Goal: Task Accomplishment & Management: Manage account settings

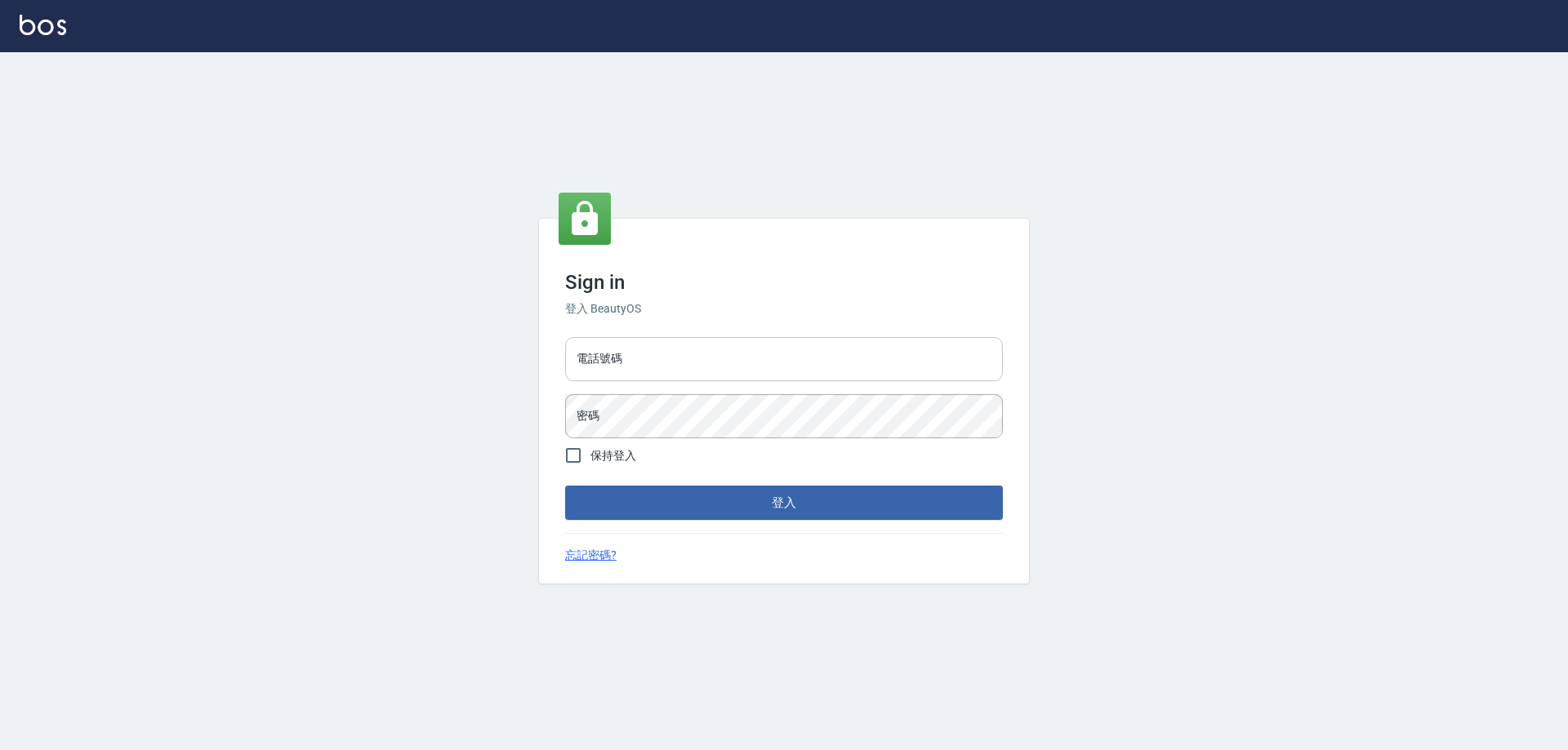
drag, startPoint x: 0, startPoint y: 0, endPoint x: 710, endPoint y: 360, distance: 796.1
click at [710, 360] on input "電話號碼" at bounding box center [784, 360] width 438 height 44
type input "0910967130"
click at [566, 486] on button "登入" at bounding box center [784, 503] width 438 height 34
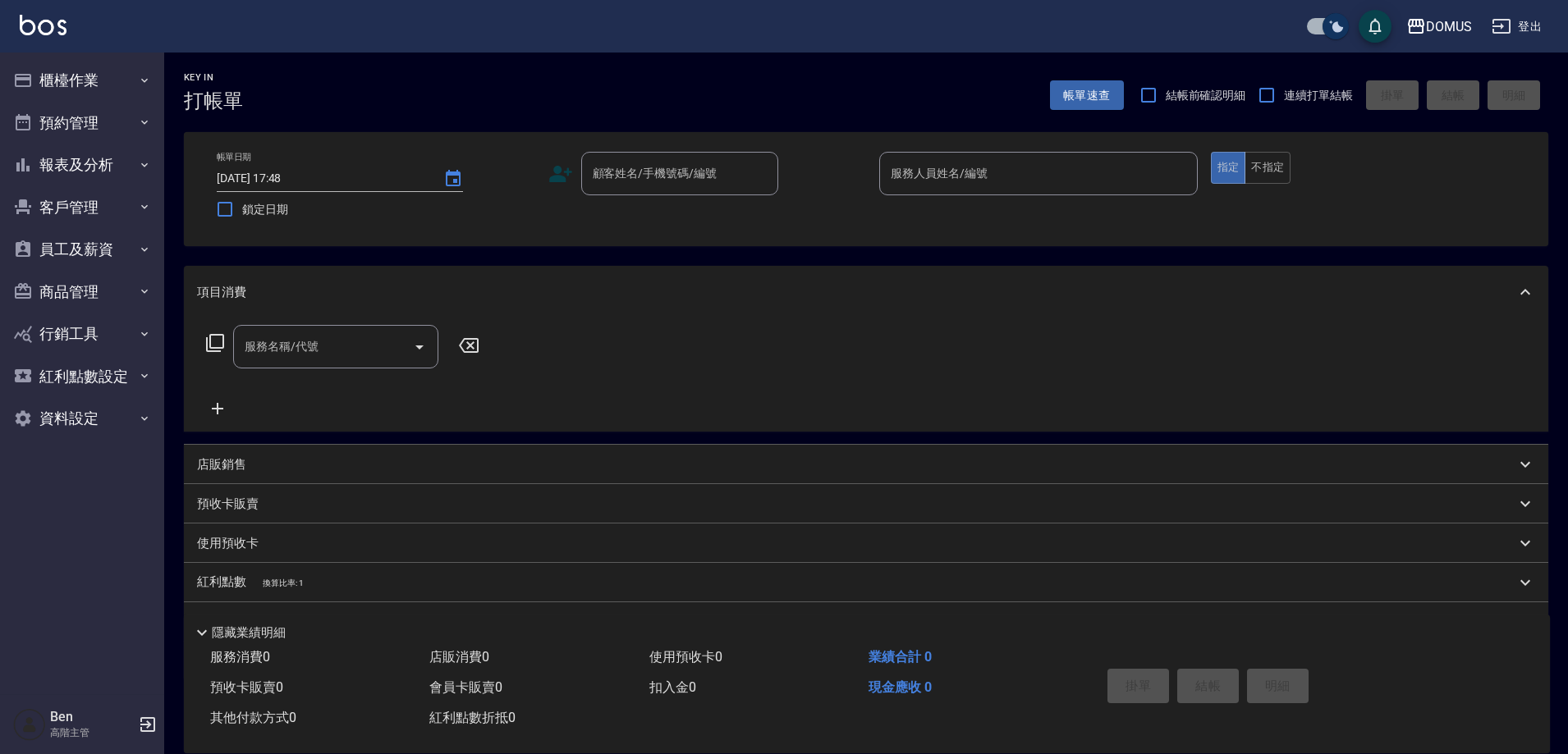
click at [1317, 21] on input "checkbox" at bounding box center [1335, 27] width 79 height 27
checkbox input "false"
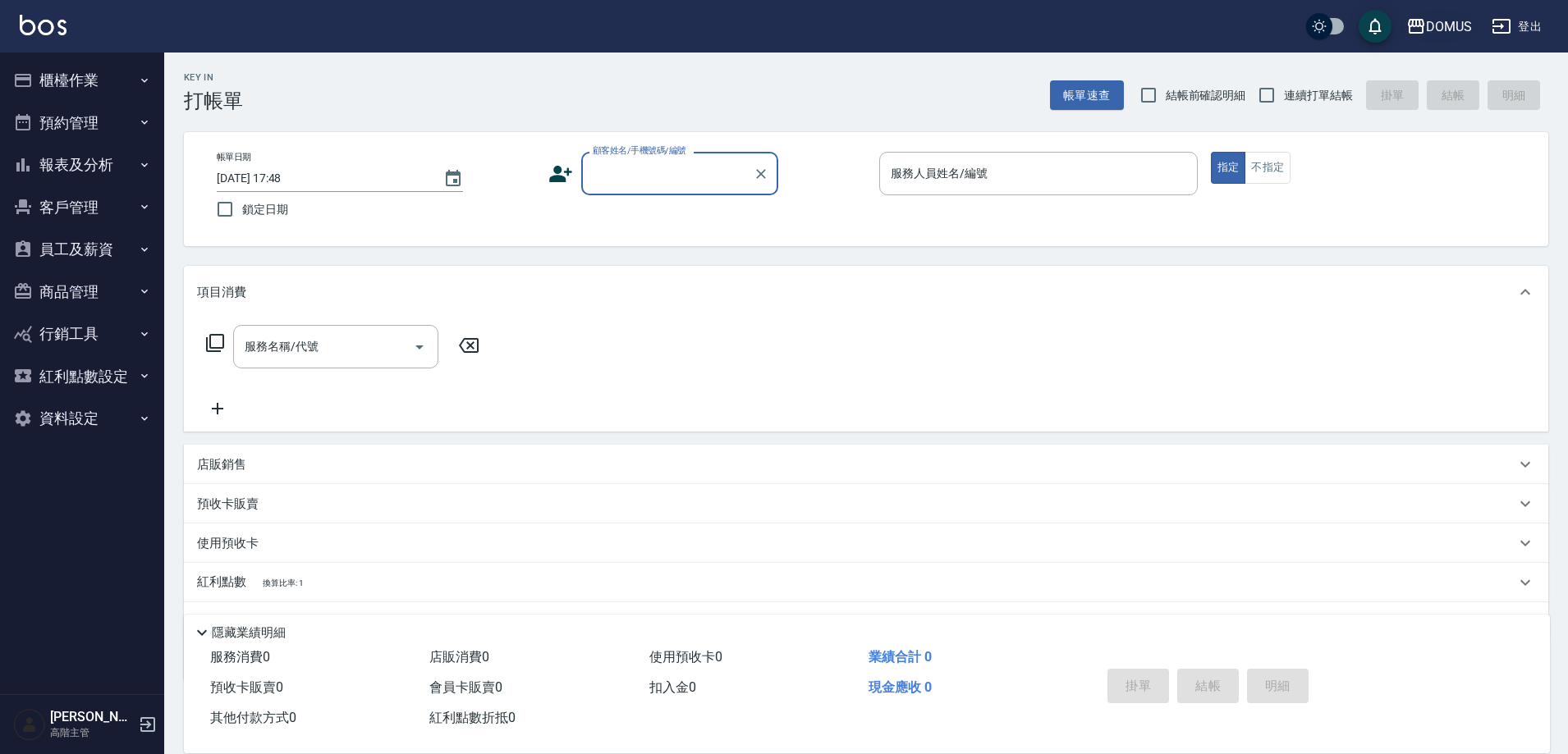
click at [1461, 28] on div "DOMUS" at bounding box center [1449, 26] width 46 height 20
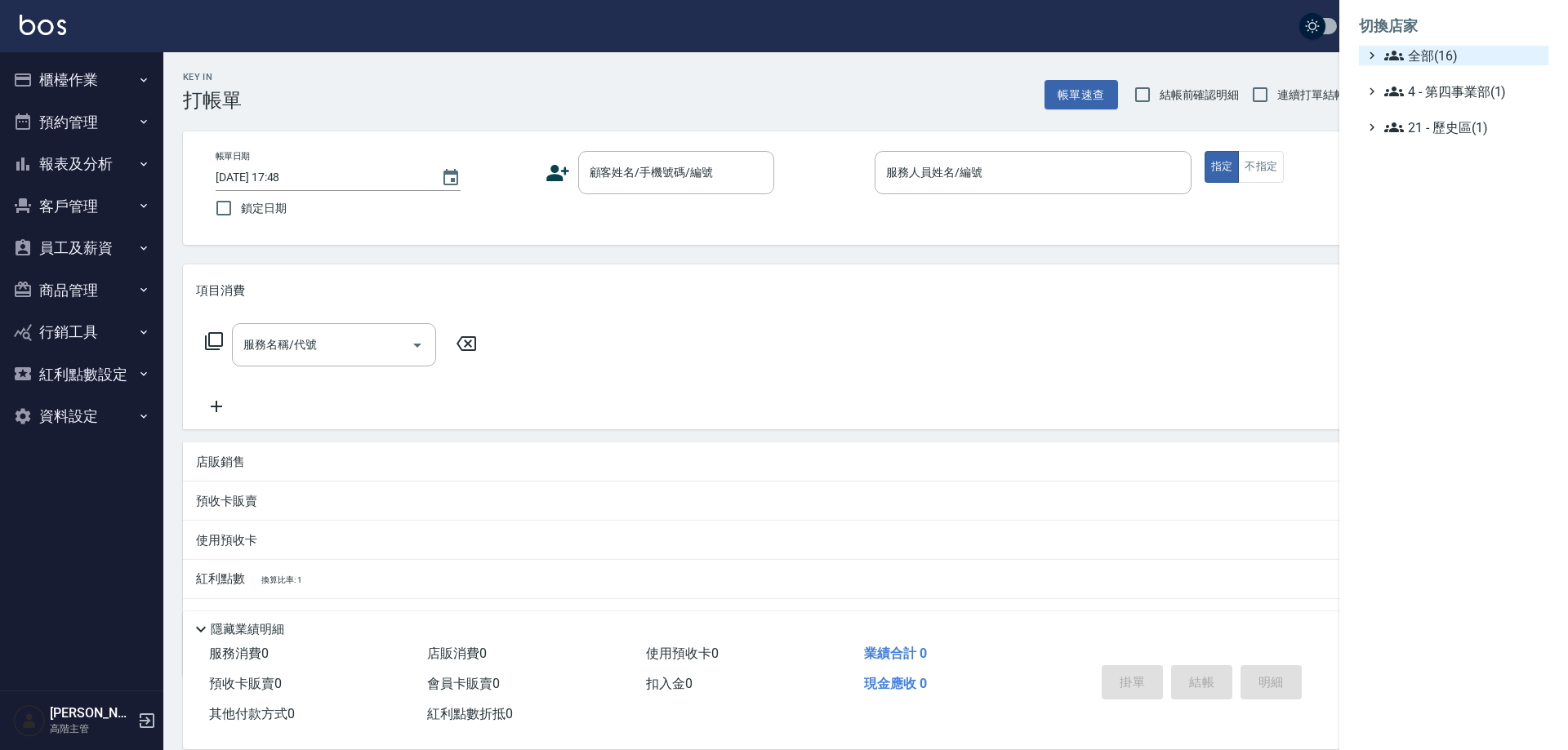
click at [1452, 53] on span "全部(16)" at bounding box center [1464, 56] width 157 height 19
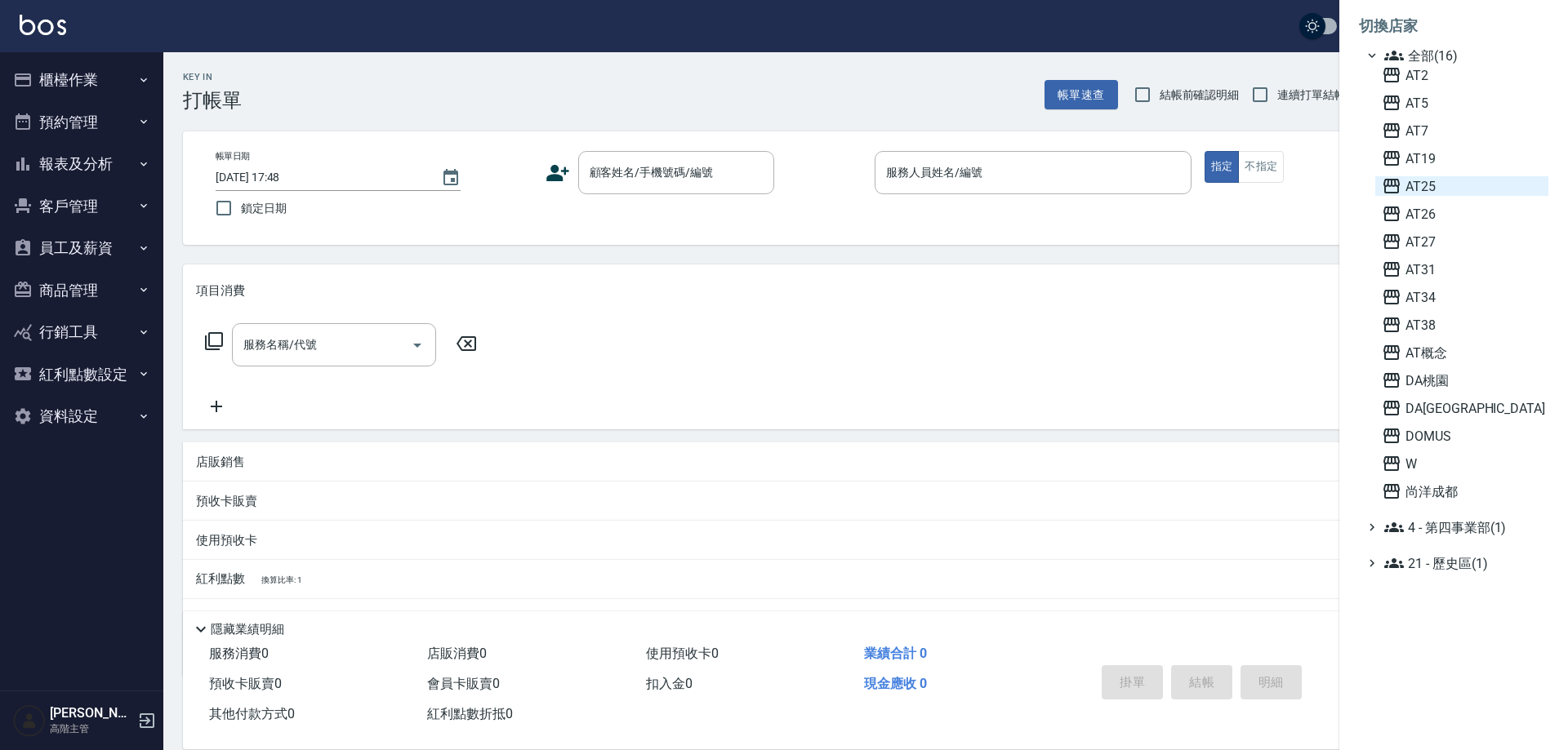
click at [1458, 183] on span "AT25" at bounding box center [1462, 186] width 160 height 19
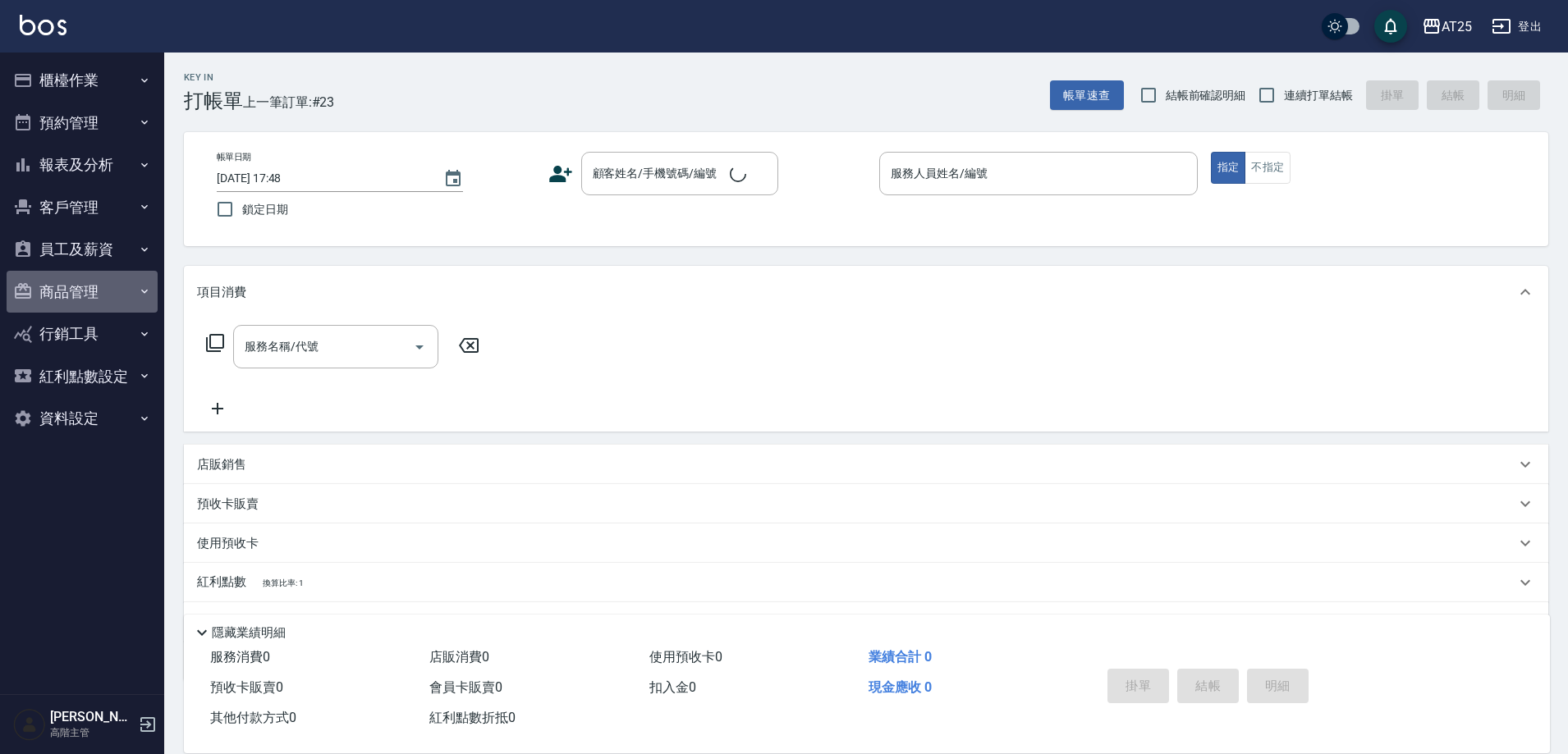
click at [95, 285] on button "商品管理" at bounding box center [82, 292] width 151 height 43
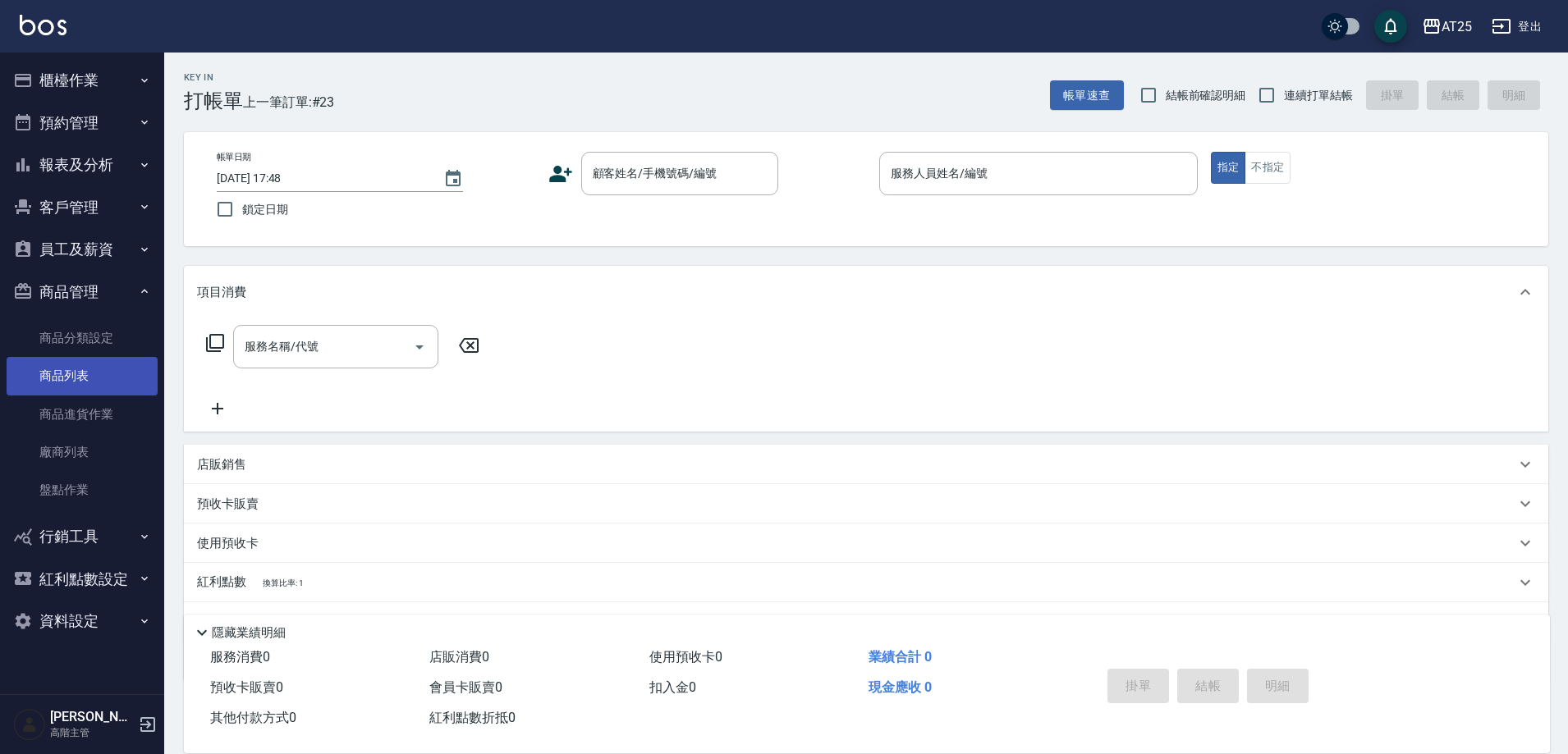
click at [74, 371] on link "商品列表" at bounding box center [82, 376] width 151 height 38
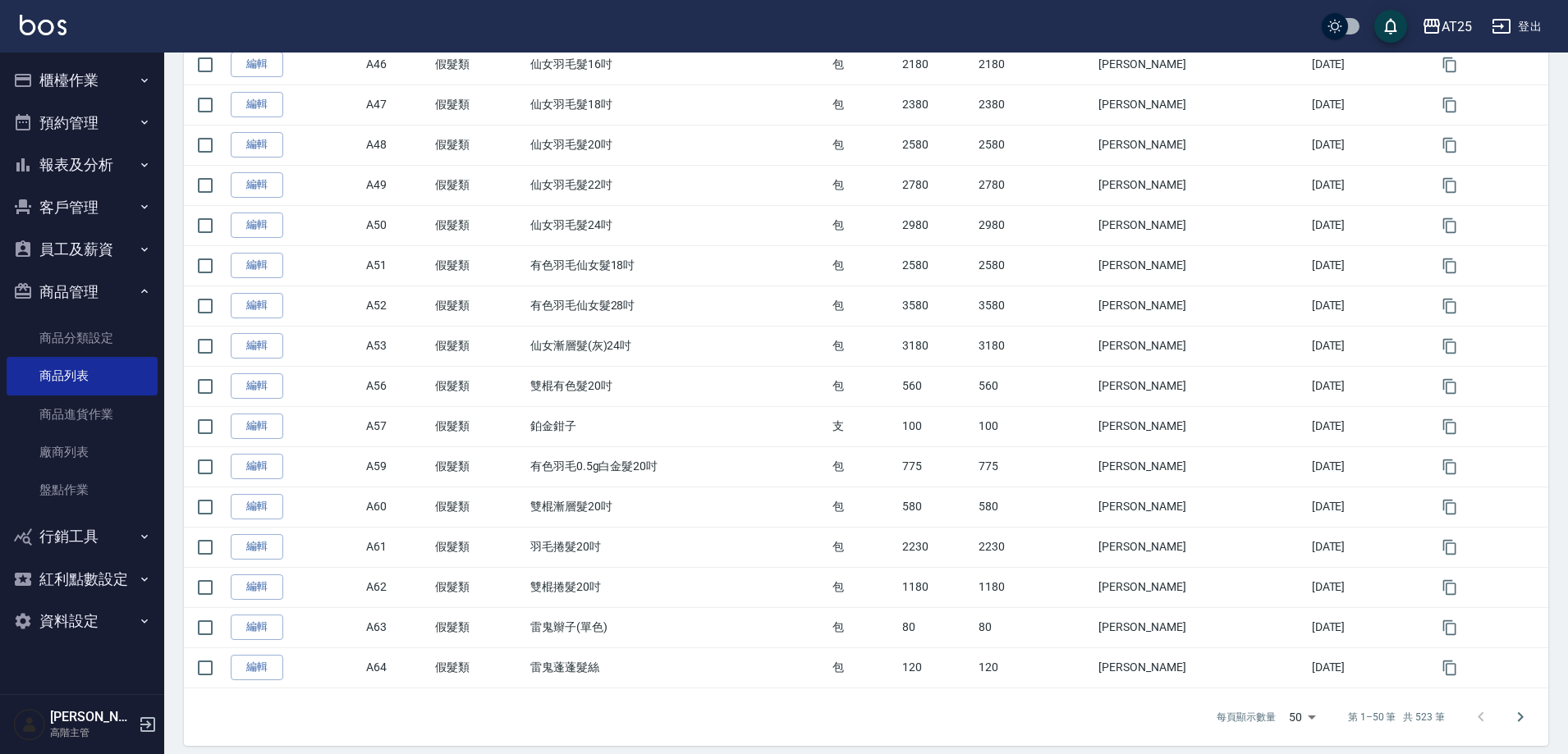
scroll to position [1686, 0]
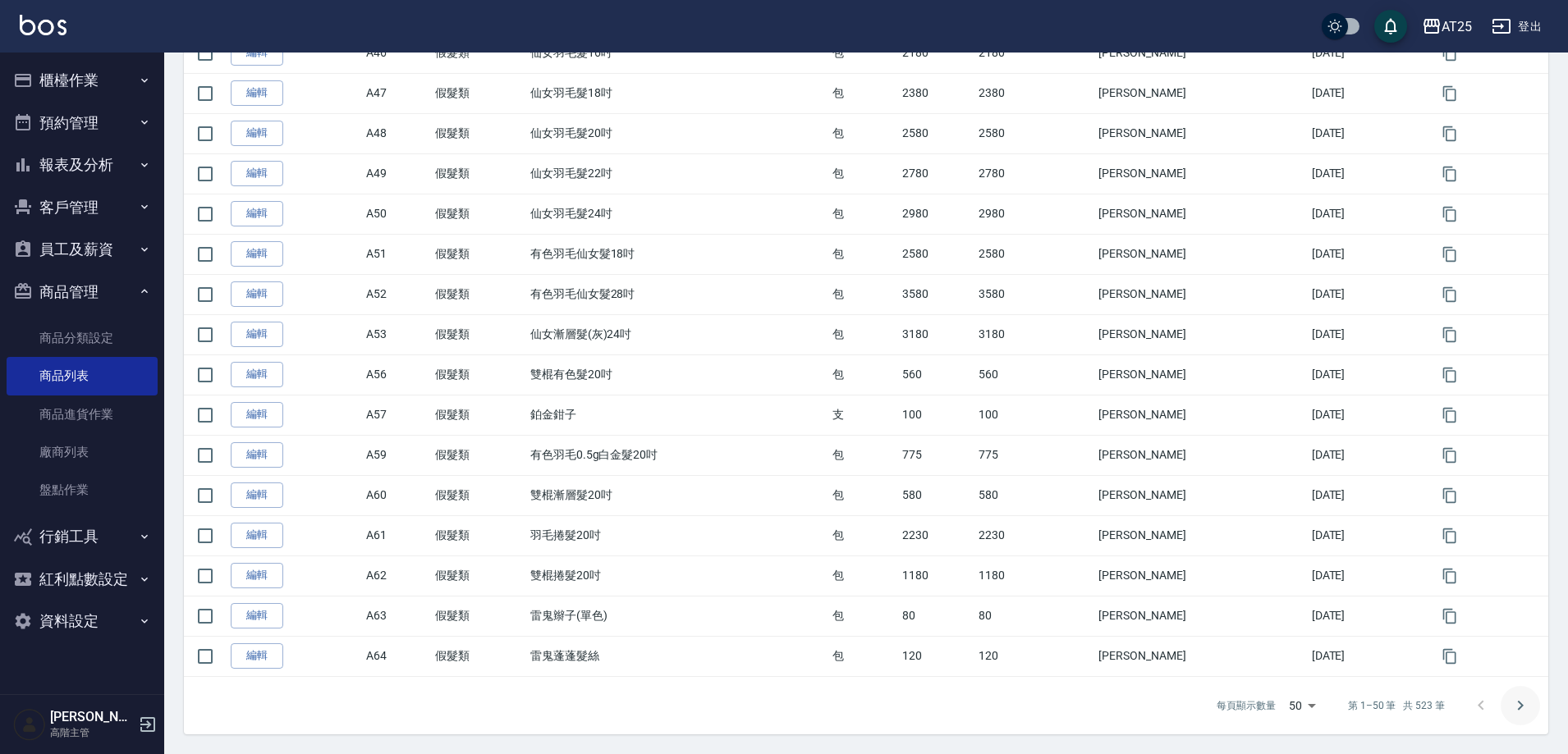
click at [1516, 711] on icon "Go to next page" at bounding box center [1521, 706] width 20 height 20
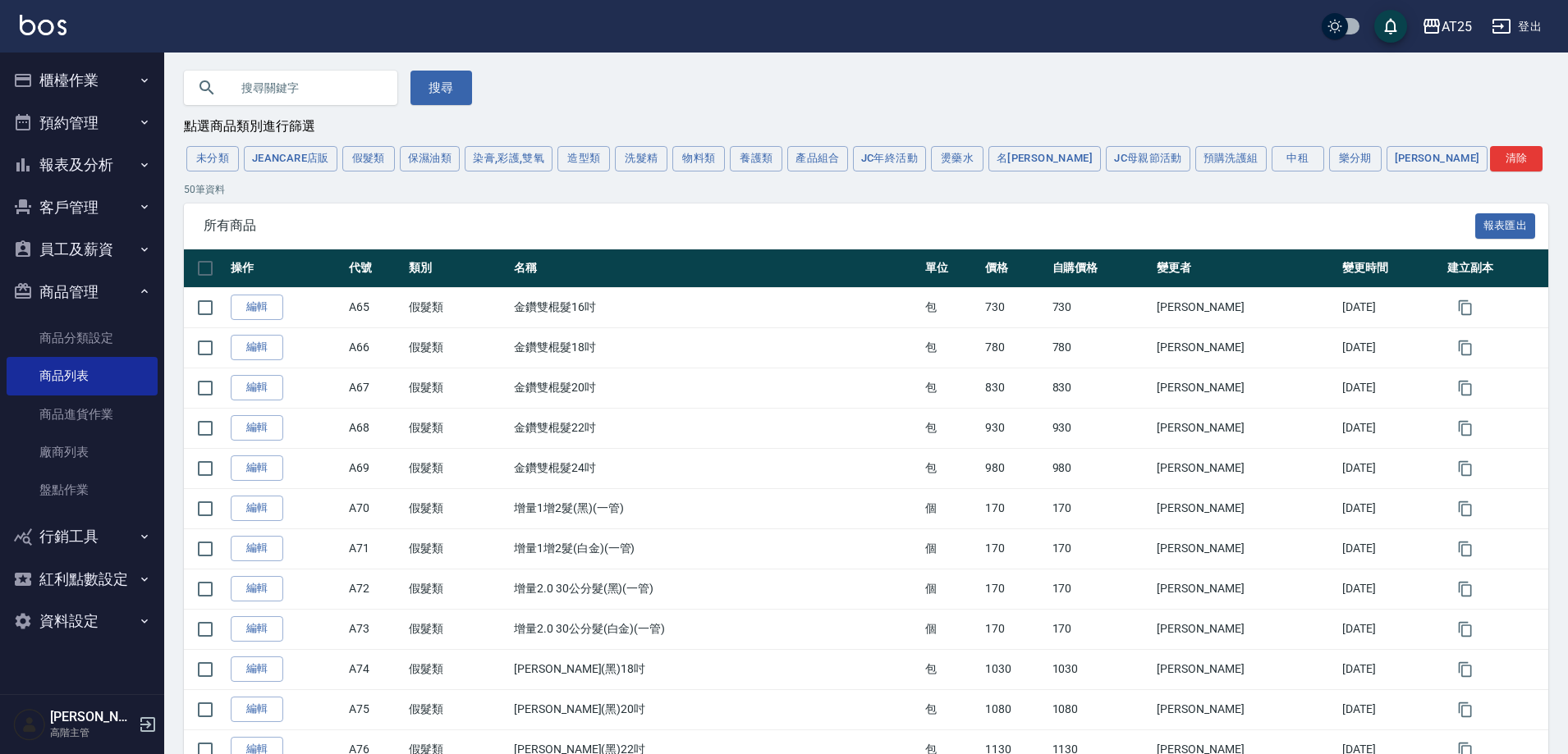
scroll to position [0, 0]
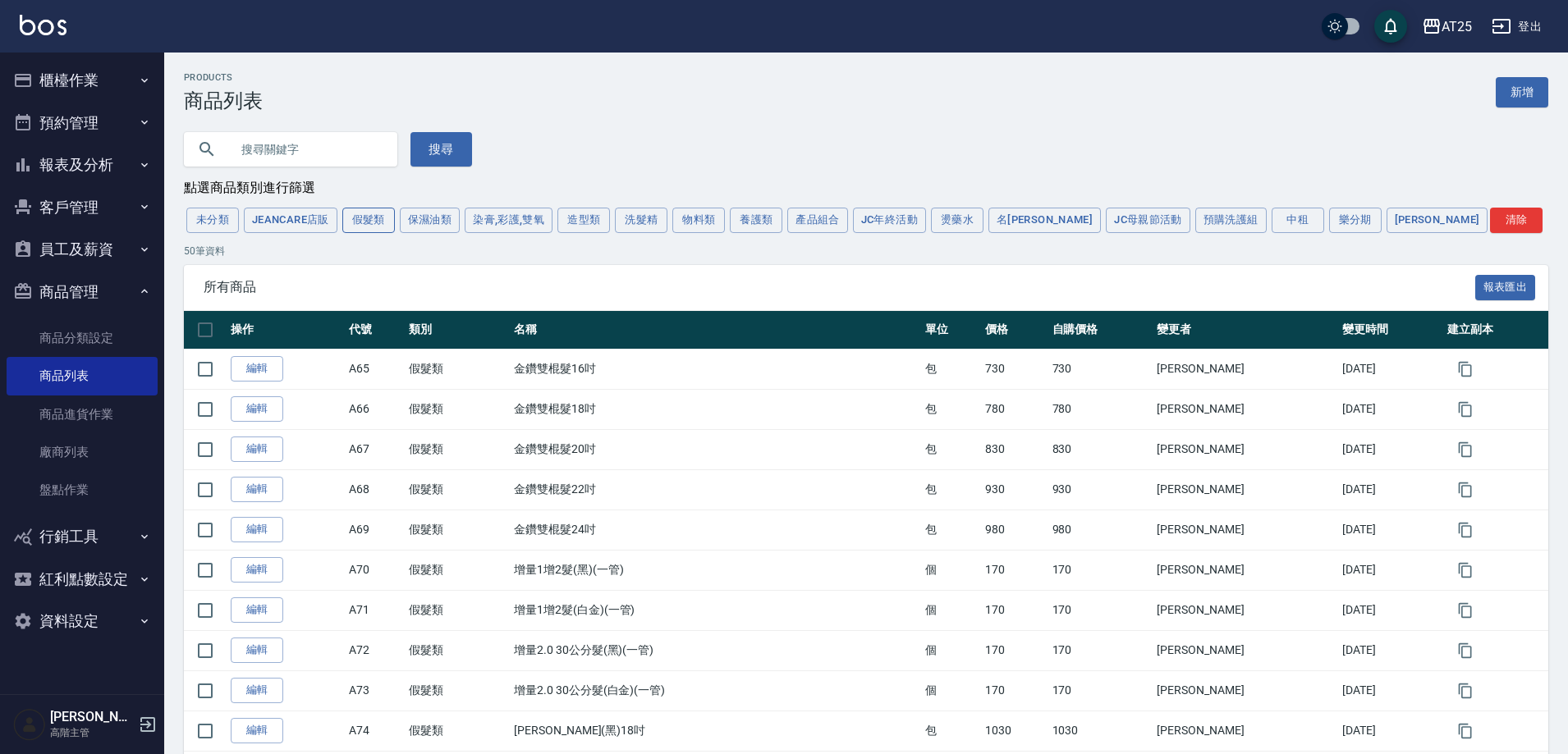
click at [386, 222] on button "假髮類" at bounding box center [368, 220] width 52 height 26
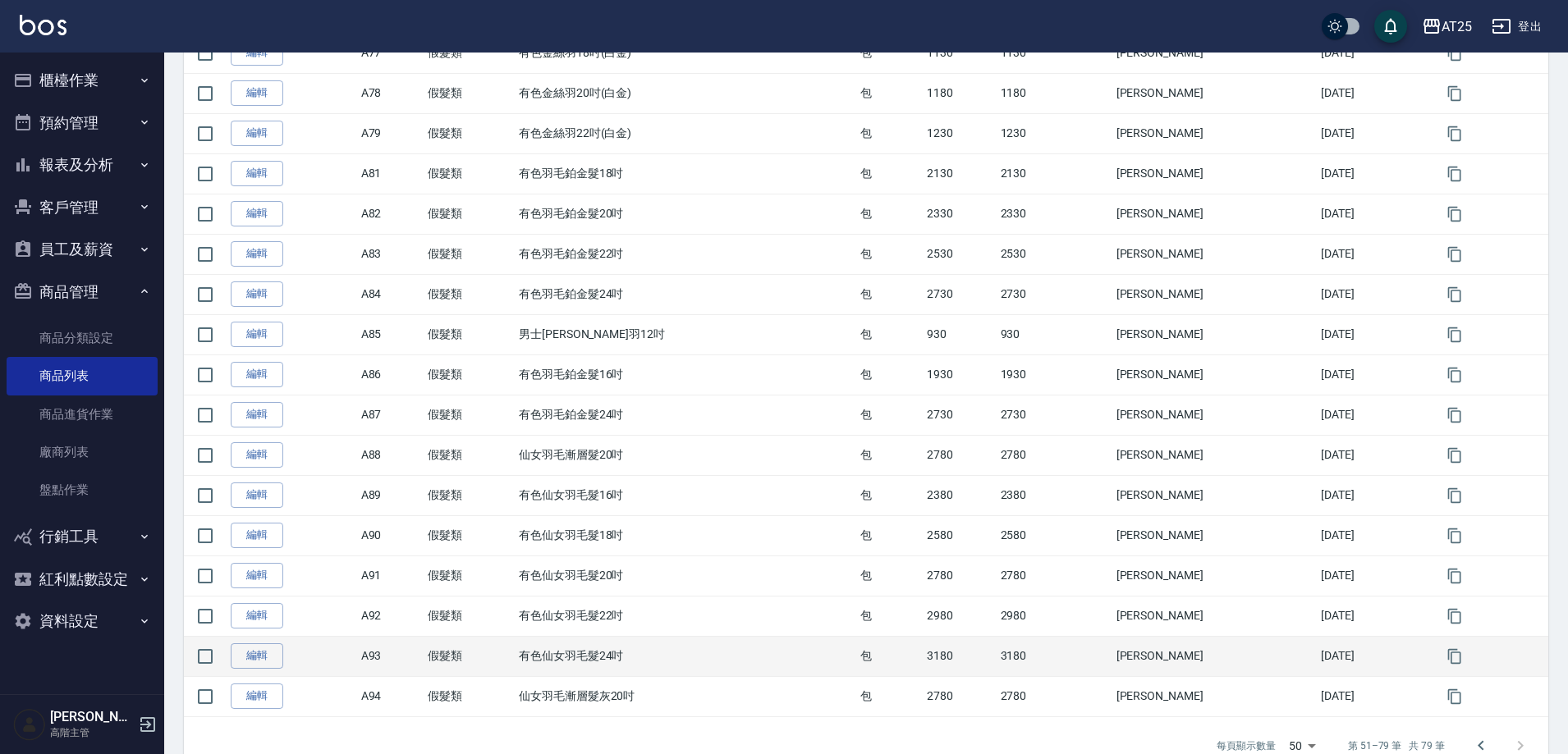
scroll to position [841, 0]
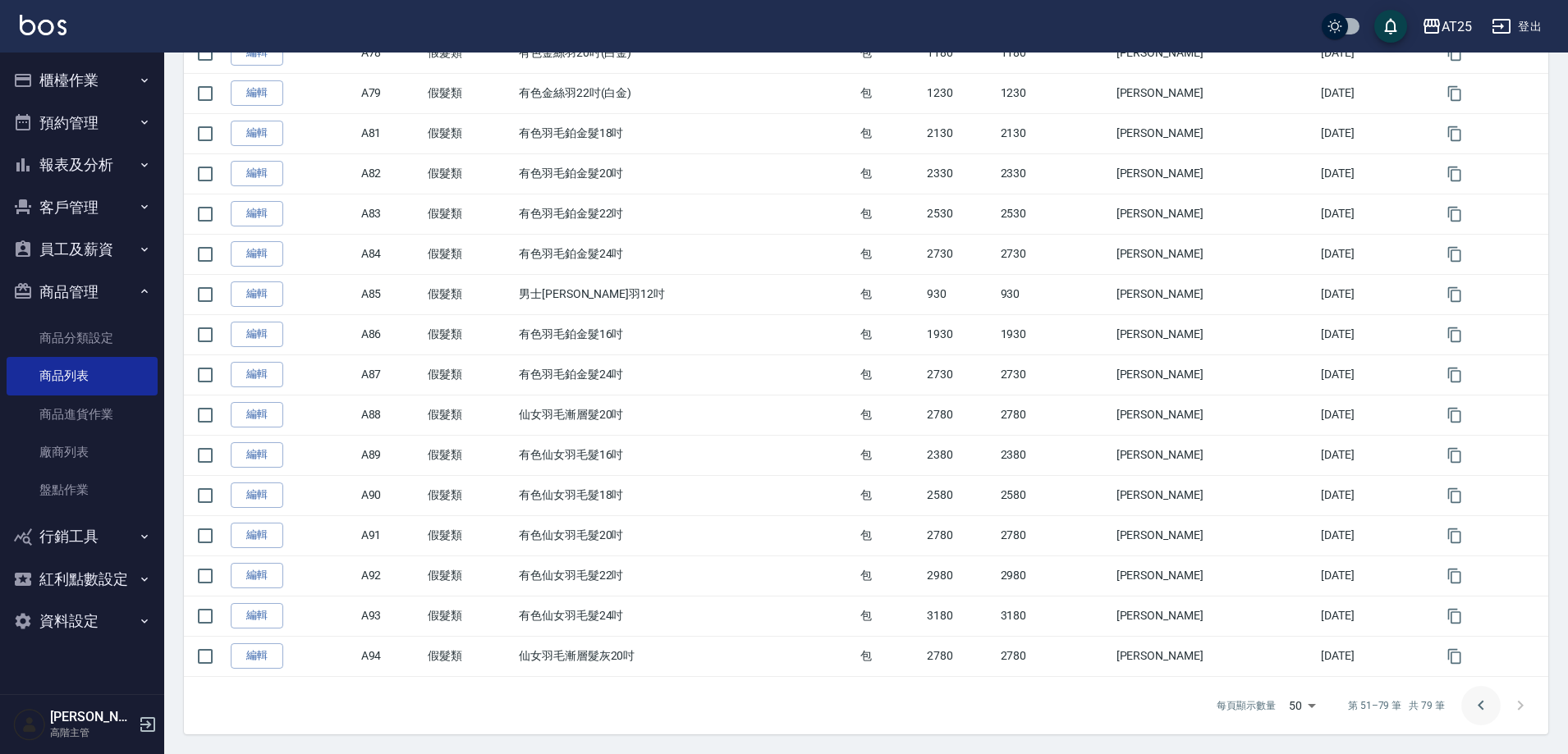
click at [1479, 709] on icon "Go to previous page" at bounding box center [1481, 706] width 20 height 20
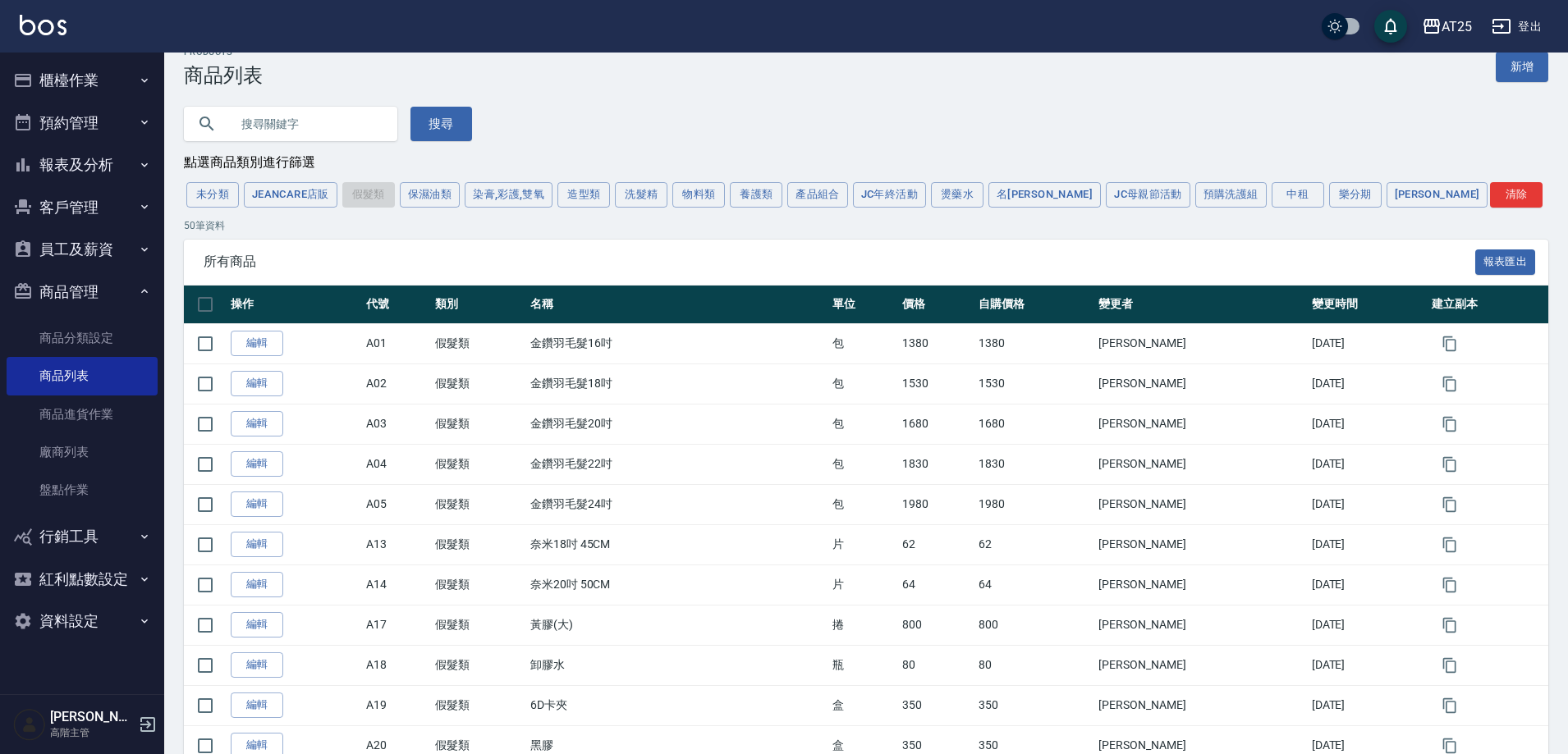
scroll to position [0, 0]
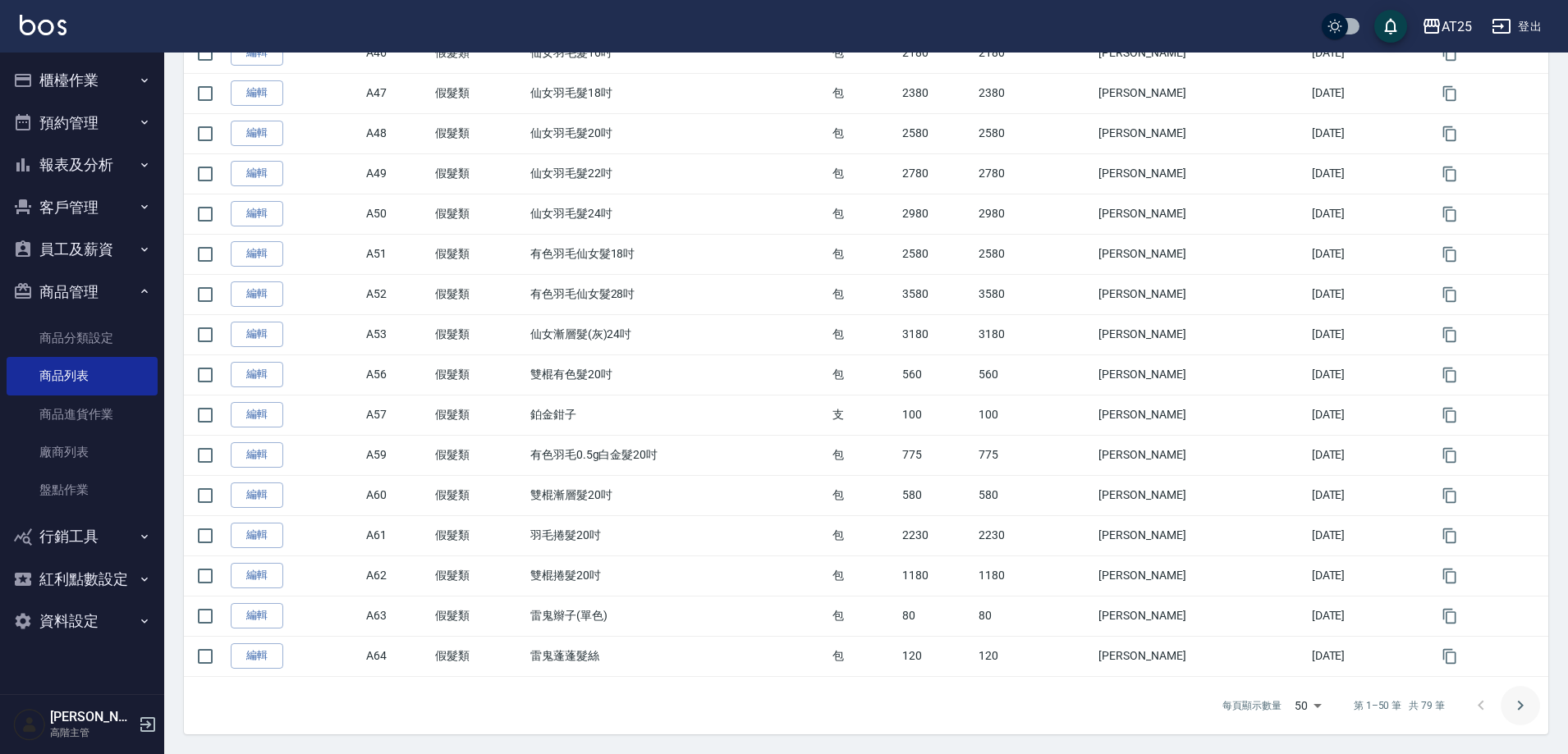
click at [1510, 710] on button "Go to next page" at bounding box center [1520, 706] width 39 height 39
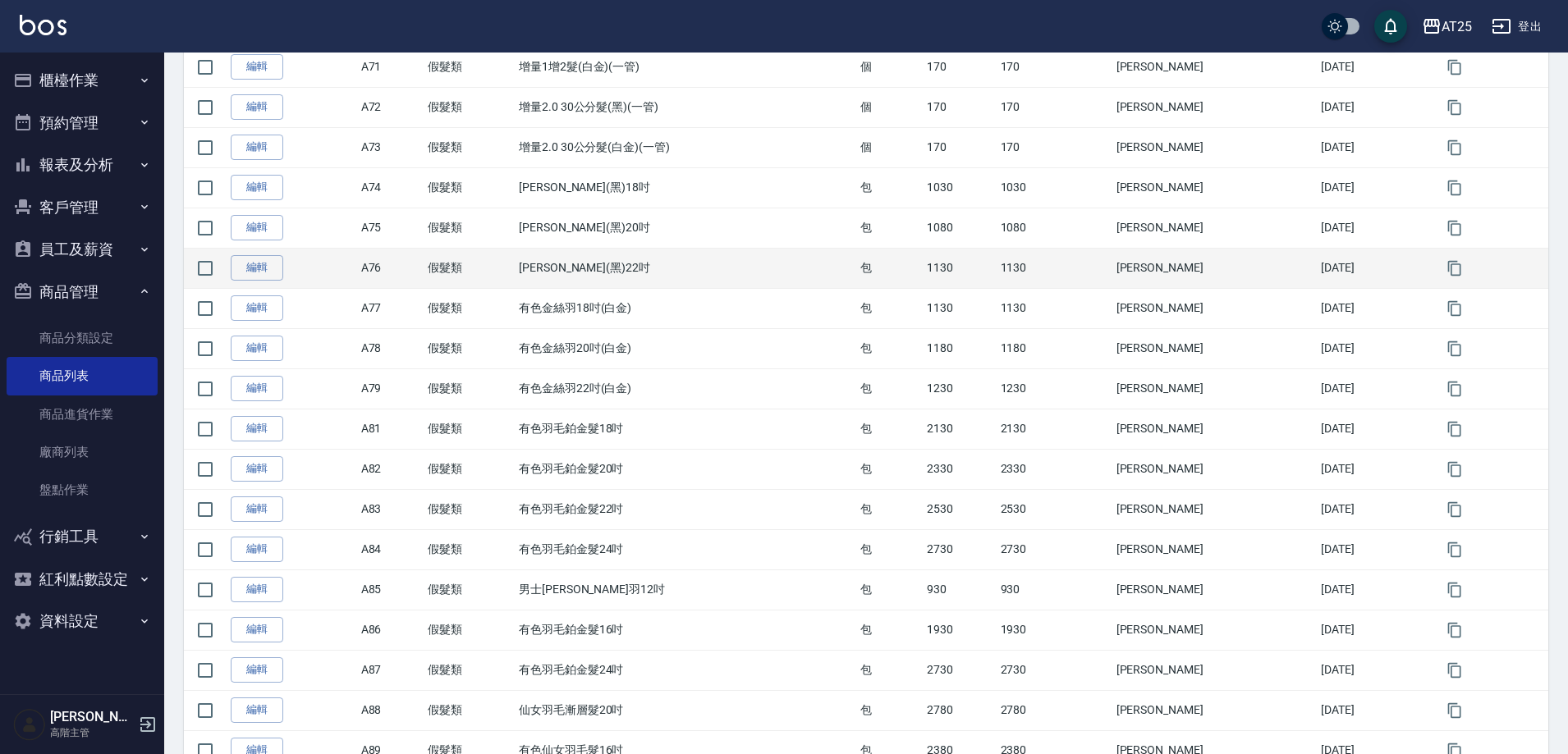
scroll to position [513, 0]
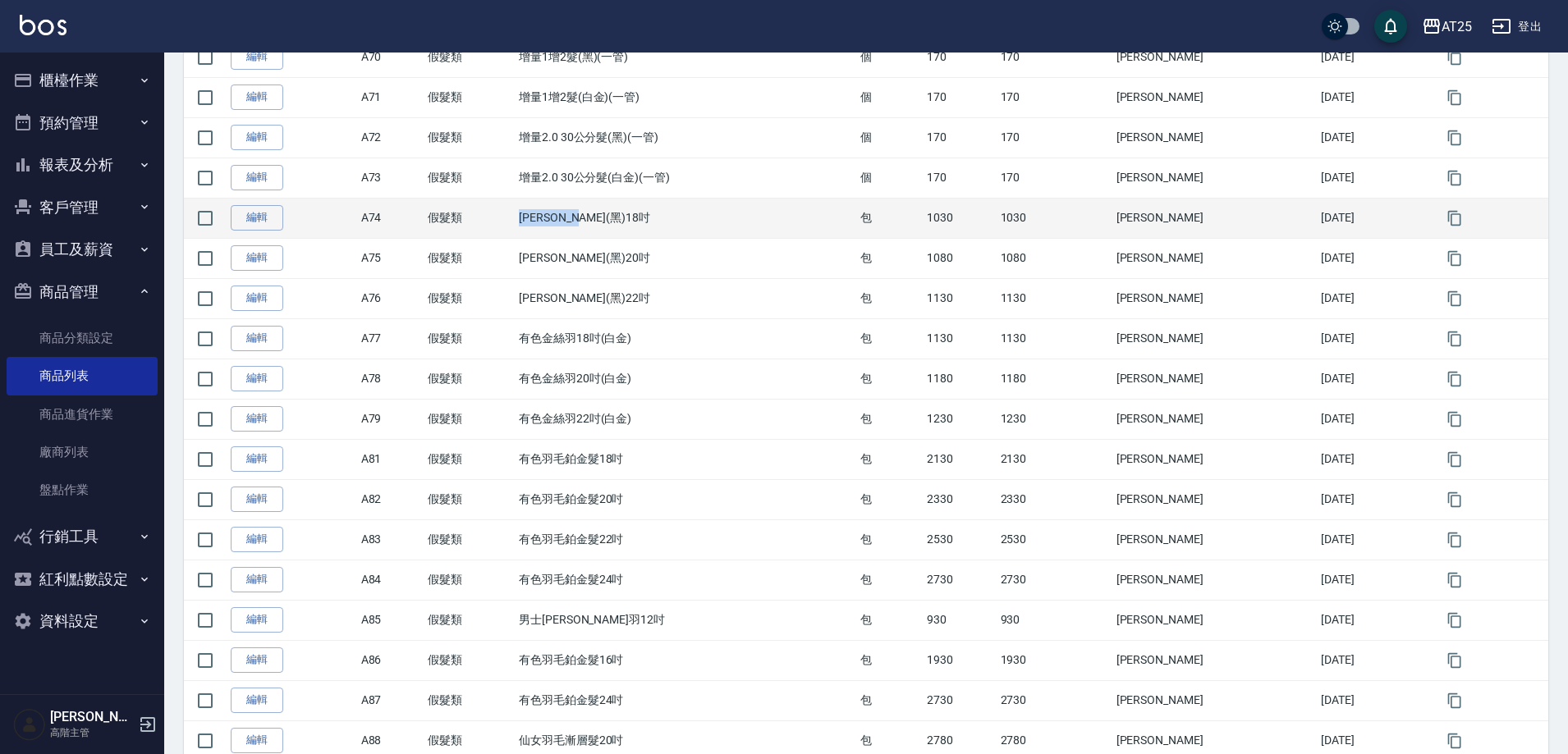
drag, startPoint x: 536, startPoint y: 217, endPoint x: 617, endPoint y: 217, distance: 81.0
click at [617, 217] on td "金絲羽(黑)18吋" at bounding box center [685, 218] width 341 height 40
copy td "金絲羽(黑)18吋"
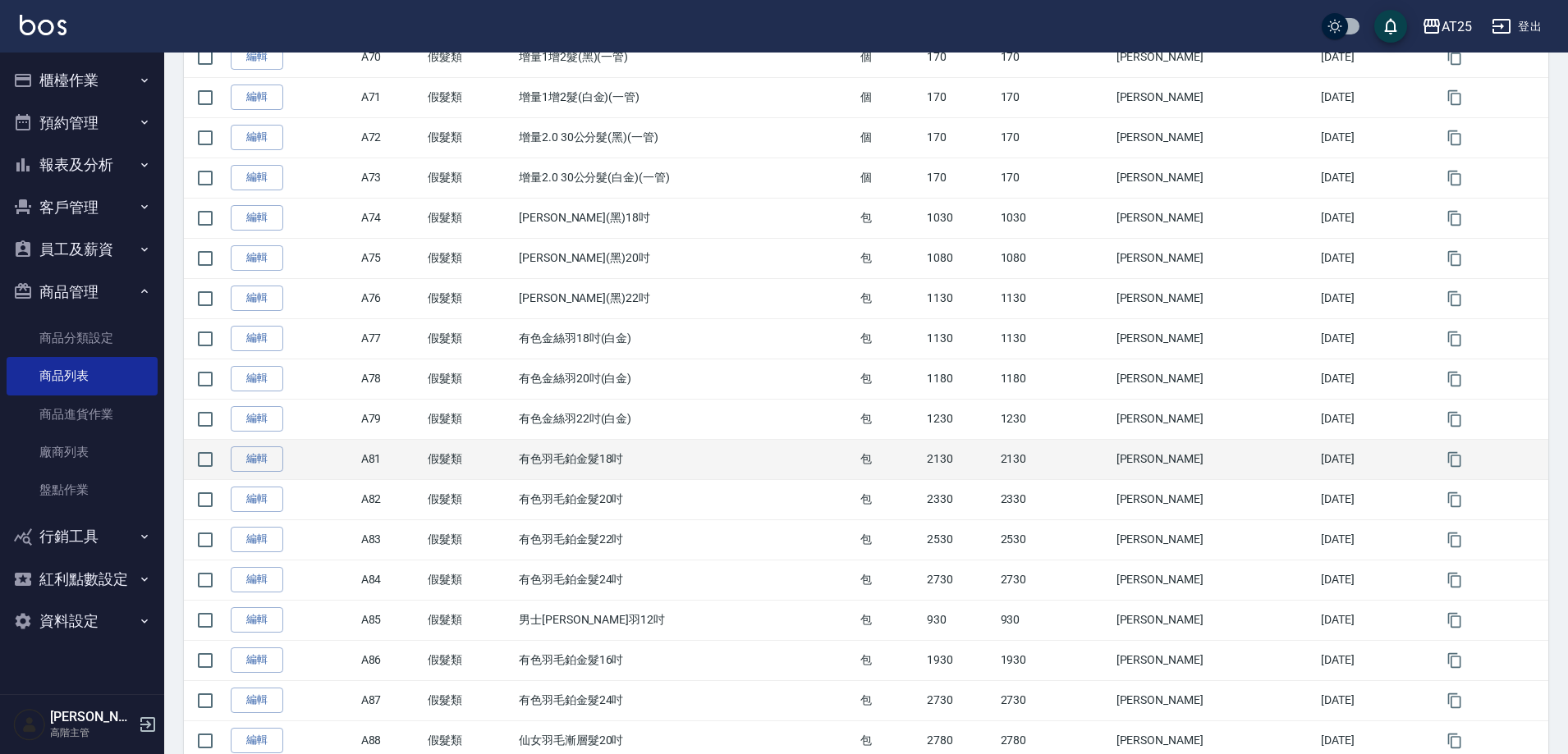
click at [1227, 447] on td "Ben" at bounding box center [1214, 458] width 204 height 40
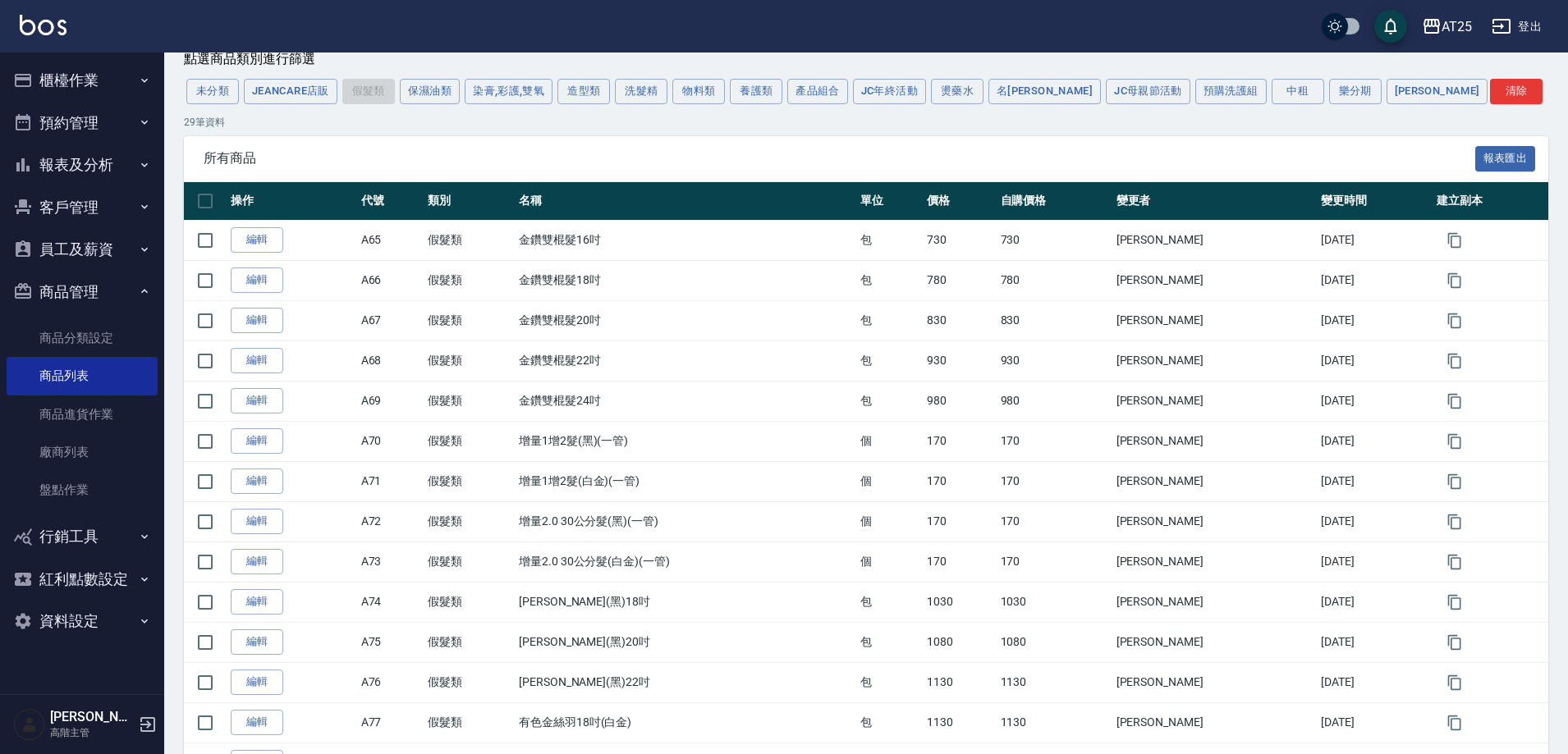
scroll to position [0, 0]
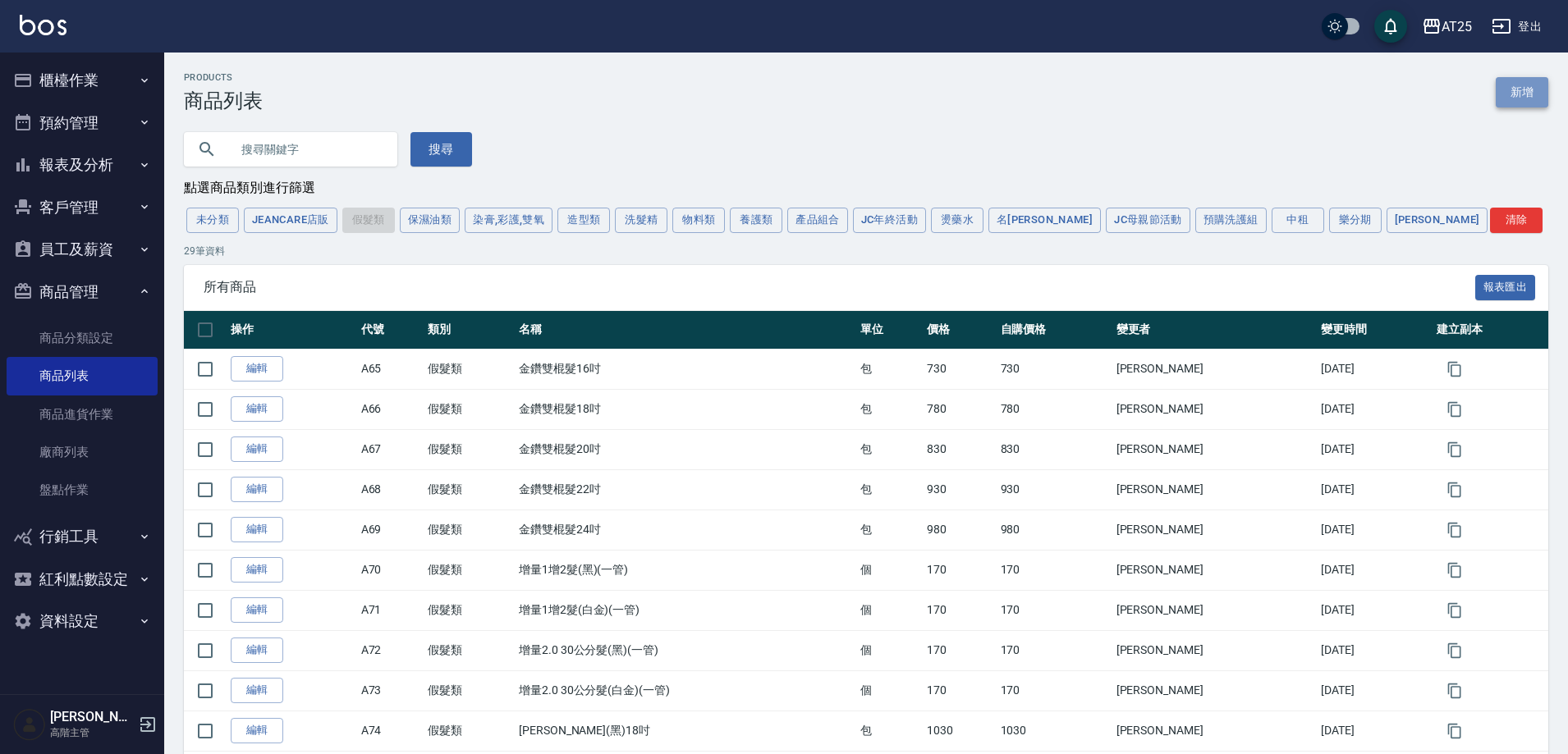
click at [1533, 83] on link "新增" at bounding box center [1522, 92] width 52 height 30
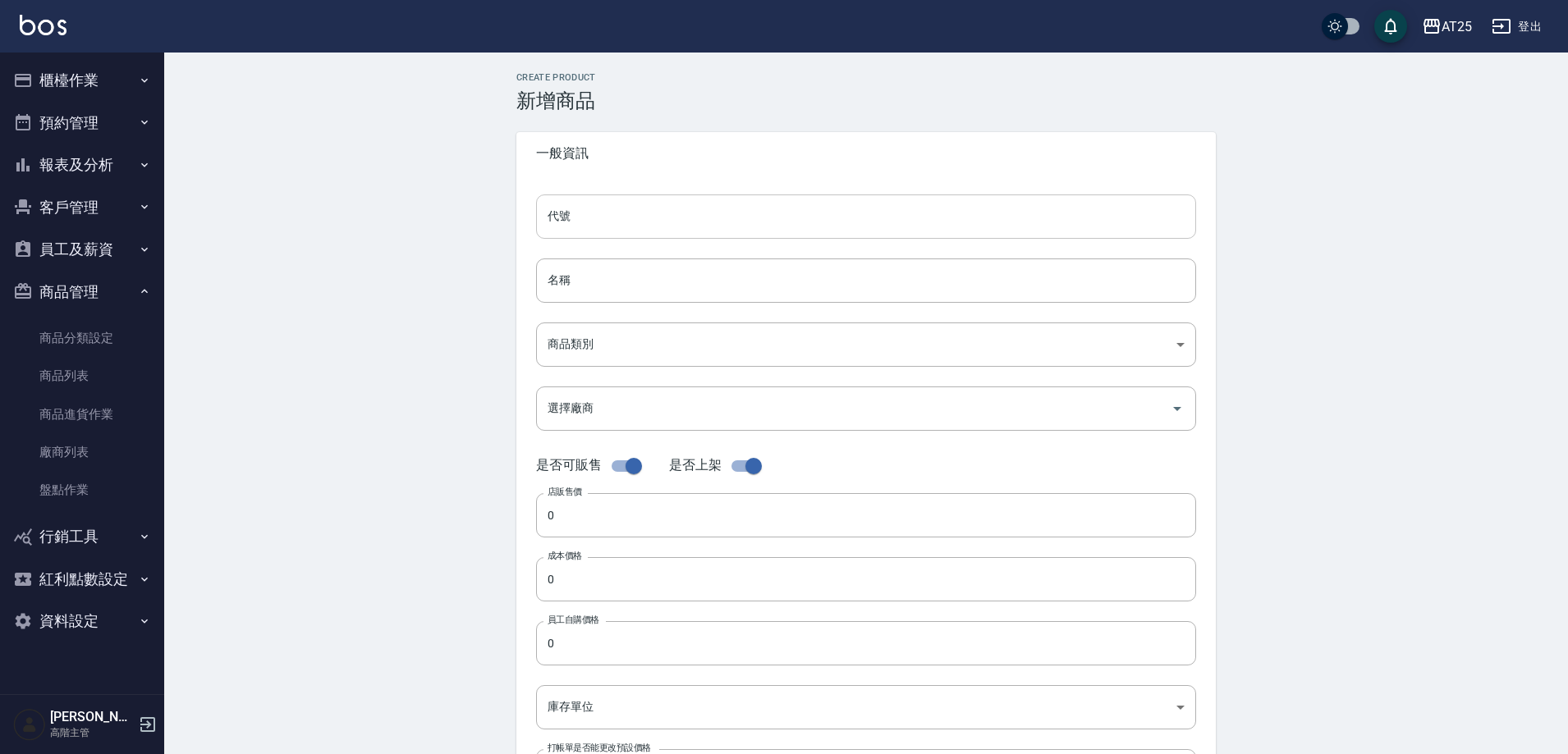
click at [652, 213] on input "代號" at bounding box center [866, 217] width 660 height 44
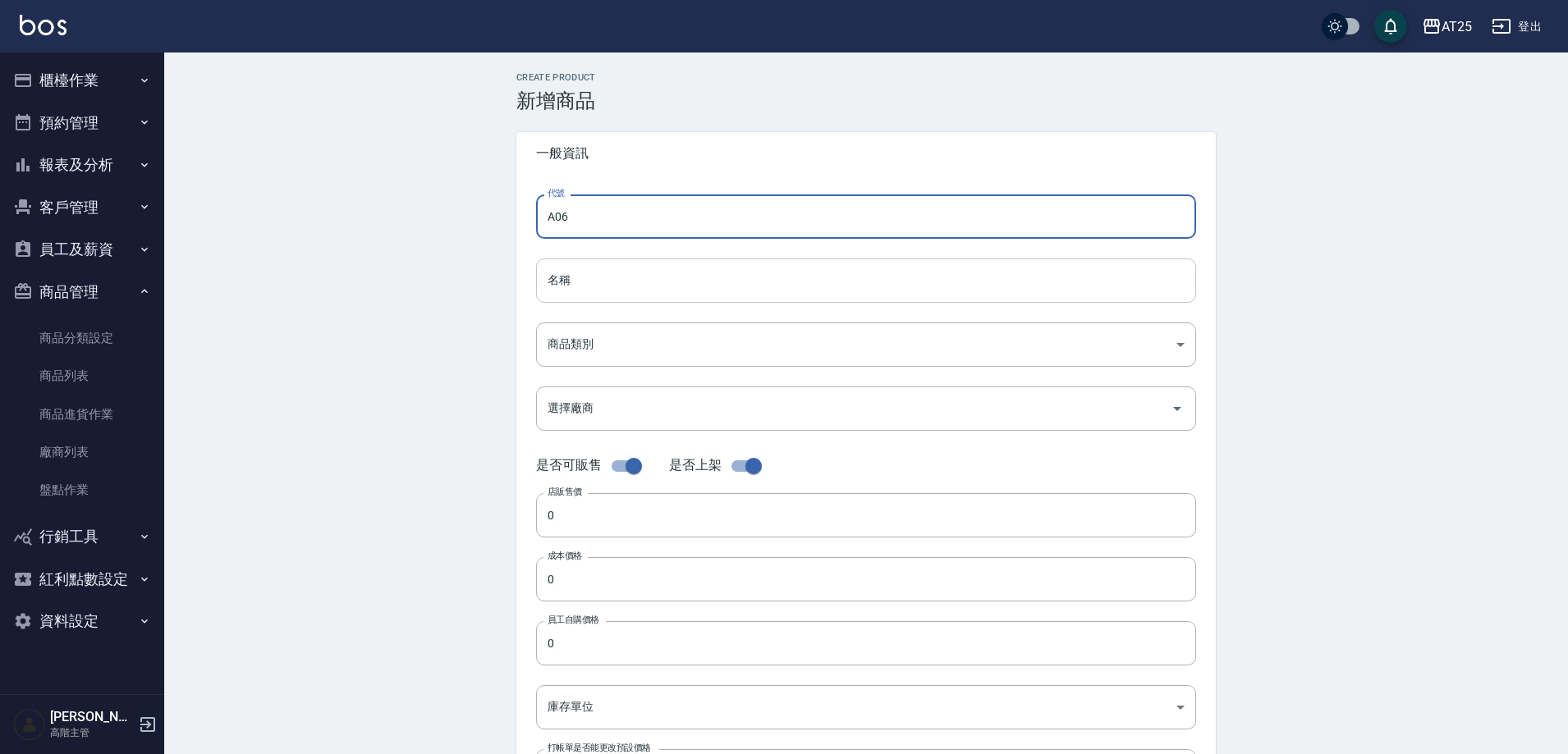
type input "A06"
click at [576, 278] on input "名稱" at bounding box center [866, 281] width 660 height 44
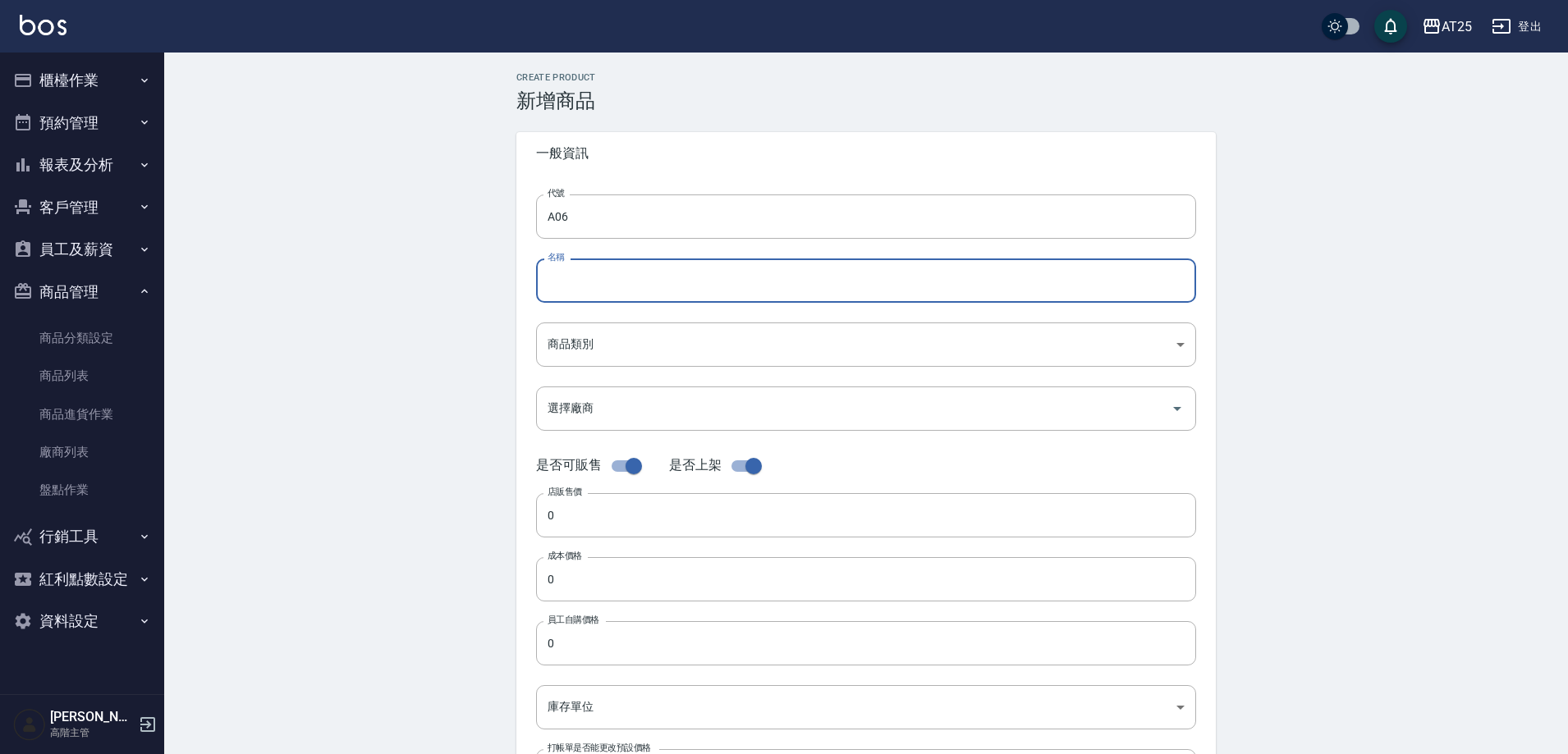
paste input "金絲羽(黑)18吋"
click at [544, 280] on input "金絲羽(黑)18吋" at bounding box center [866, 281] width 660 height 44
click at [666, 273] on input "2.0金絲羽(黑)18吋" at bounding box center [866, 281] width 660 height 44
click at [569, 281] on input "2.0金絲羽(黑)18吋" at bounding box center [866, 281] width 660 height 44
click at [670, 292] on input "2.0金絲羽(黑)18吋" at bounding box center [866, 281] width 660 height 44
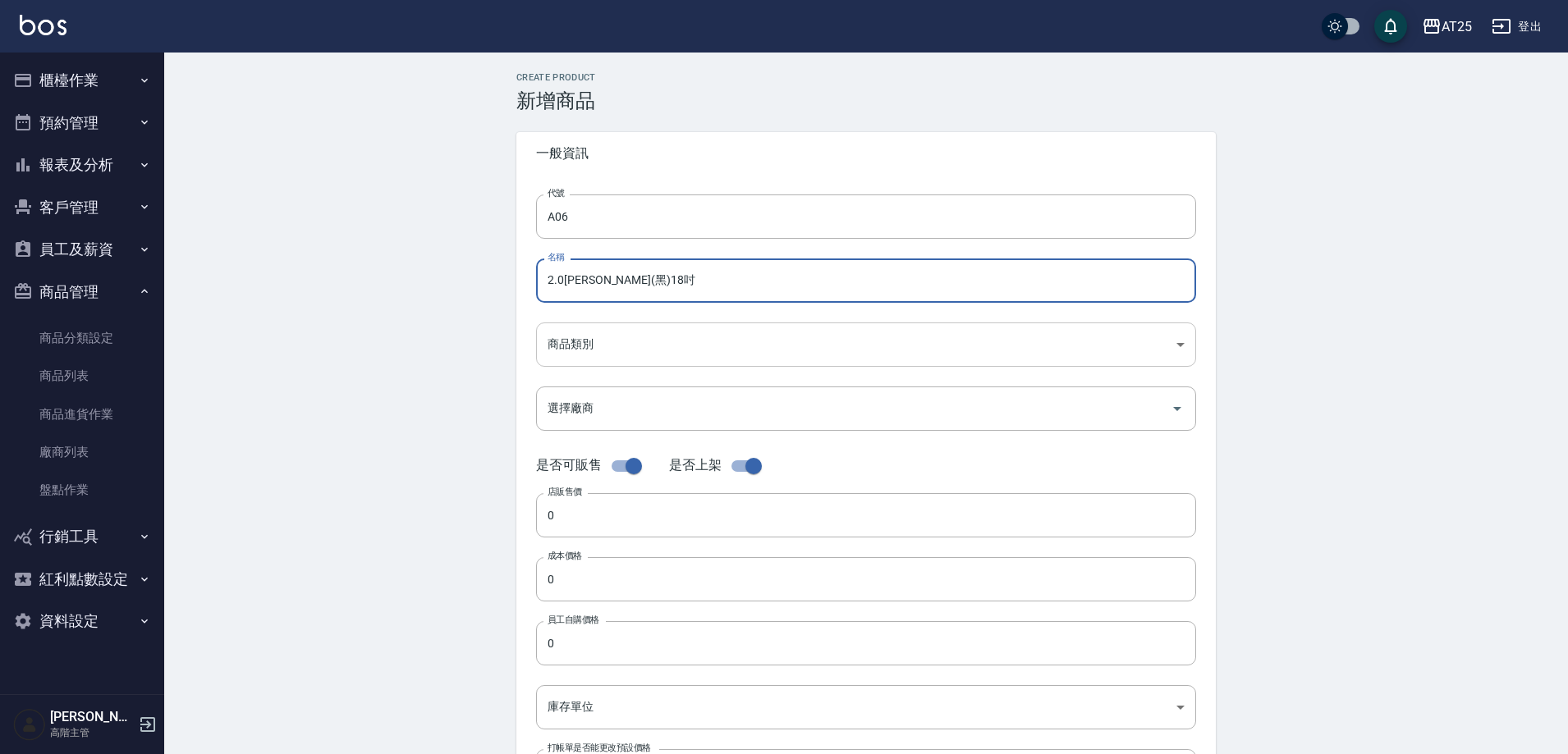
type input "2.0金絲羽(黑)18吋"
click at [590, 352] on body "AT25 登出 櫃檯作業 打帳單 帳單列表 掛單列表 座位開單 營業儀表板 現金收支登錄 高階收支登錄 材料自購登錄 每日結帳 排班表 現場電腦打卡 掃碼打卡…" at bounding box center [784, 566] width 1568 height 1132
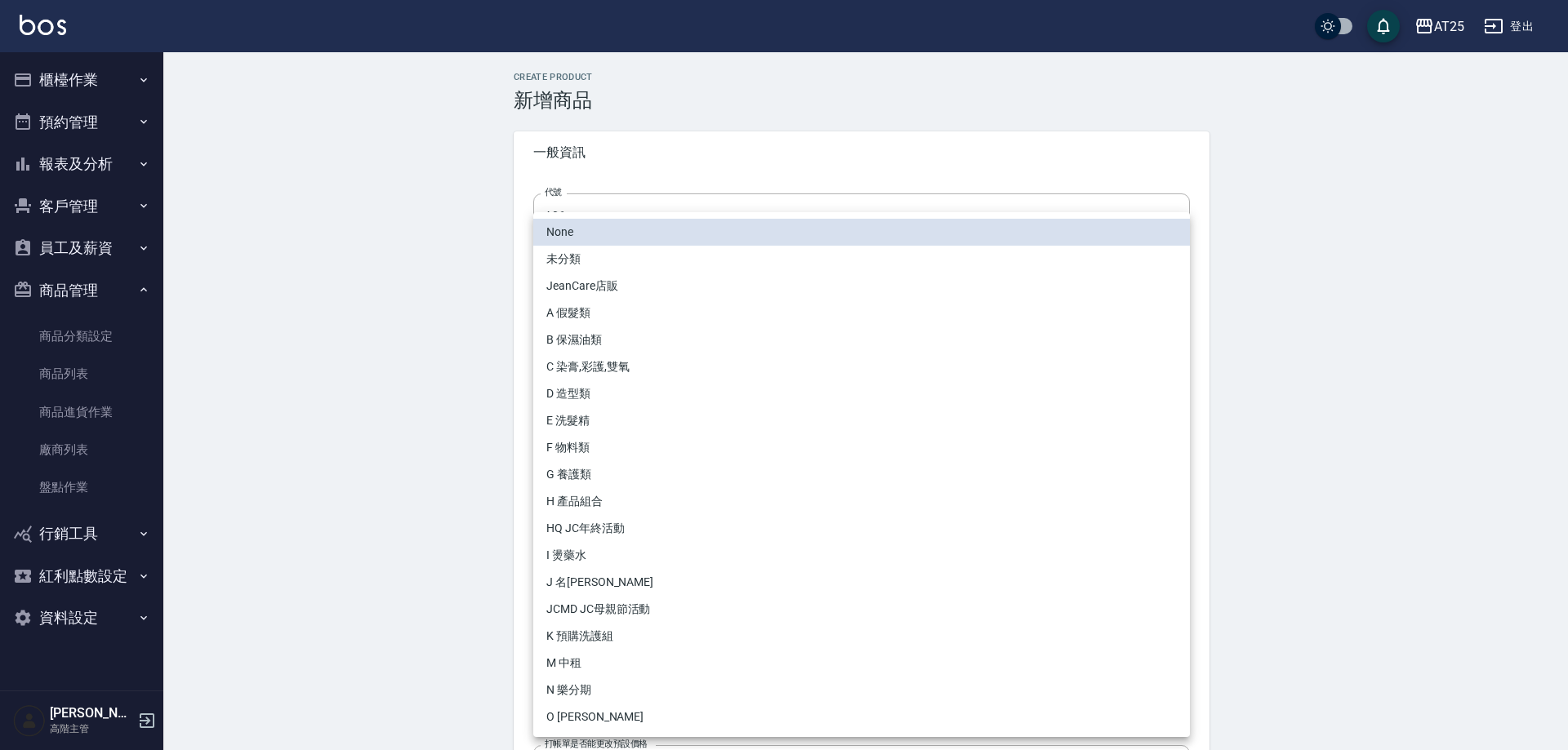
click at [602, 322] on li "A 假髮類" at bounding box center [862, 313] width 657 height 27
type input "33aaa532-8933-4f16-8d37-aa84dd459a24"
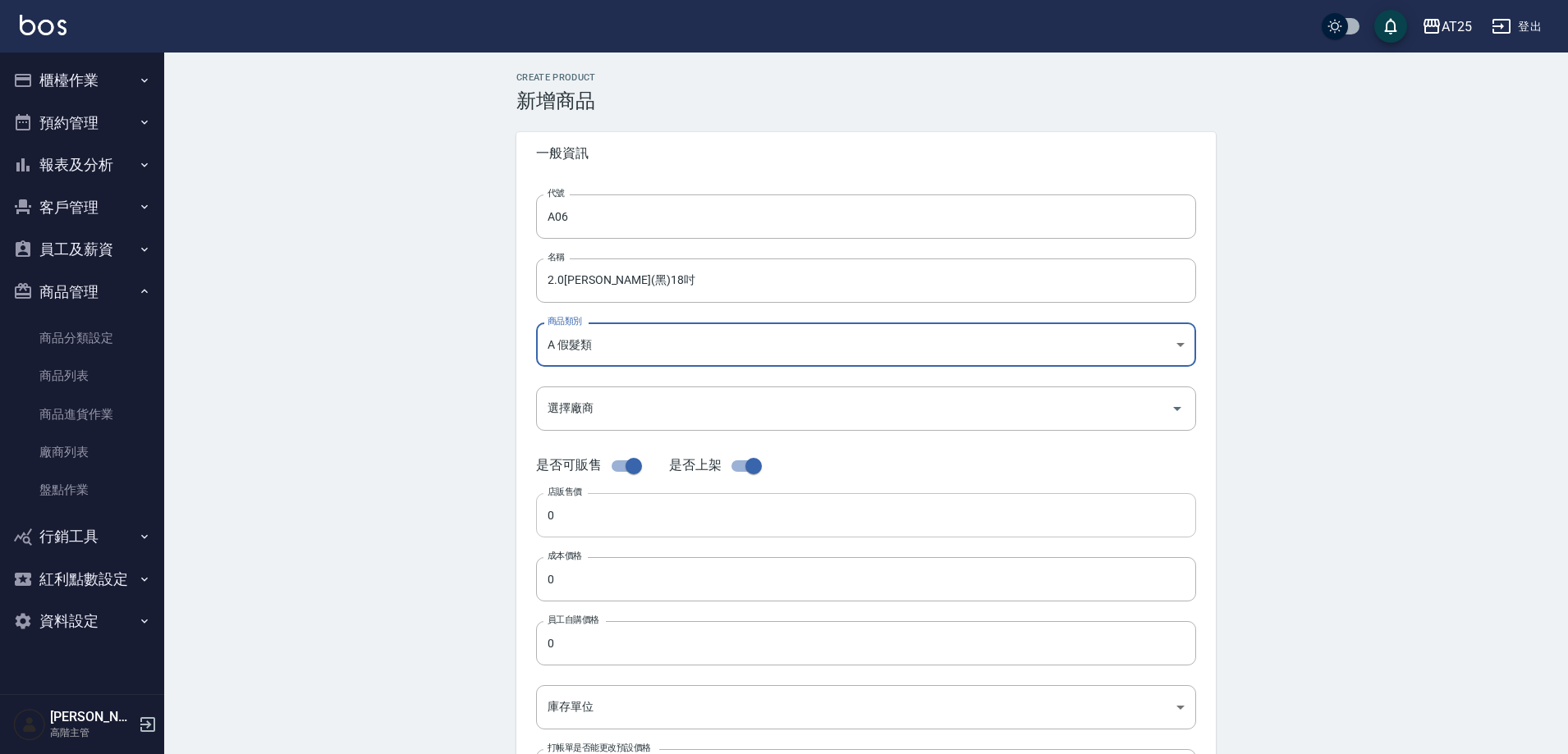
click at [589, 515] on input "0" at bounding box center [866, 515] width 660 height 44
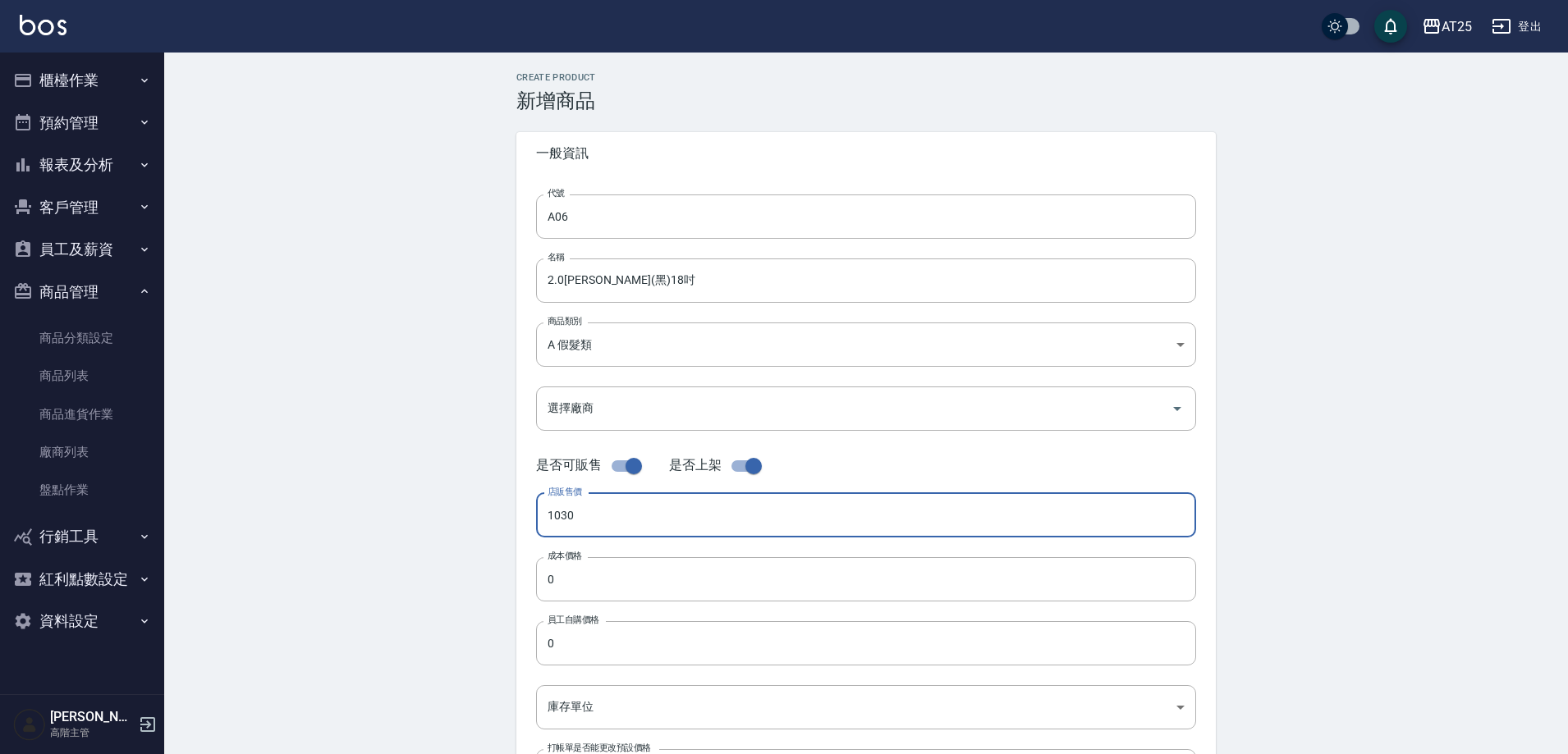
drag, startPoint x: 613, startPoint y: 521, endPoint x: 429, endPoint y: 531, distance: 184.3
click at [420, 528] on div "Create Product 新增商品 一般資訊 代號 A06 代號 名稱 2.0金絲羽(黑)18吋 名稱 商品類別 A 假髮類 33aaa532-893…" at bounding box center [866, 592] width 1404 height 1080
type input "1030"
click at [612, 588] on input "0" at bounding box center [866, 580] width 660 height 44
paste input "103"
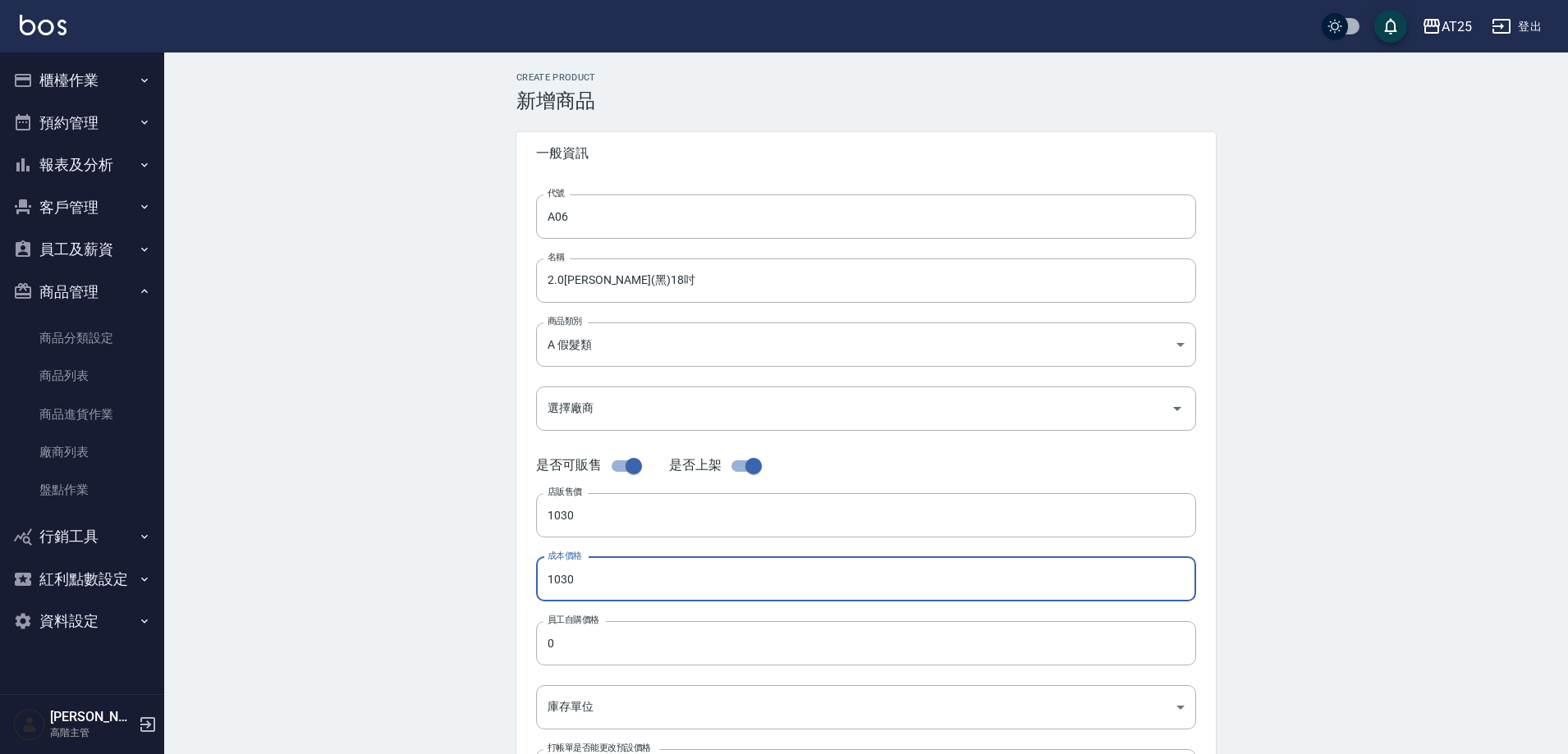
type input "1030"
click at [598, 626] on label "員工自購價格" at bounding box center [573, 620] width 52 height 12
click at [598, 626] on input "0" at bounding box center [866, 644] width 660 height 44
paste input "103"
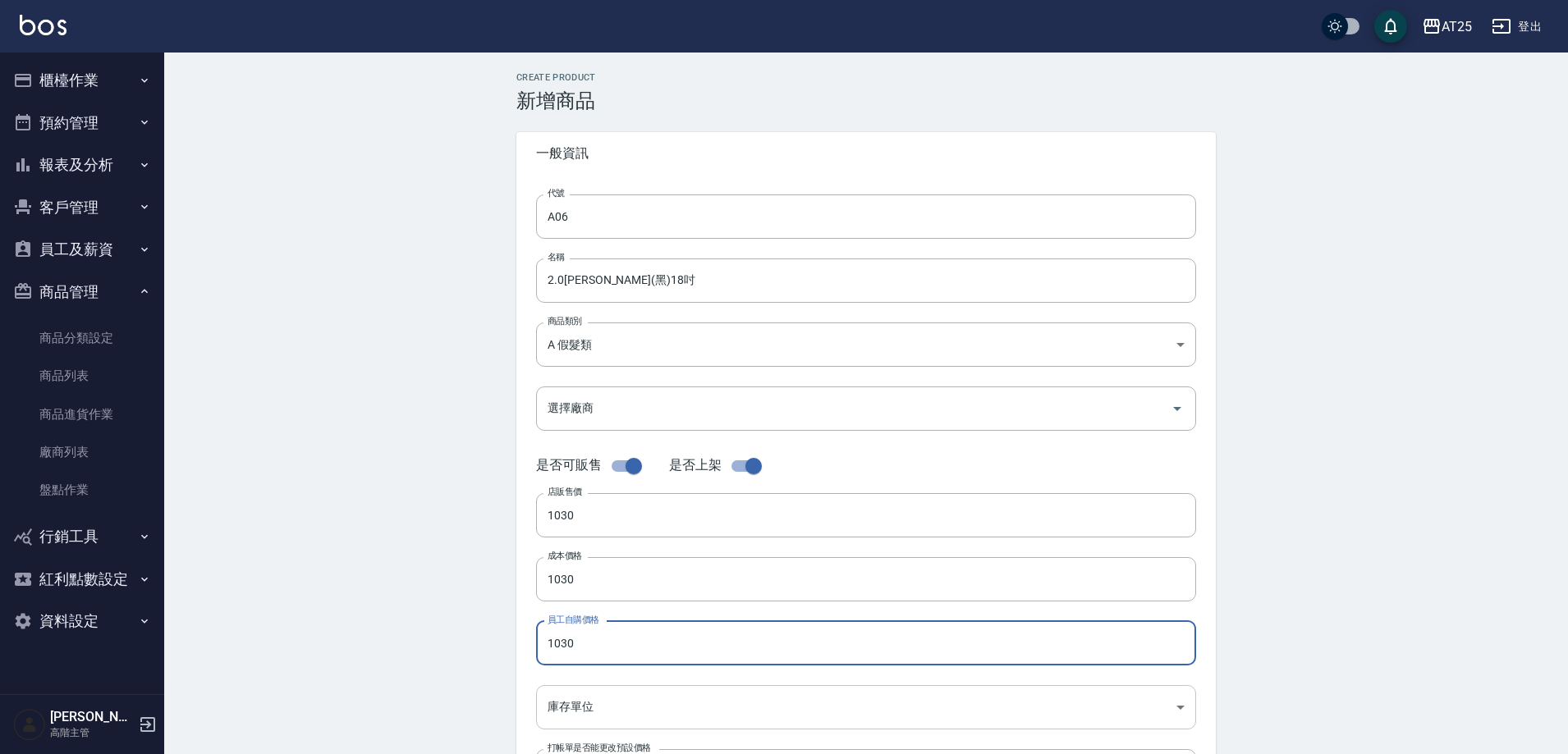
type input "1030"
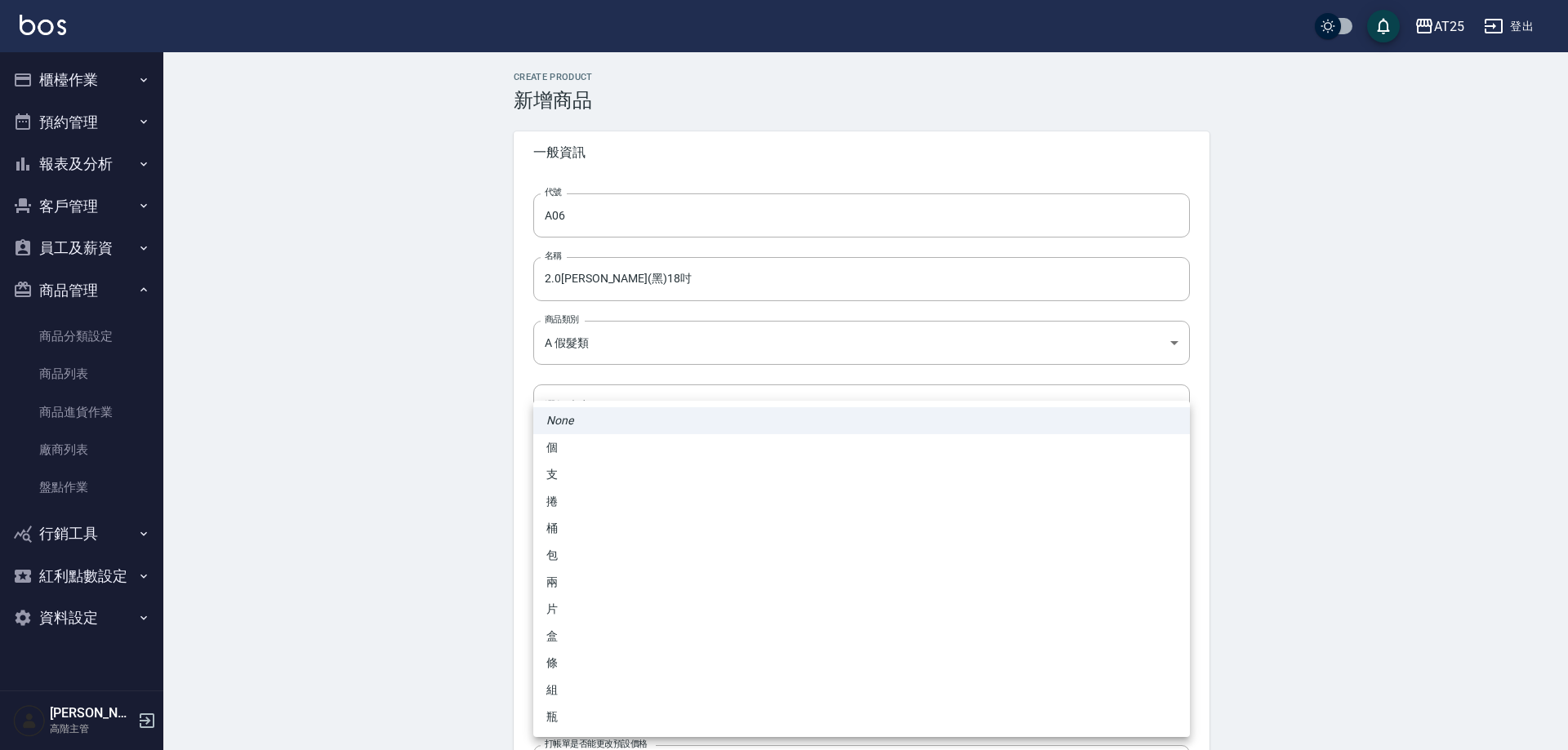
click at [573, 689] on body "AT25 登出 櫃檯作業 打帳單 帳單列表 掛單列表 座位開單 營業儀表板 現金收支登錄 高階收支登錄 材料自購登錄 每日結帳 排班表 現場電腦打卡 掃碼打卡…" at bounding box center [784, 563] width 1568 height 1126
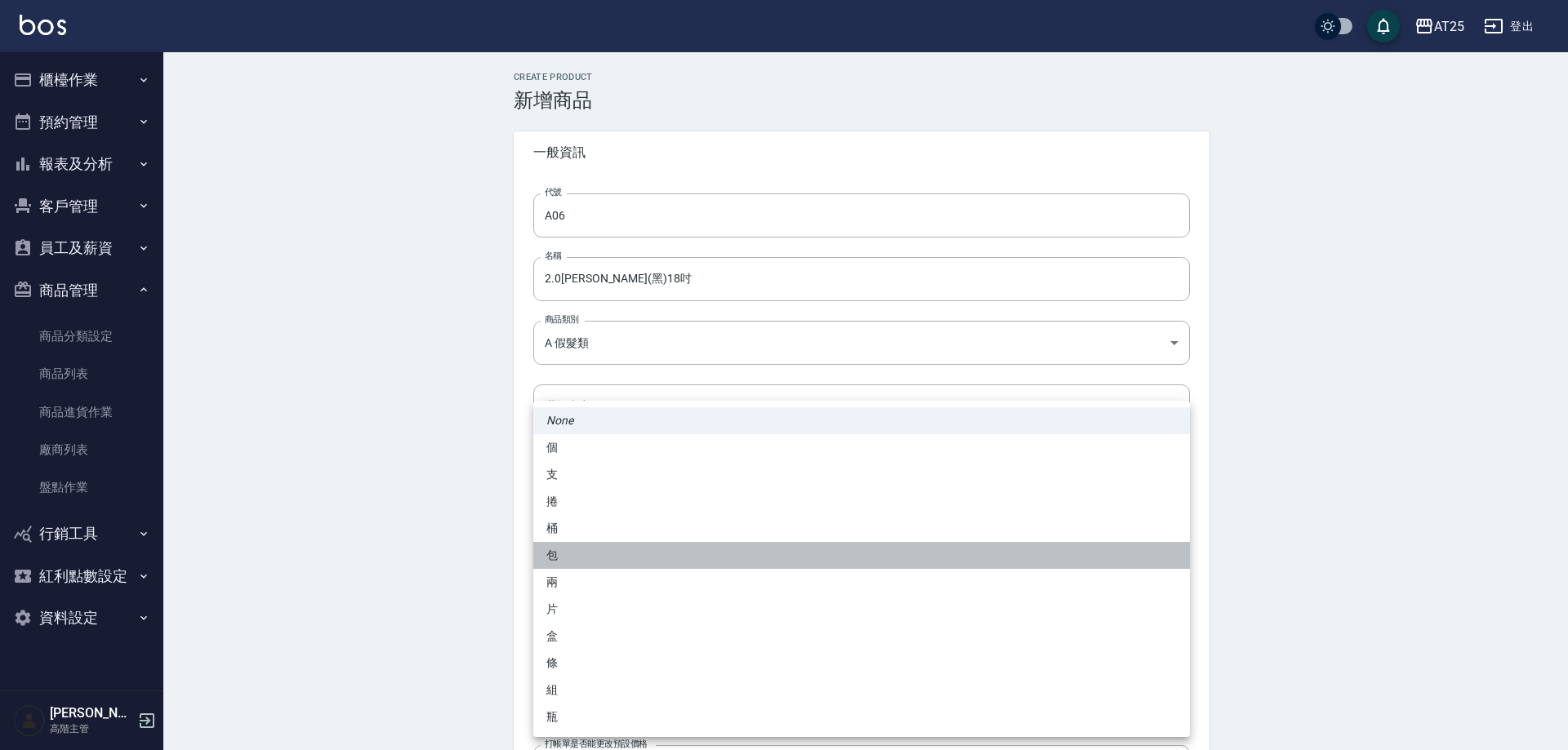
click at [577, 561] on li "包" at bounding box center [862, 556] width 657 height 27
type input "包"
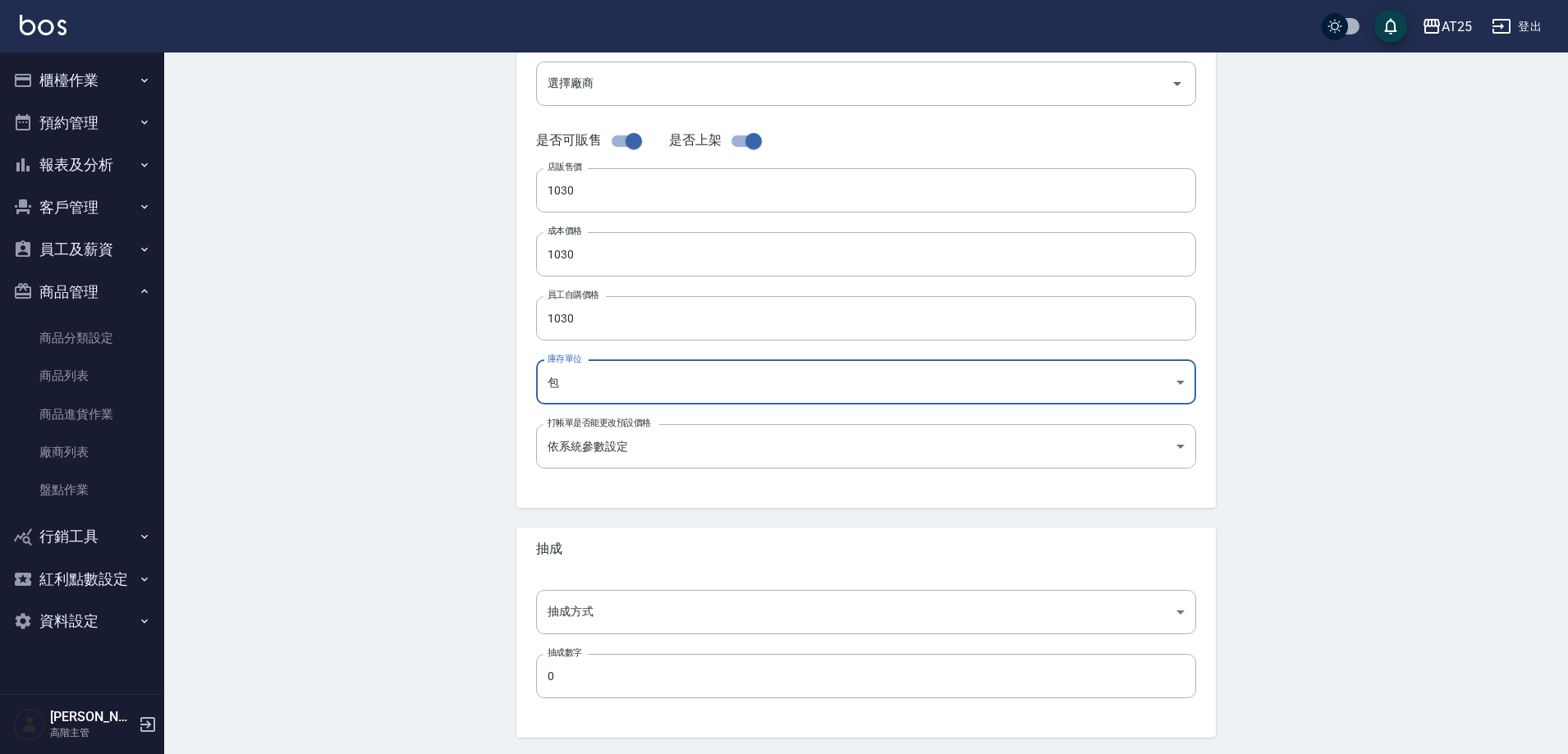
scroll to position [329, 0]
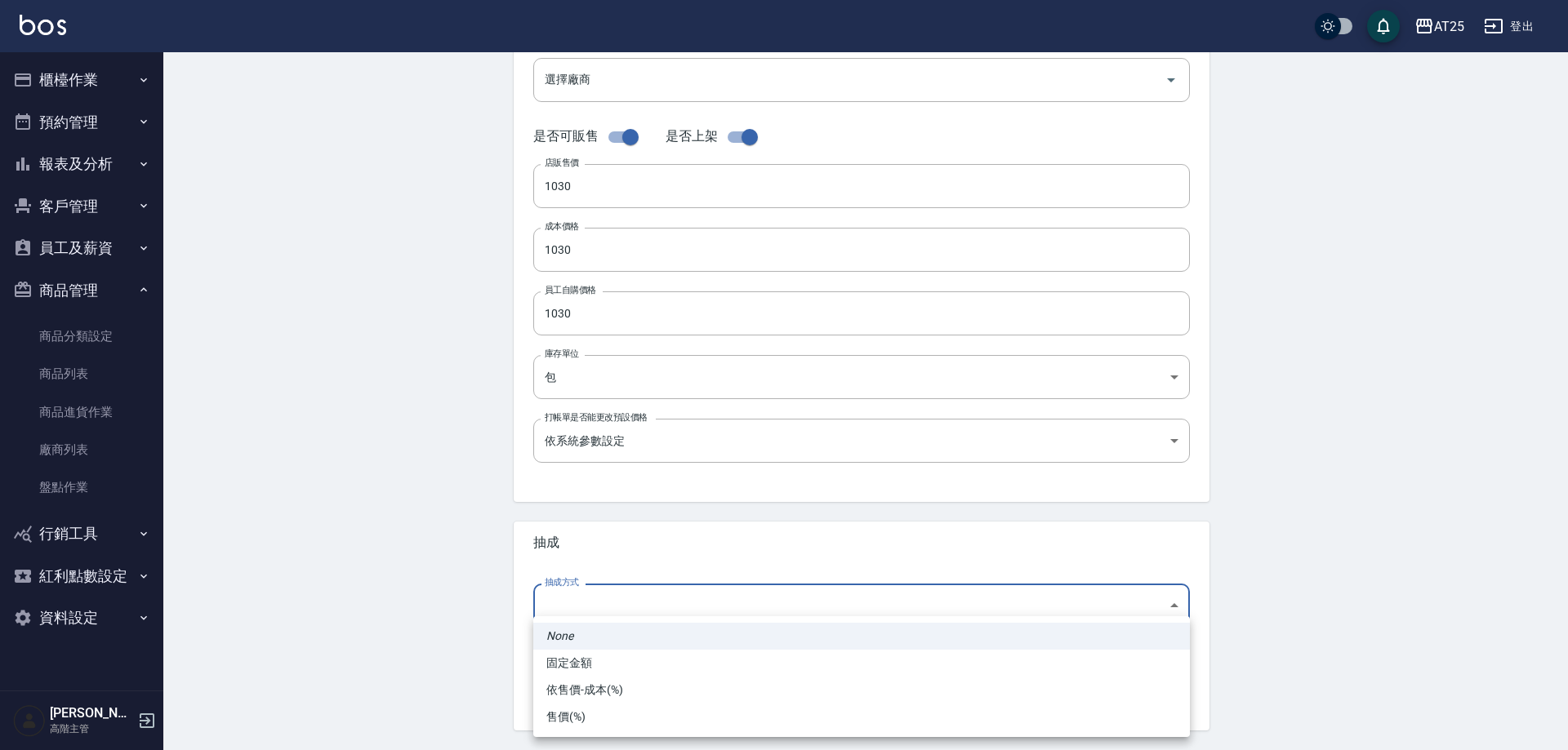
click at [590, 599] on body "AT25 登出 櫃檯作業 打帳單 帳單列表 掛單列表 座位開單 營業儀表板 現金收支登錄 高階收支登錄 材料自購登錄 每日結帳 排班表 現場電腦打卡 掃碼打卡…" at bounding box center [784, 236] width 1568 height 1126
click at [598, 682] on li "依售價-成本(%)" at bounding box center [862, 690] width 657 height 27
type input "byCost"
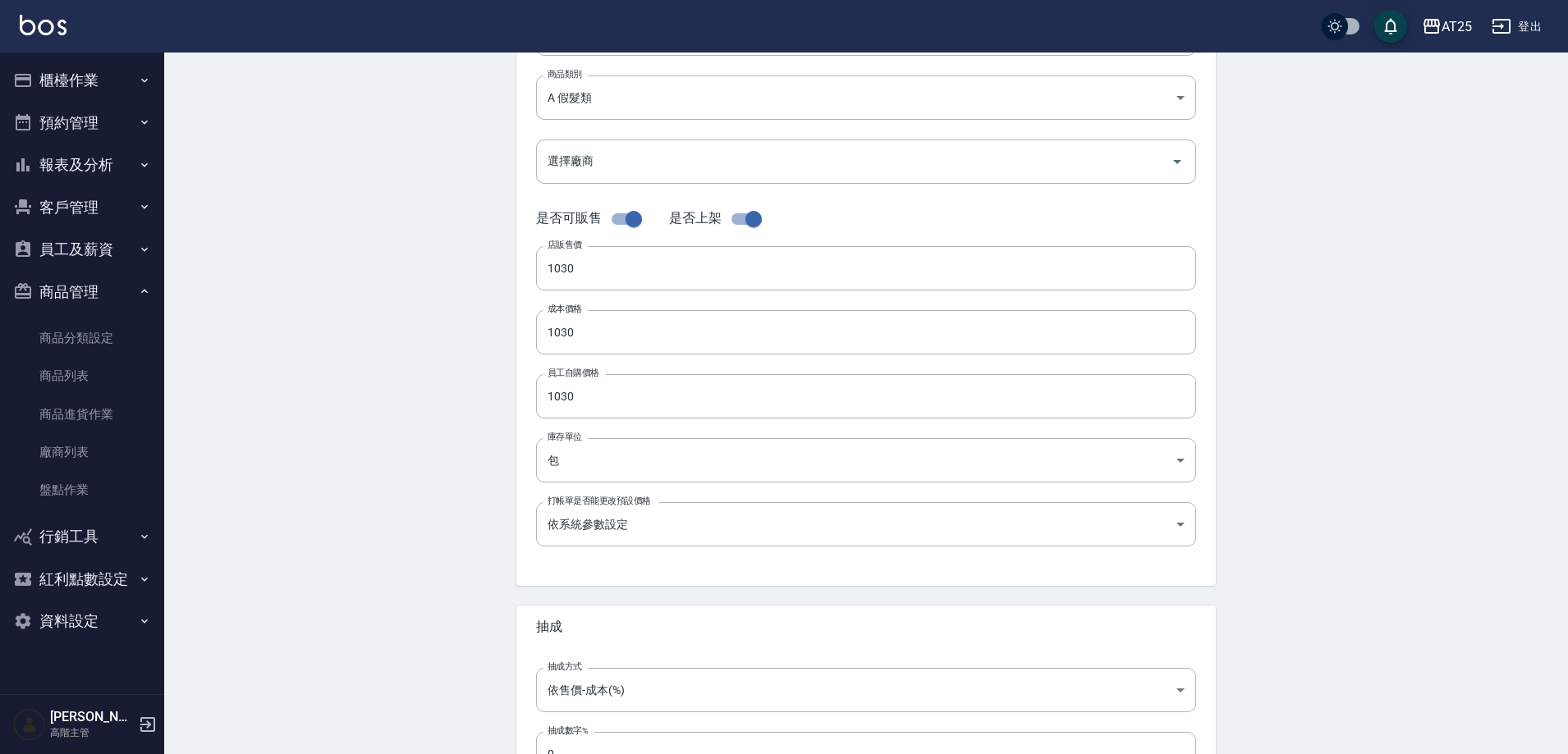
scroll to position [378, 0]
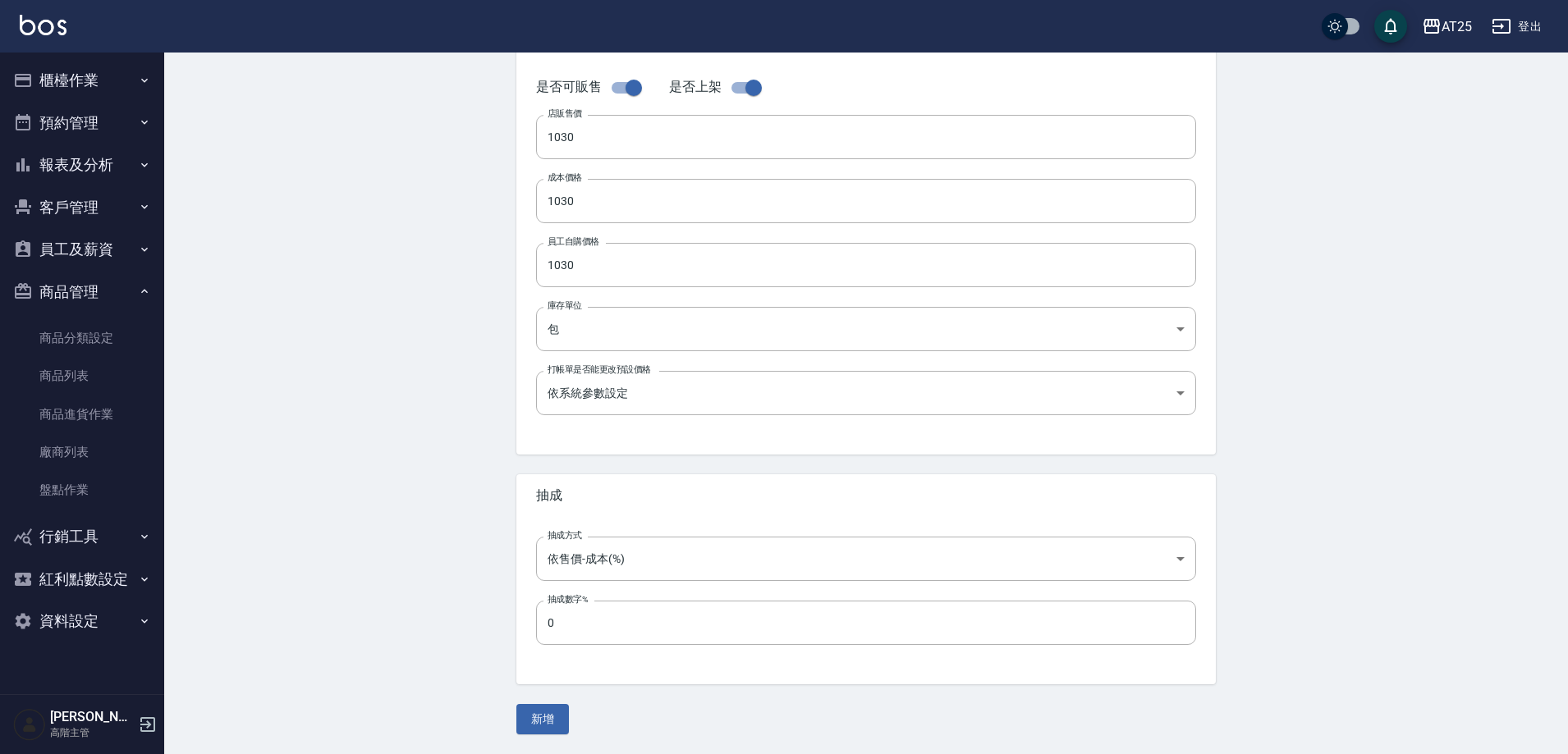
click at [540, 702] on form "Create Product 新增商品 一般資訊 代號 A06 代號 名稱 2.0金絲羽(黑)18吋 名稱 商品類別 A 假髮類 33aaa532-893…" at bounding box center [865, 214] width 699 height 1041
click at [540, 715] on button "新增" at bounding box center [542, 719] width 52 height 30
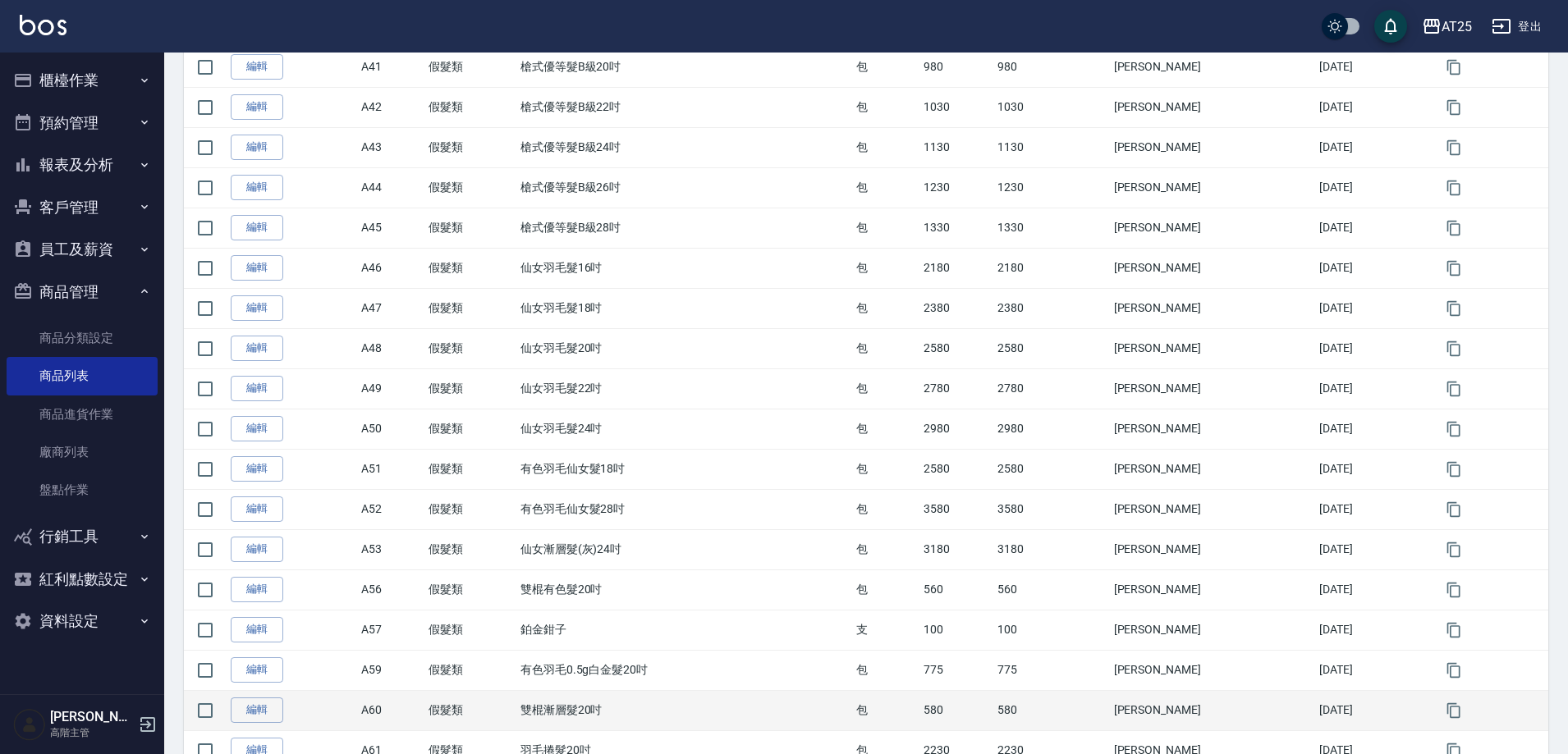
scroll to position [1686, 0]
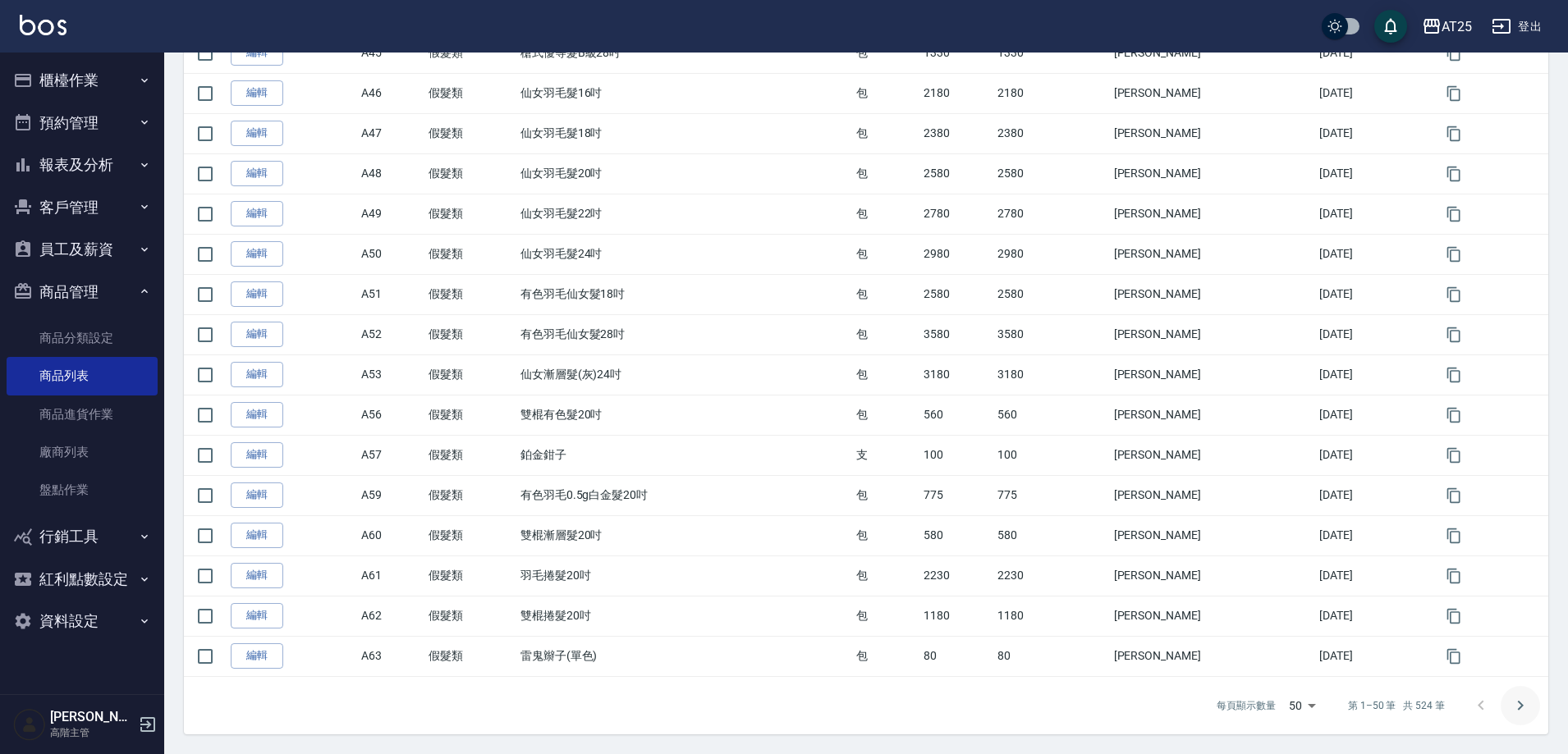
click at [1519, 713] on icon "Go to next page" at bounding box center [1521, 706] width 20 height 20
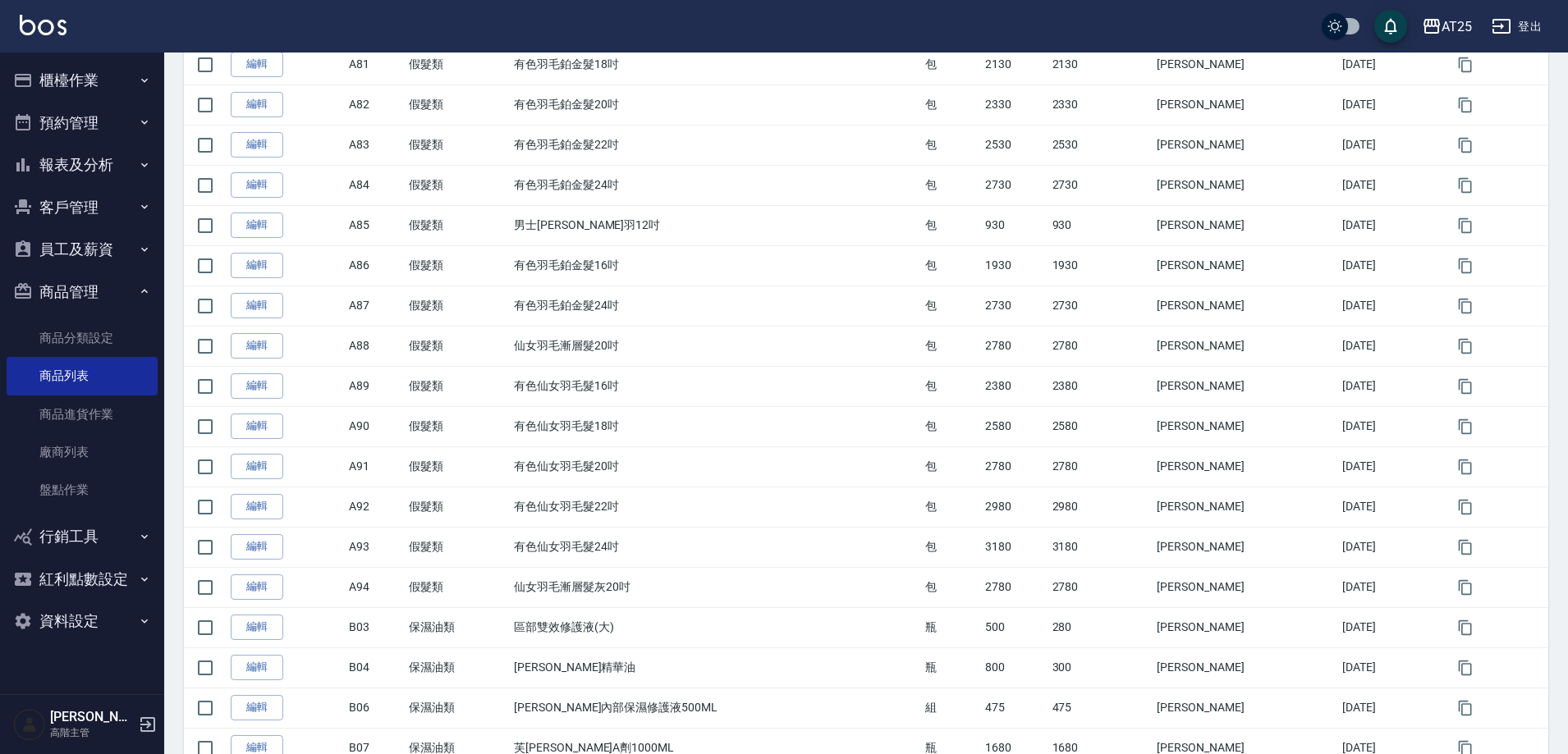
scroll to position [948, 0]
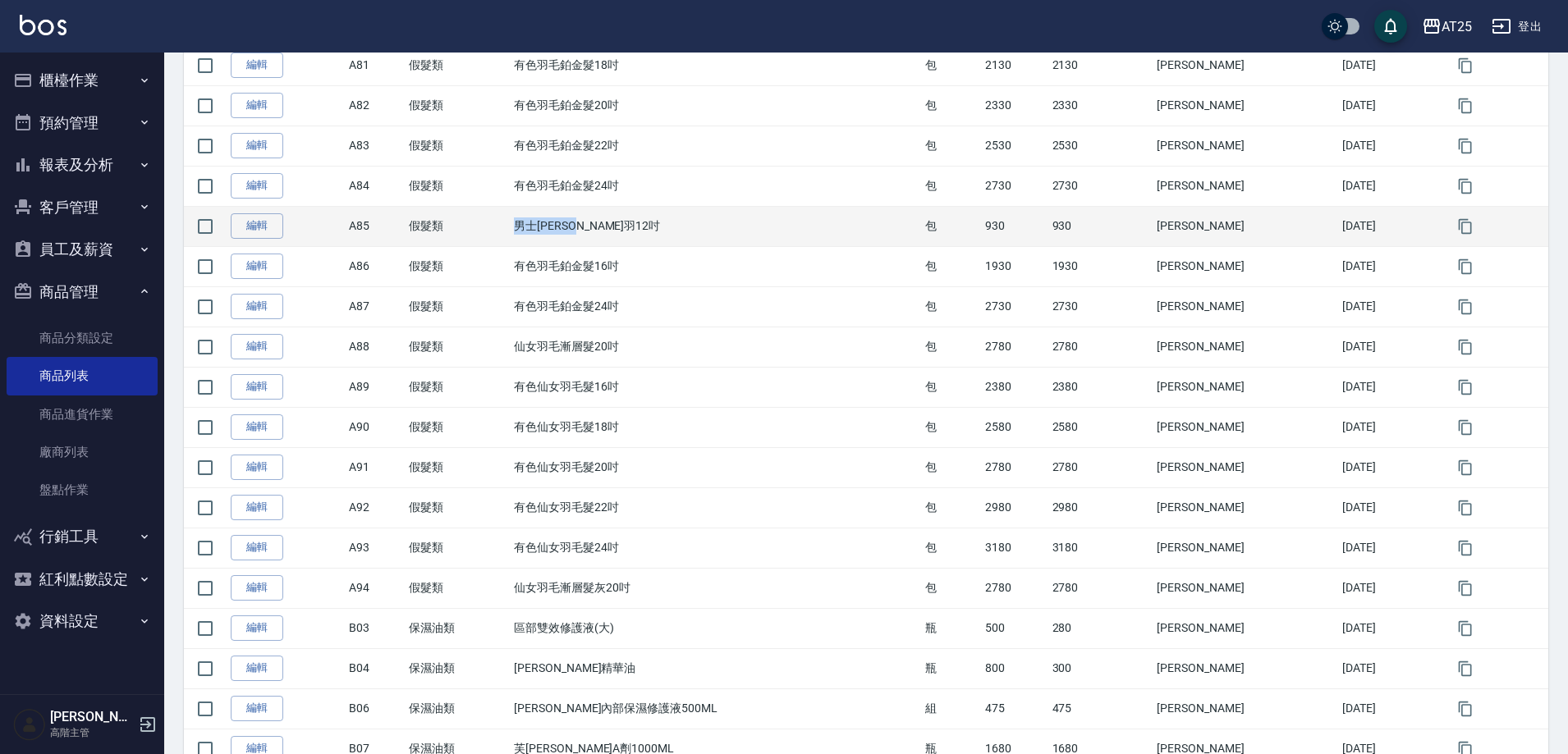
drag, startPoint x: 533, startPoint y: 226, endPoint x: 684, endPoint y: 226, distance: 151.0
click at [684, 226] on tr "編輯 A85 假髮類 男士金絲羽12吋 包 930 930 Ben 2024/09/06" at bounding box center [866, 226] width 1365 height 40
copy tr "假髮類 男士金絲羽12吋"
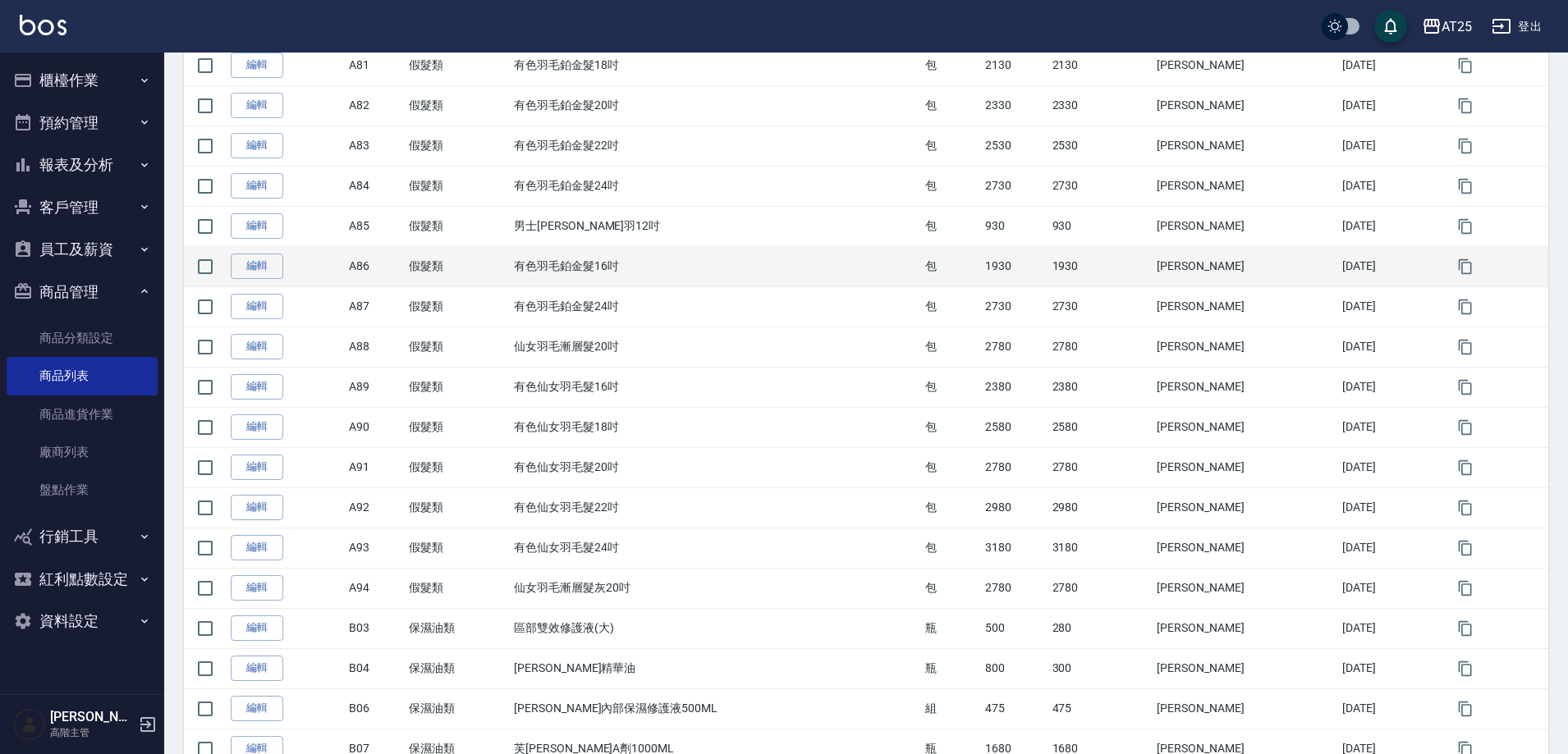
click at [894, 257] on td "有色羽毛鉑金髮16吋" at bounding box center [715, 266] width 411 height 40
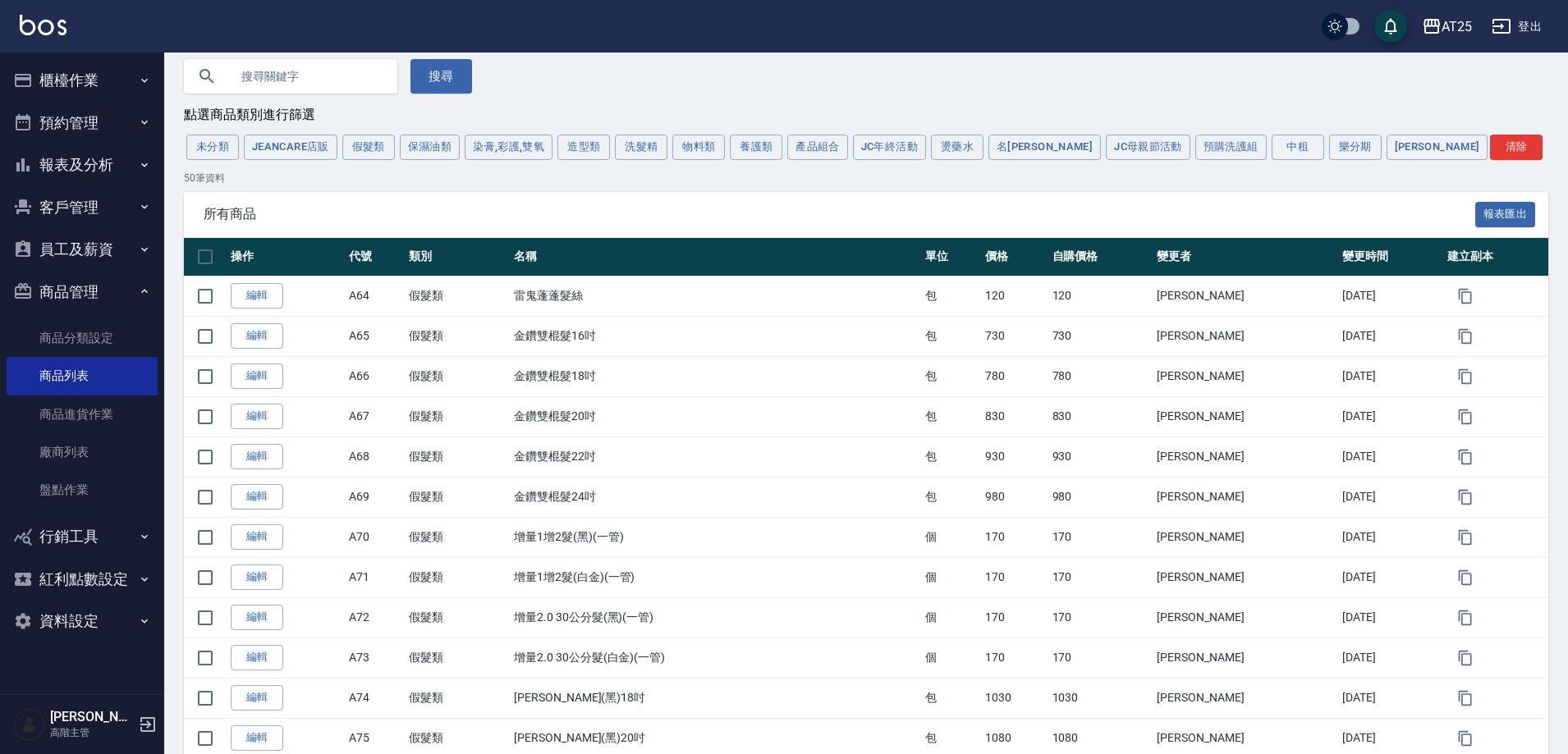
scroll to position [0, 0]
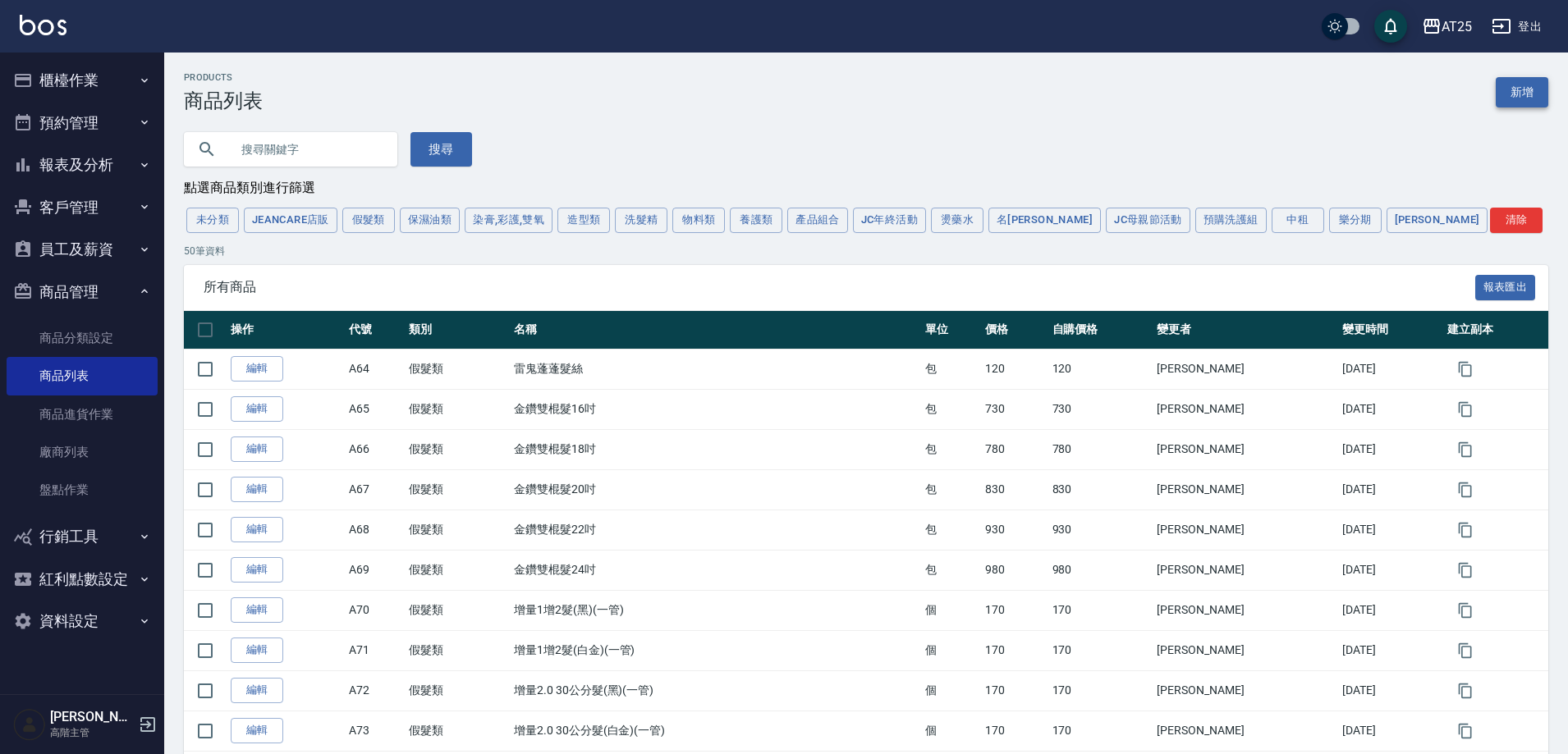
click at [1511, 83] on link "新增" at bounding box center [1522, 92] width 52 height 30
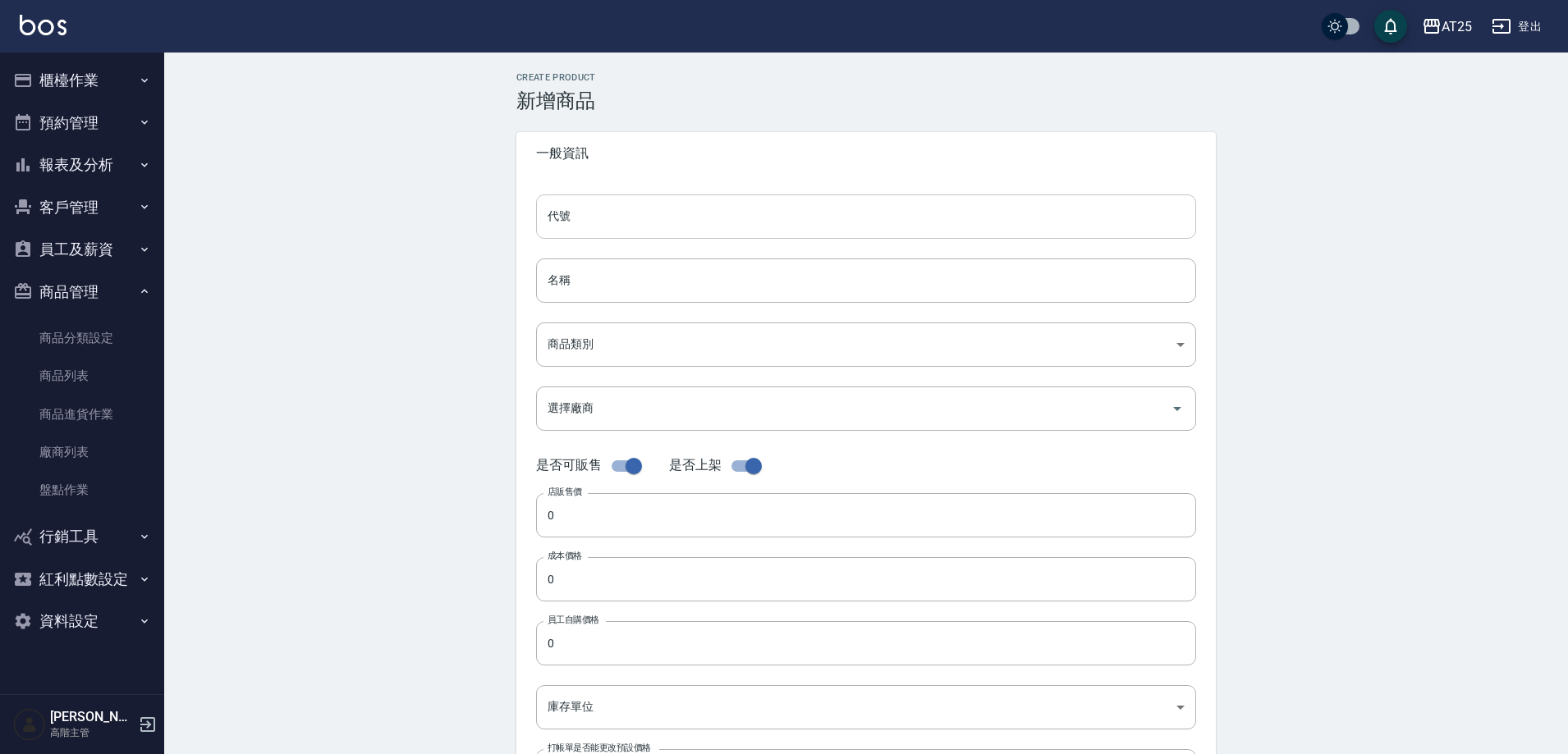
click at [615, 234] on input "代號" at bounding box center [866, 217] width 660 height 44
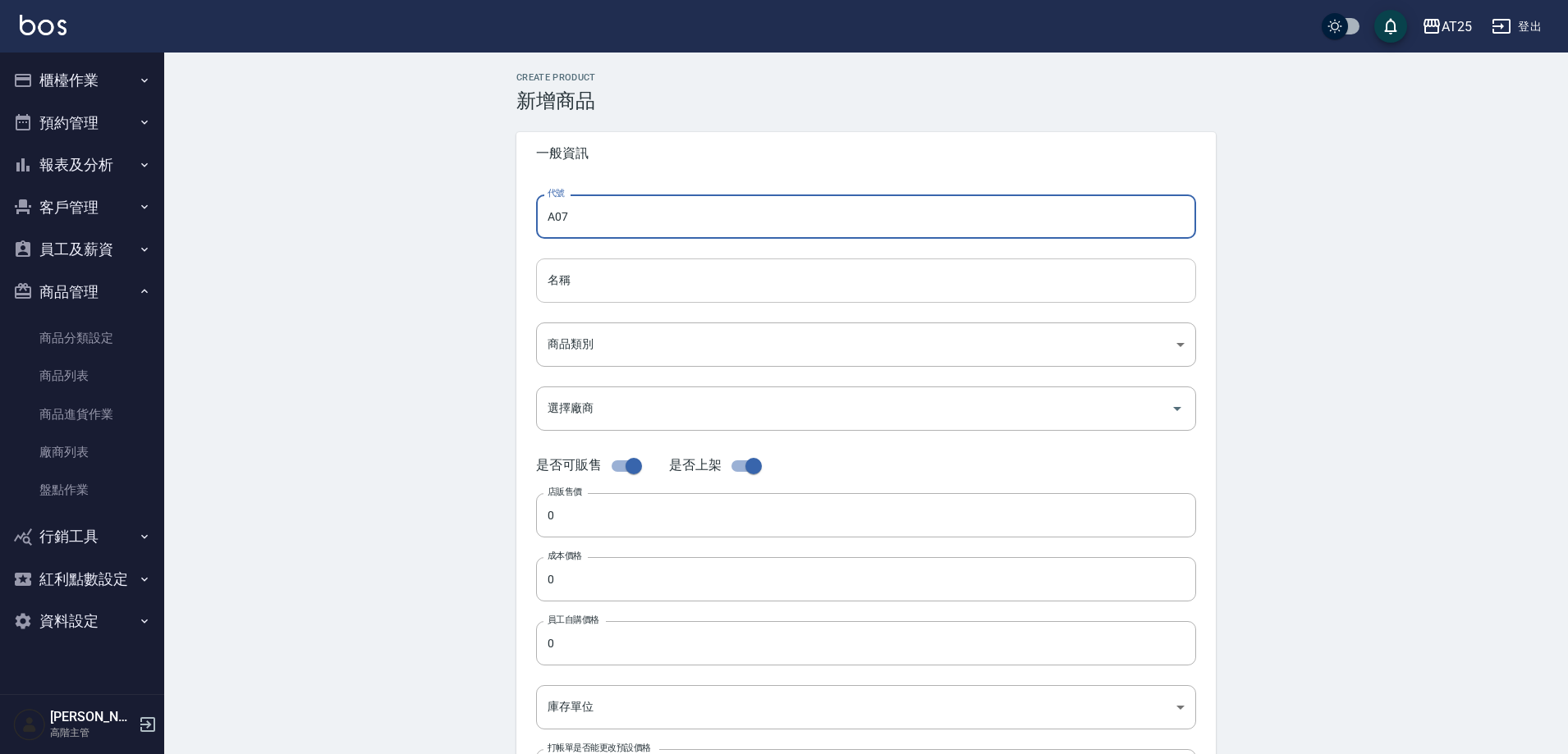
type input "A07"
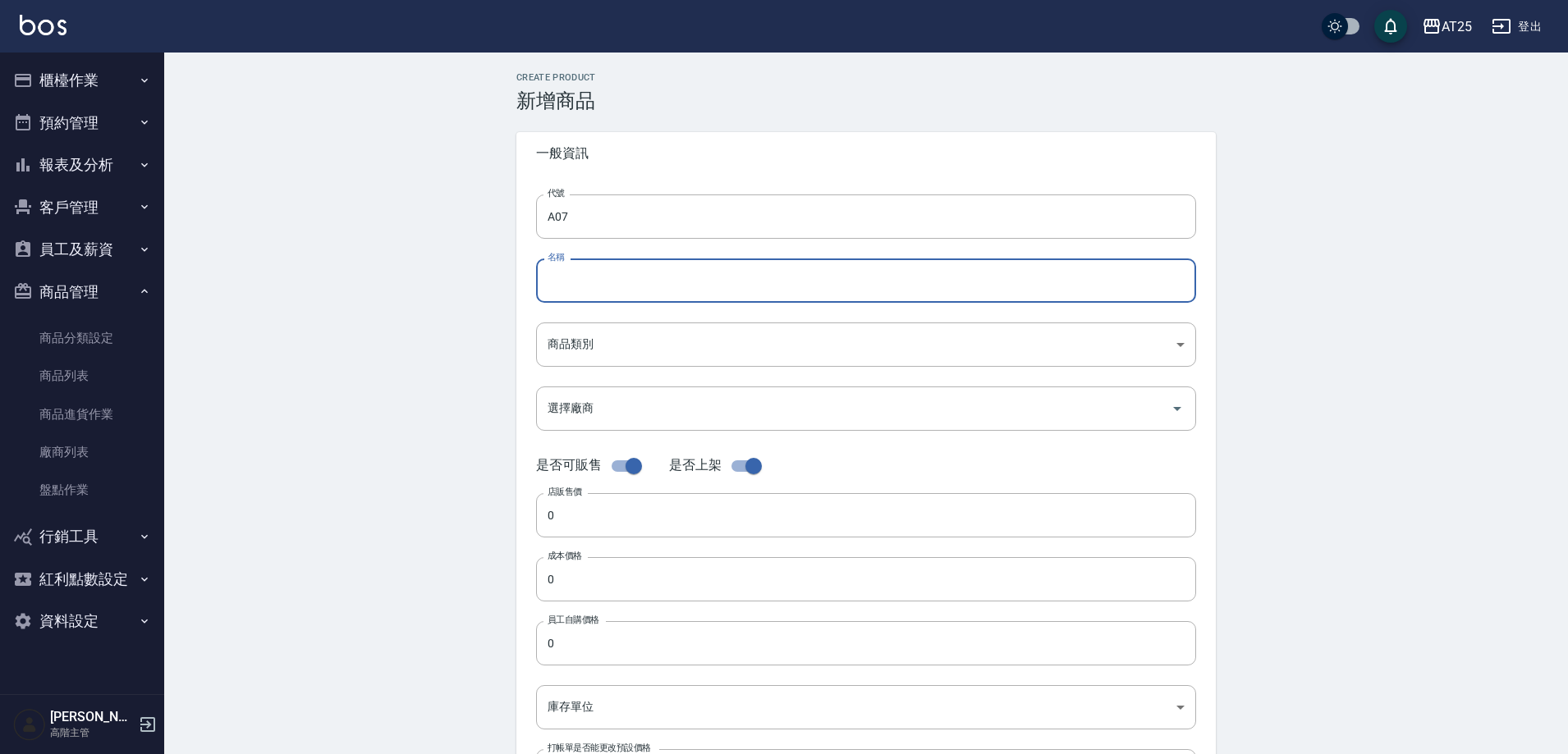
click at [582, 279] on input "名稱" at bounding box center [866, 281] width 660 height 44
paste input "男士金絲羽12吋"
drag, startPoint x: 569, startPoint y: 284, endPoint x: 523, endPoint y: 282, distance: 46.0
click at [523, 282] on div "代號 A07 代號 名稱 男士金絲羽12吋 名稱 商品類別 ​ 商品類別 選擇廠商 選擇廠商 是否可販售 是否上架 店販售價 0 店販售價 成本價格 0 …" at bounding box center [865, 504] width 699 height 658
type input "2.0男士金絲羽12吋"
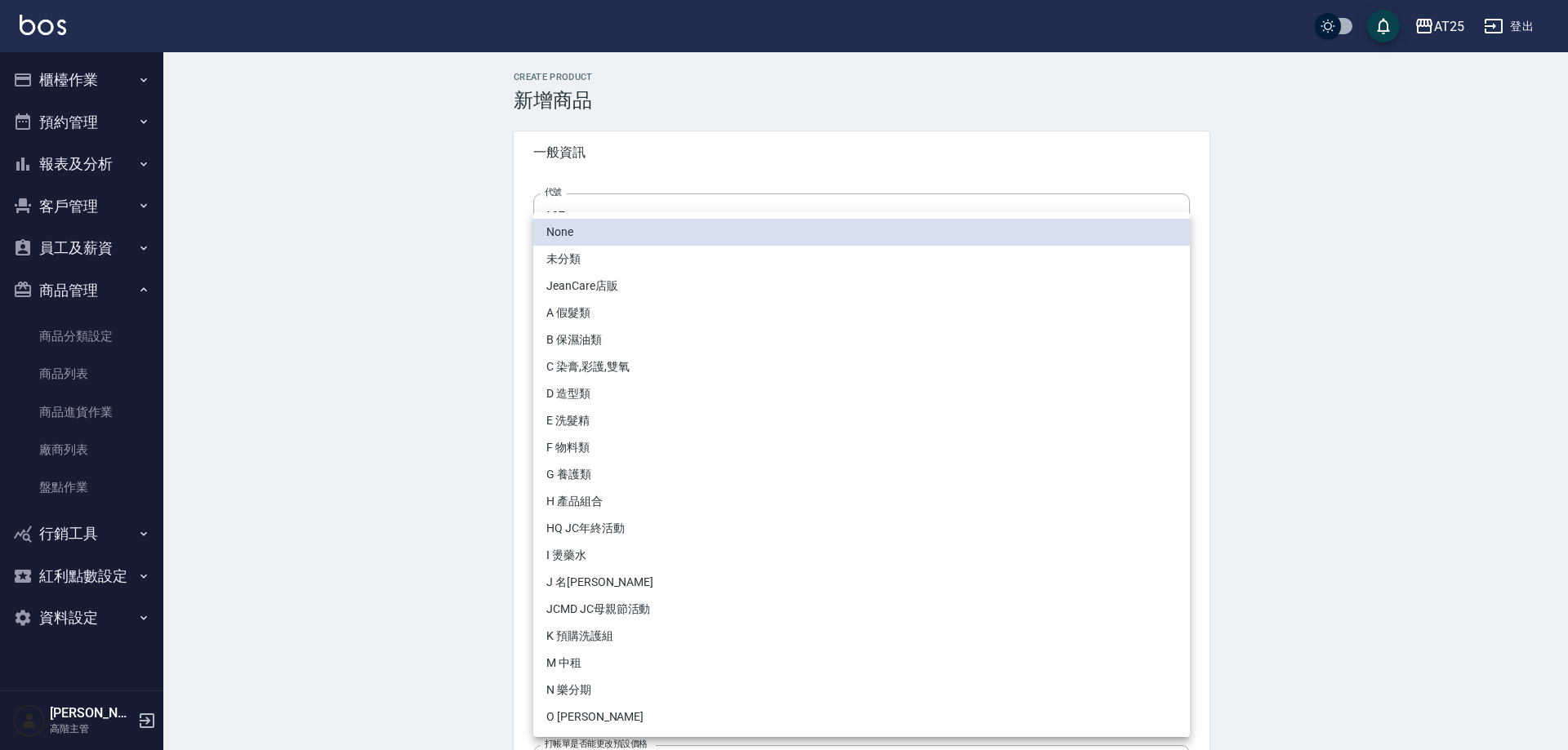
click at [620, 355] on body "AT25 登出 櫃檯作業 打帳單 帳單列表 掛單列表 座位開單 營業儀表板 現金收支登錄 高階收支登錄 材料自購登錄 每日結帳 排班表 現場電腦打卡 掃碼打卡…" at bounding box center [784, 563] width 1568 height 1126
click at [615, 311] on li "A 假髮類" at bounding box center [862, 313] width 657 height 27
type input "33aaa532-8933-4f16-8d37-aa84dd459a24"
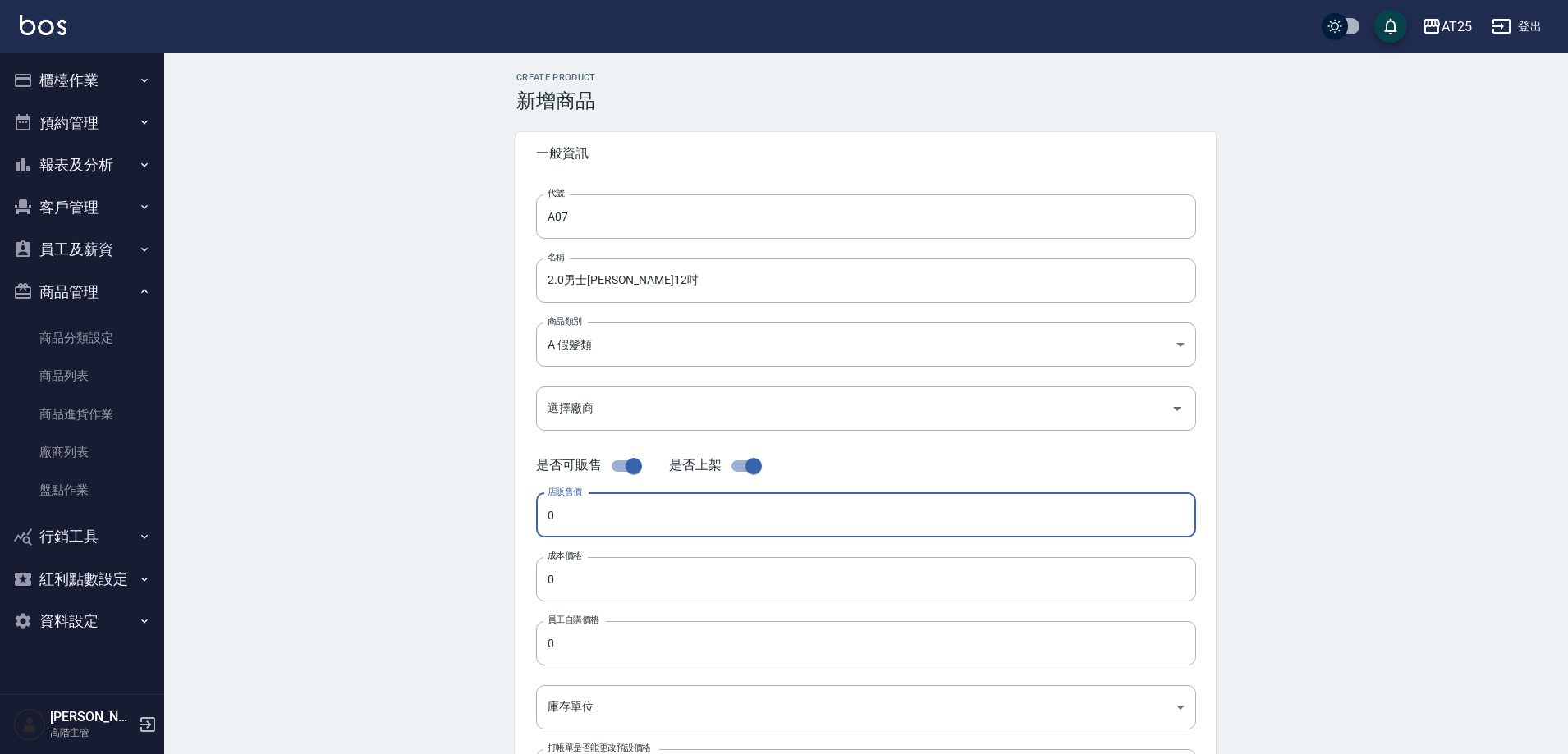
click at [644, 536] on input "0" at bounding box center [866, 515] width 660 height 44
type input "930"
click at [1458, 396] on div "Create Product 新增商品 一般資訊 代號 A07 代號 名稱 2.0男士金絲羽12吋 名稱 商品類別 A 假髮類 33aaa532-8933…" at bounding box center [866, 592] width 1404 height 1080
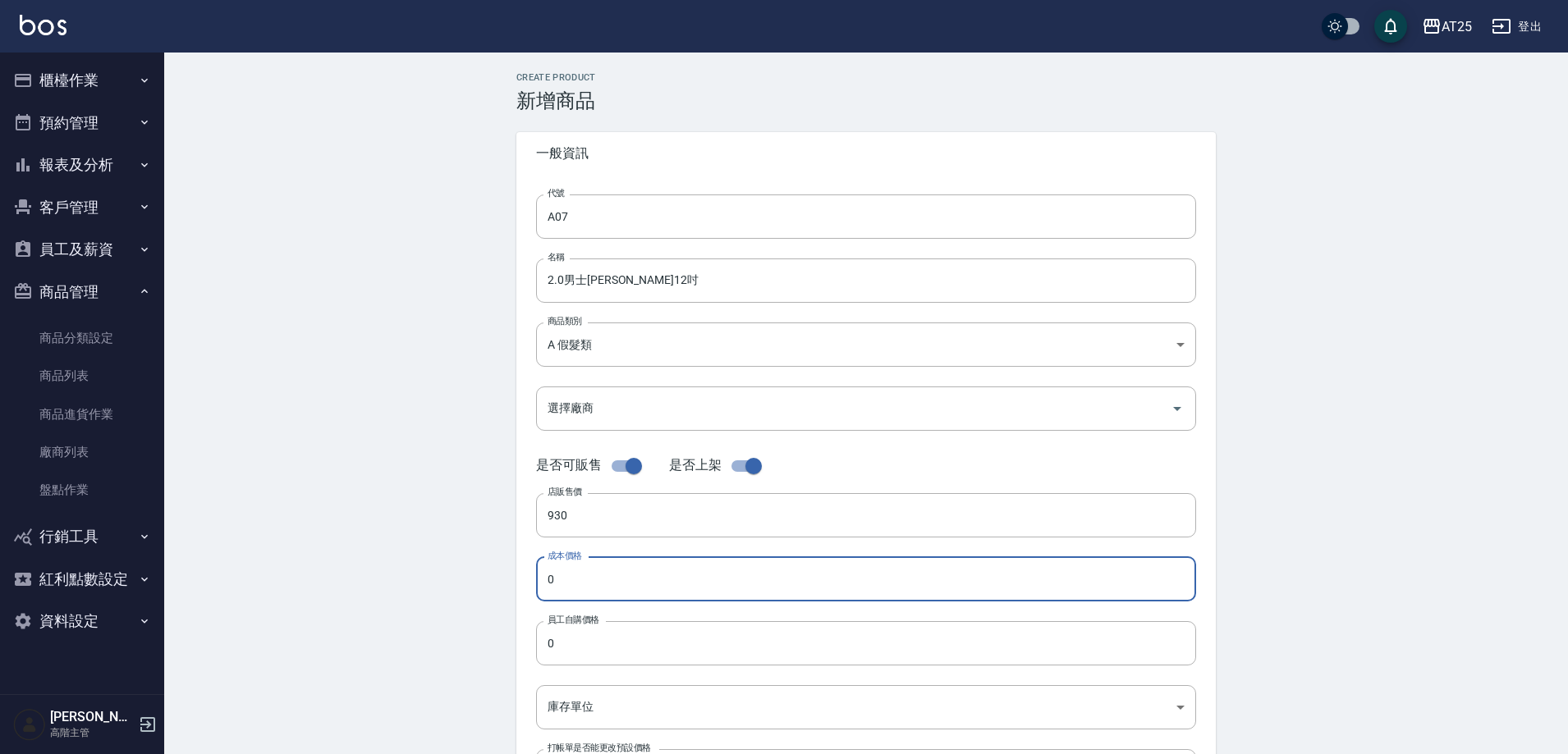
click at [625, 579] on input "0" at bounding box center [866, 580] width 660 height 44
type input "9"
drag, startPoint x: 625, startPoint y: 579, endPoint x: 426, endPoint y: 578, distance: 199.0
click at [426, 578] on div "Create Product 新增商品 一般資訊 代號 A07 代號 名稱 2.0男士金絲羽12吋 名稱 商品類別 A 假髮類 33aaa532-8933…" at bounding box center [866, 592] width 1404 height 1080
type input "930"
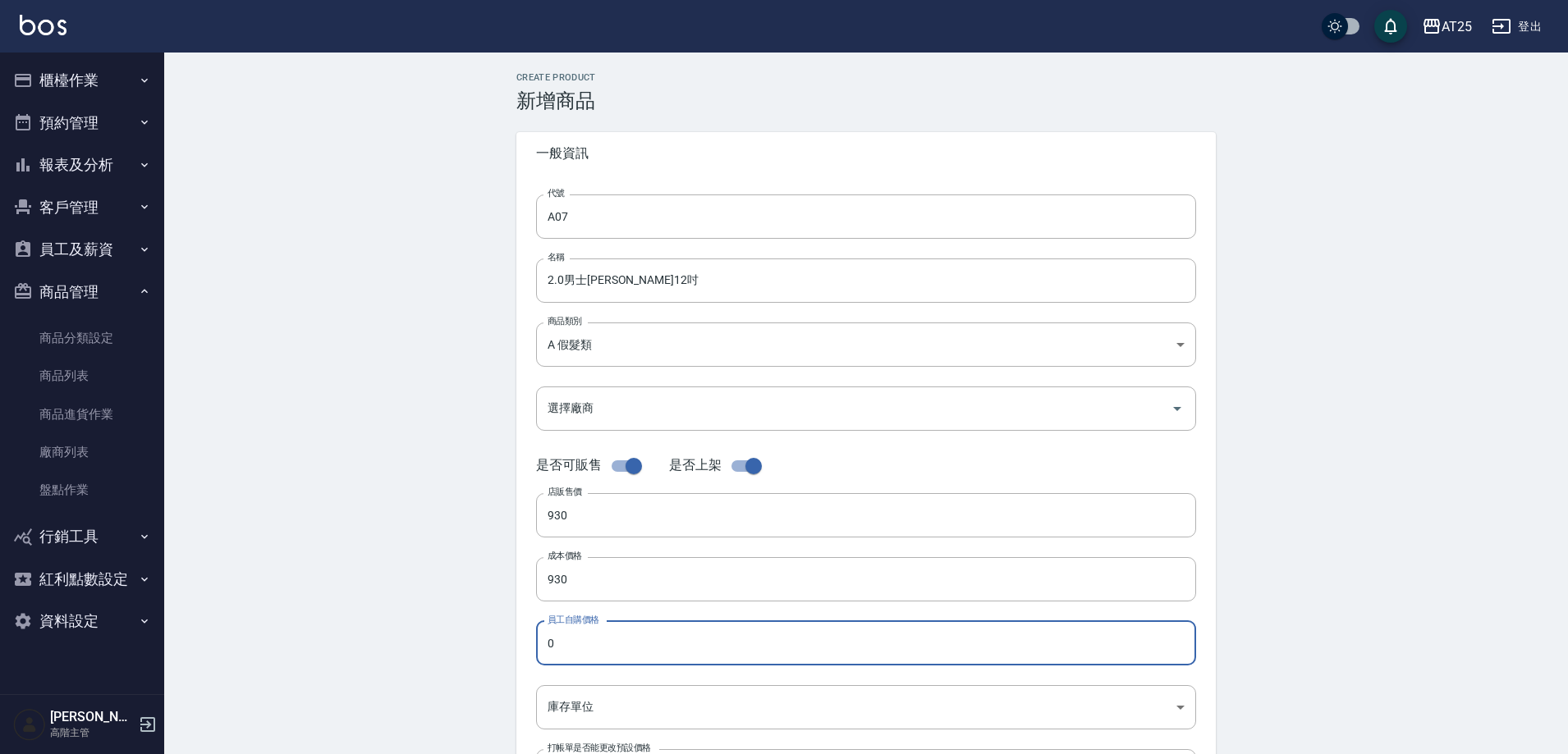
click at [603, 634] on input "0" at bounding box center [866, 644] width 660 height 44
paste input "93"
type input "930"
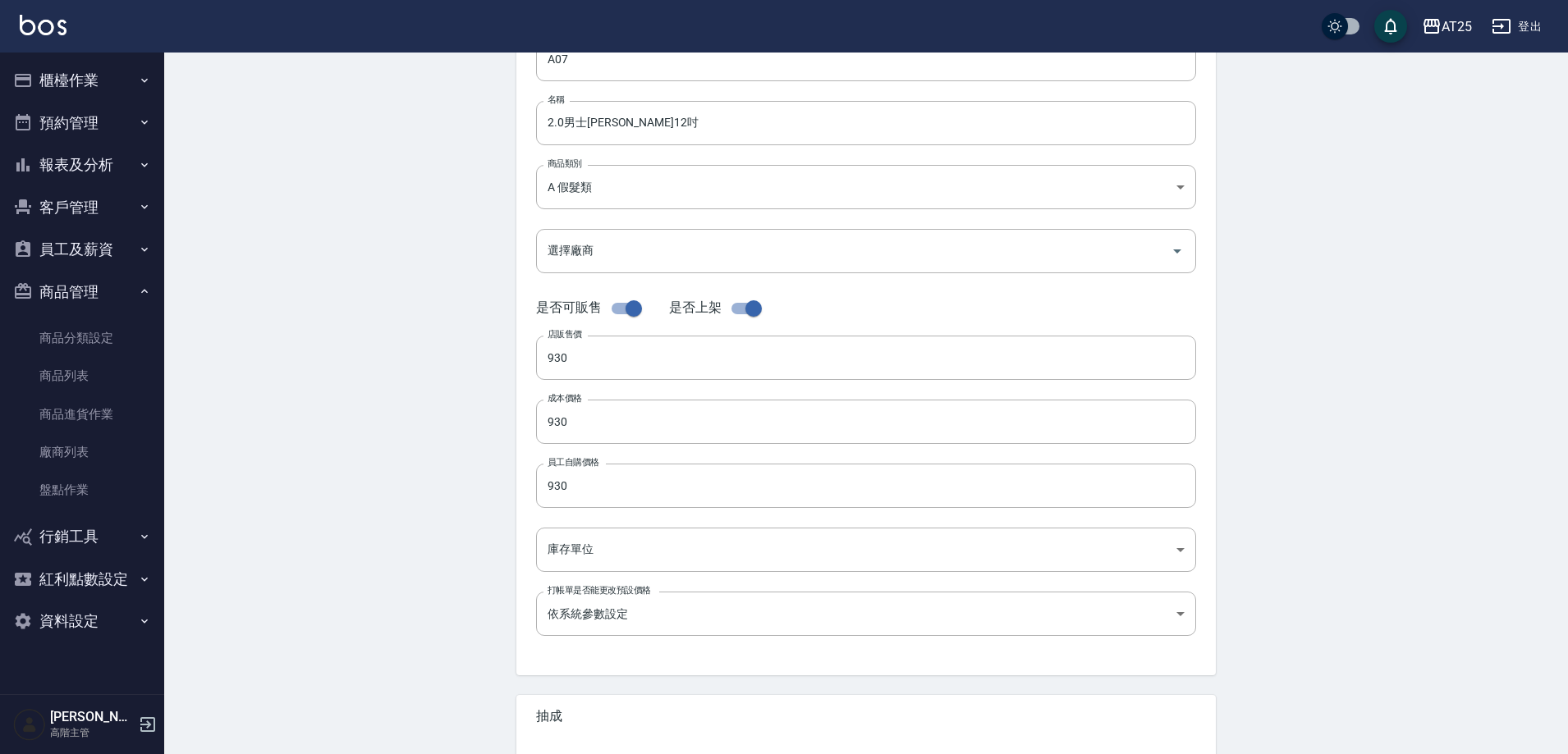
scroll to position [164, 0]
click at [601, 552] on body "AT25 登出 櫃檯作業 打帳單 帳單列表 掛單列表 座位開單 營業儀表板 現金收支登錄 高階收支登錄 材料自購登錄 每日結帳 排班表 現場電腦打卡 掃碼打卡…" at bounding box center [784, 401] width 1568 height 1132
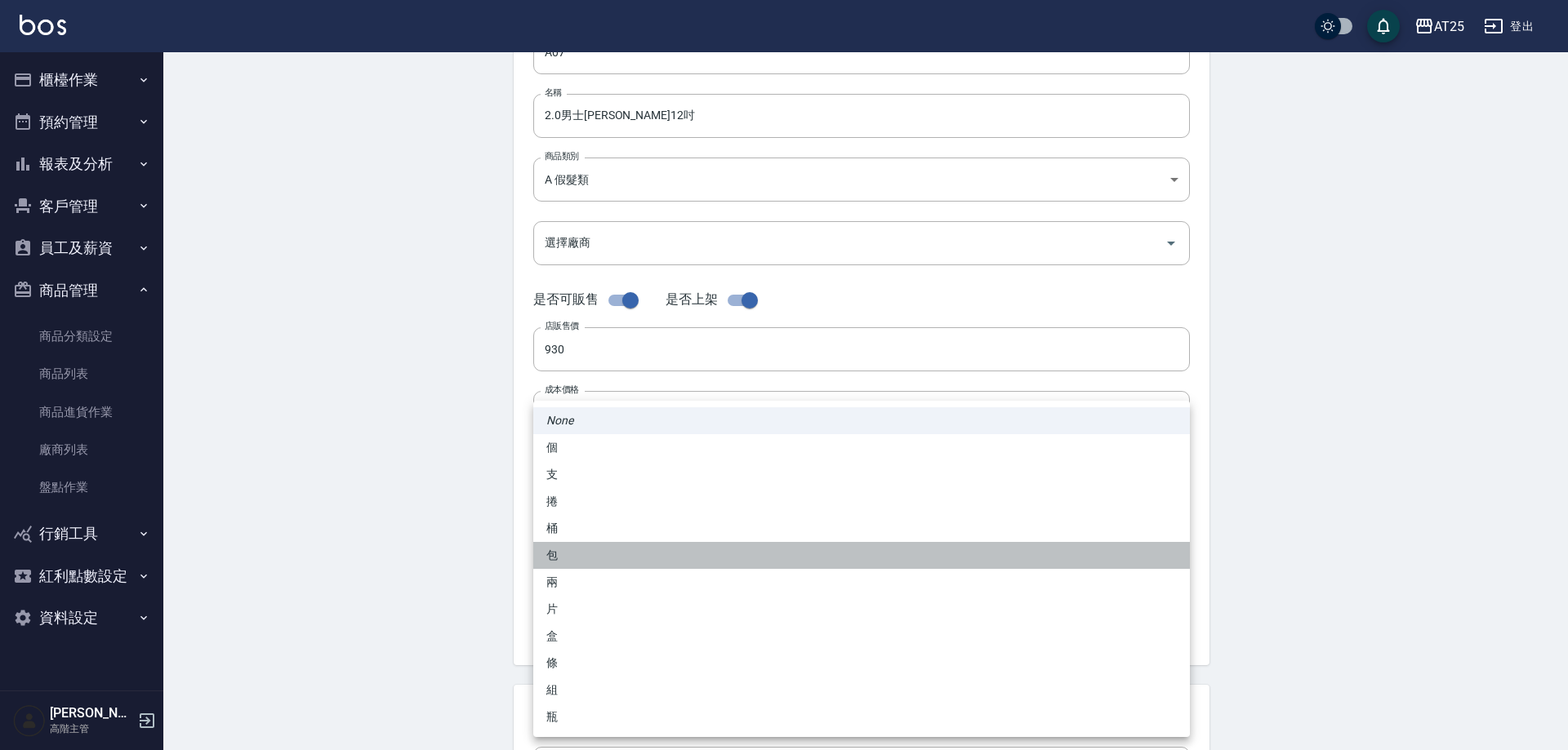
click at [584, 556] on li "包" at bounding box center [862, 556] width 657 height 27
type input "包"
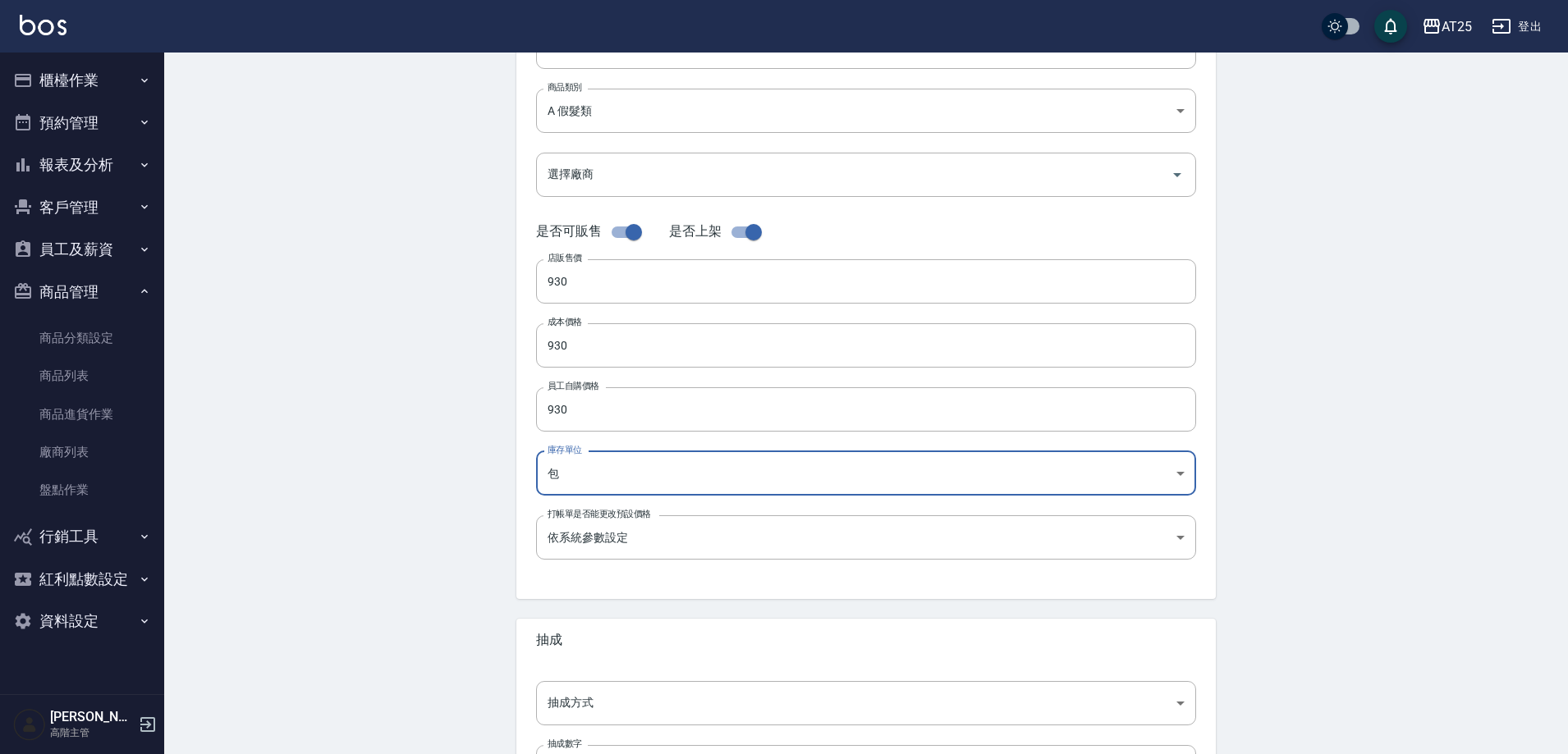
scroll to position [378, 0]
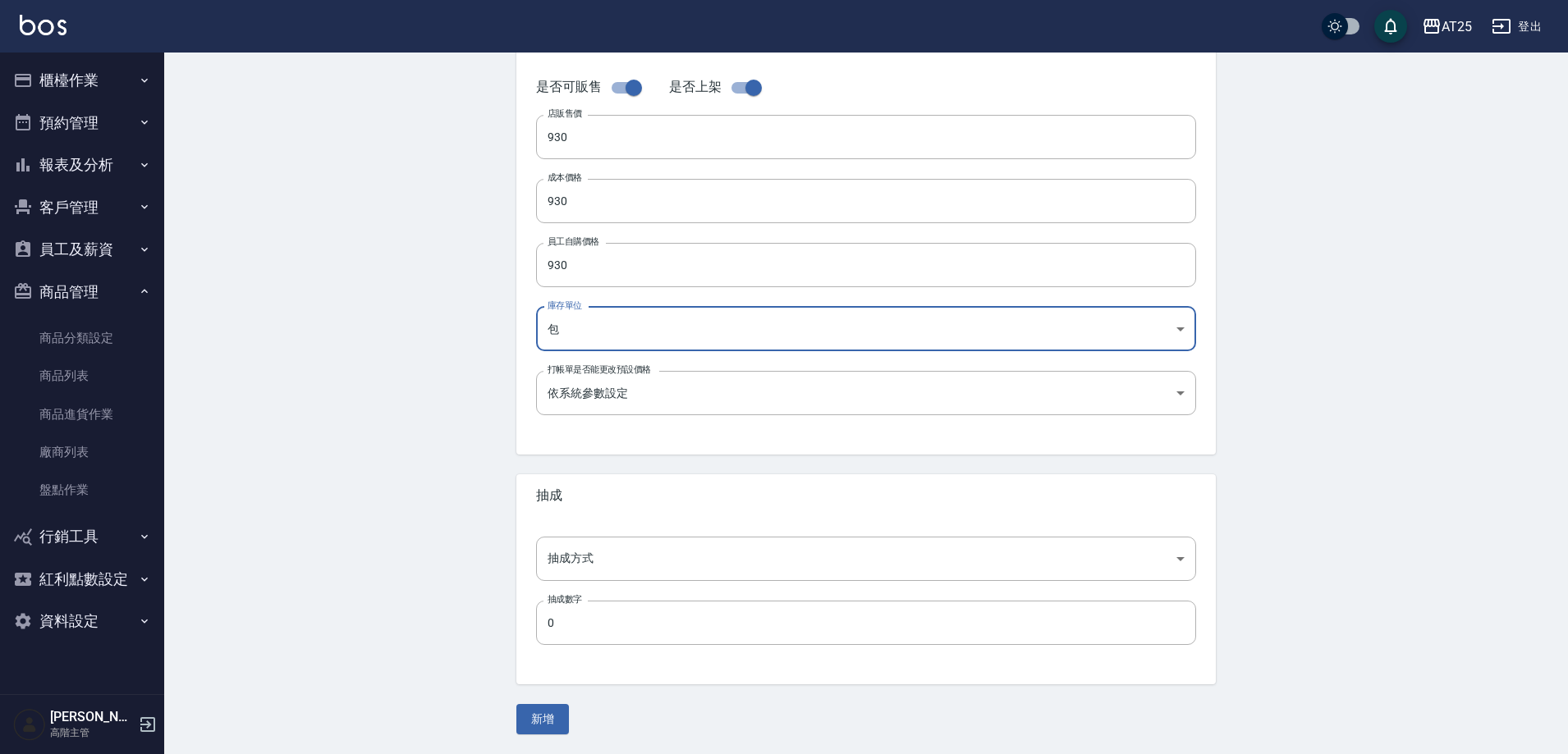
click at [591, 584] on div "抽成方式 ​ 抽成方式 抽成數字 0 抽成數字" at bounding box center [865, 600] width 699 height 168
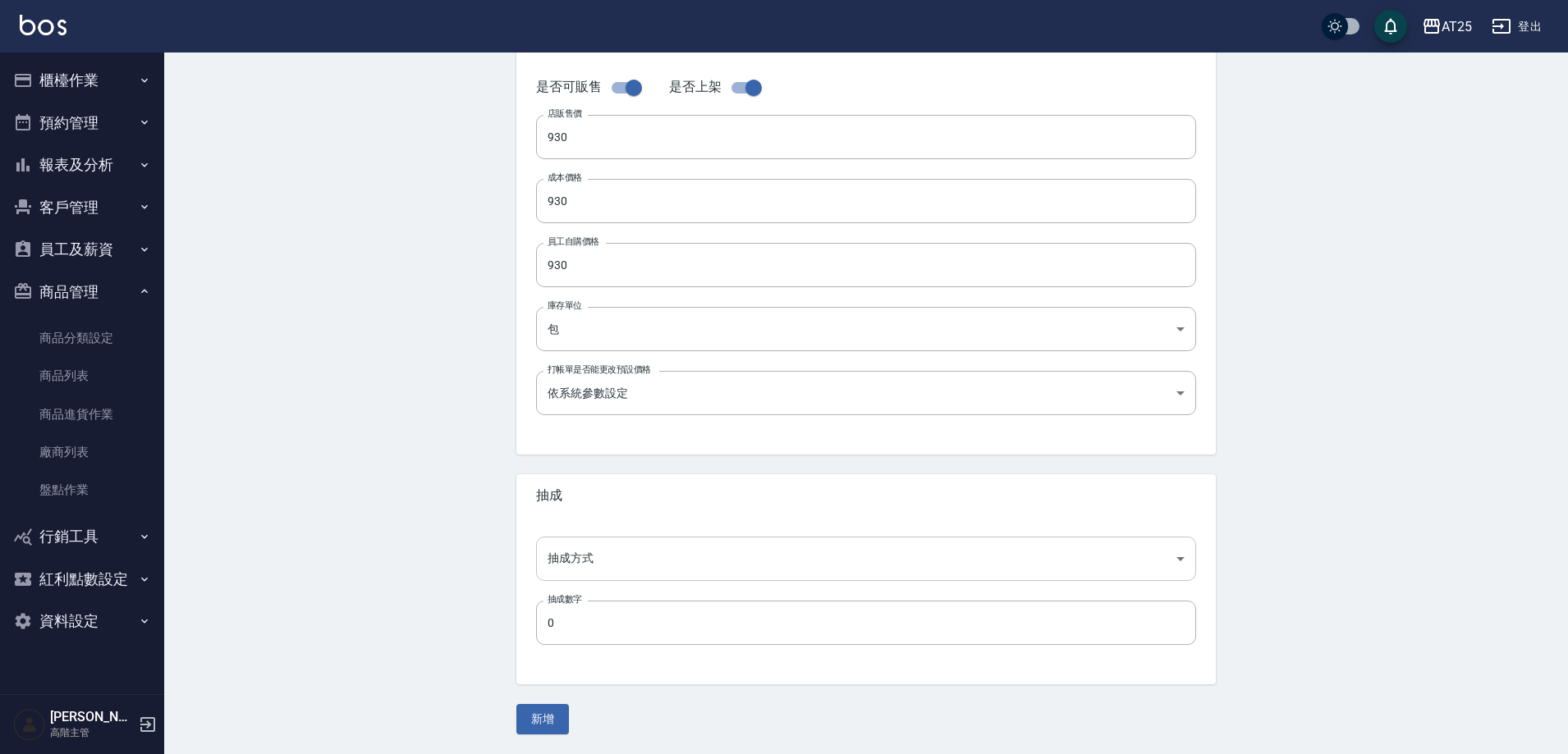
click at [590, 573] on body "AT25 登出 櫃檯作業 打帳單 帳單列表 掛單列表 座位開單 營業儀表板 現金收支登錄 高階收支登錄 材料自購登錄 每日結帳 排班表 現場電腦打卡 掃碼打卡…" at bounding box center [784, 187] width 1568 height 1132
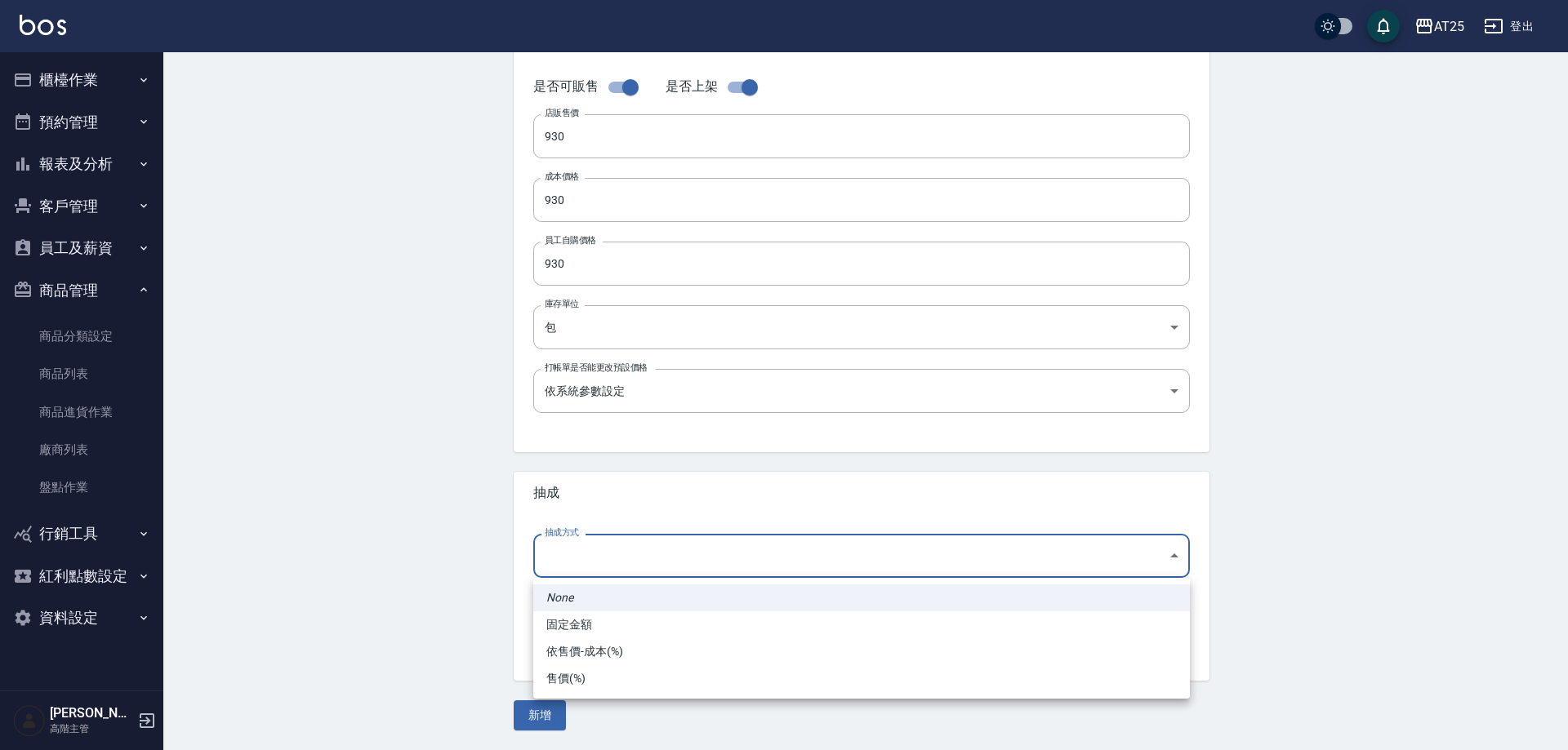
click at [577, 653] on li "依售價-成本(%)" at bounding box center [862, 652] width 657 height 27
type input "byCost"
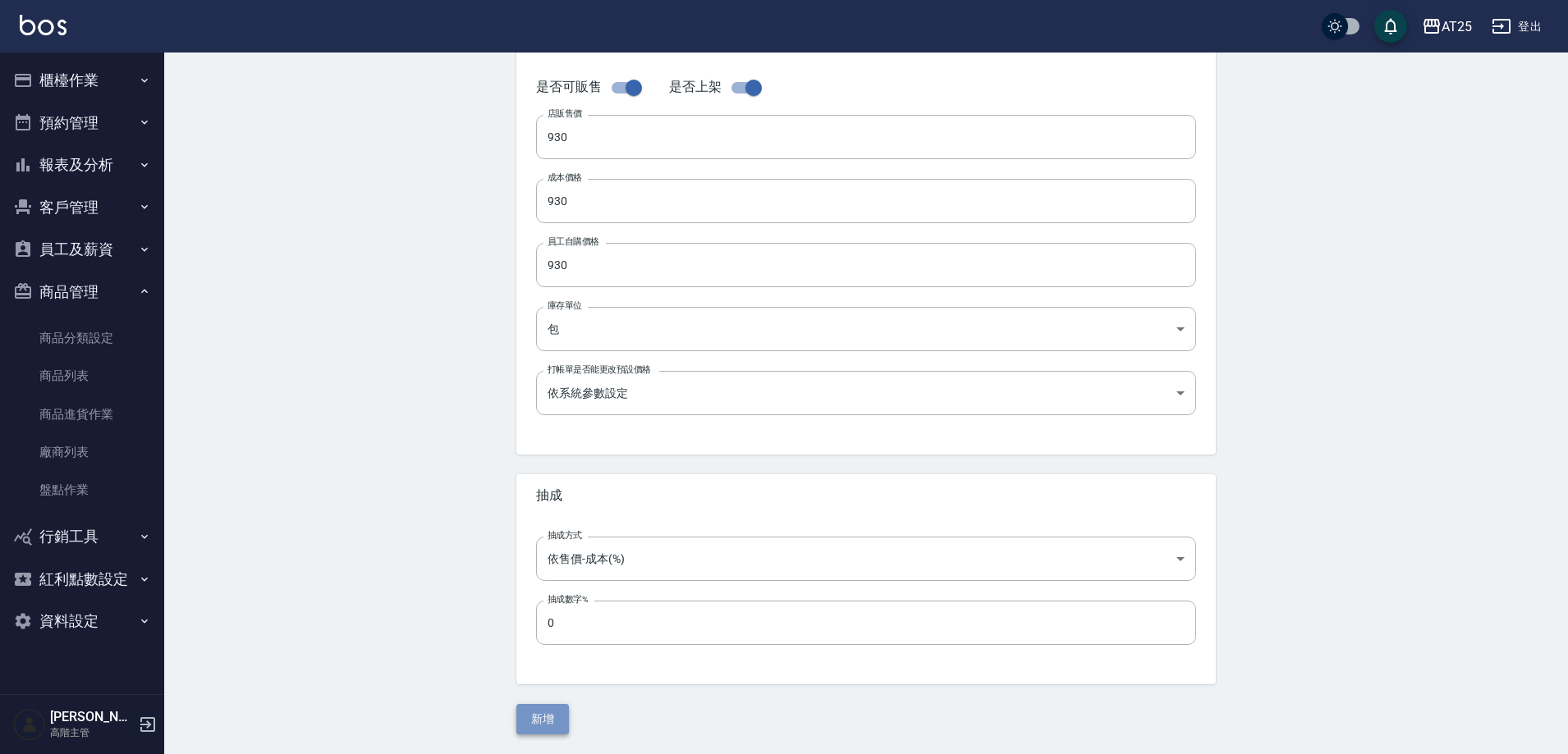
click at [551, 717] on button "新增" at bounding box center [542, 719] width 52 height 30
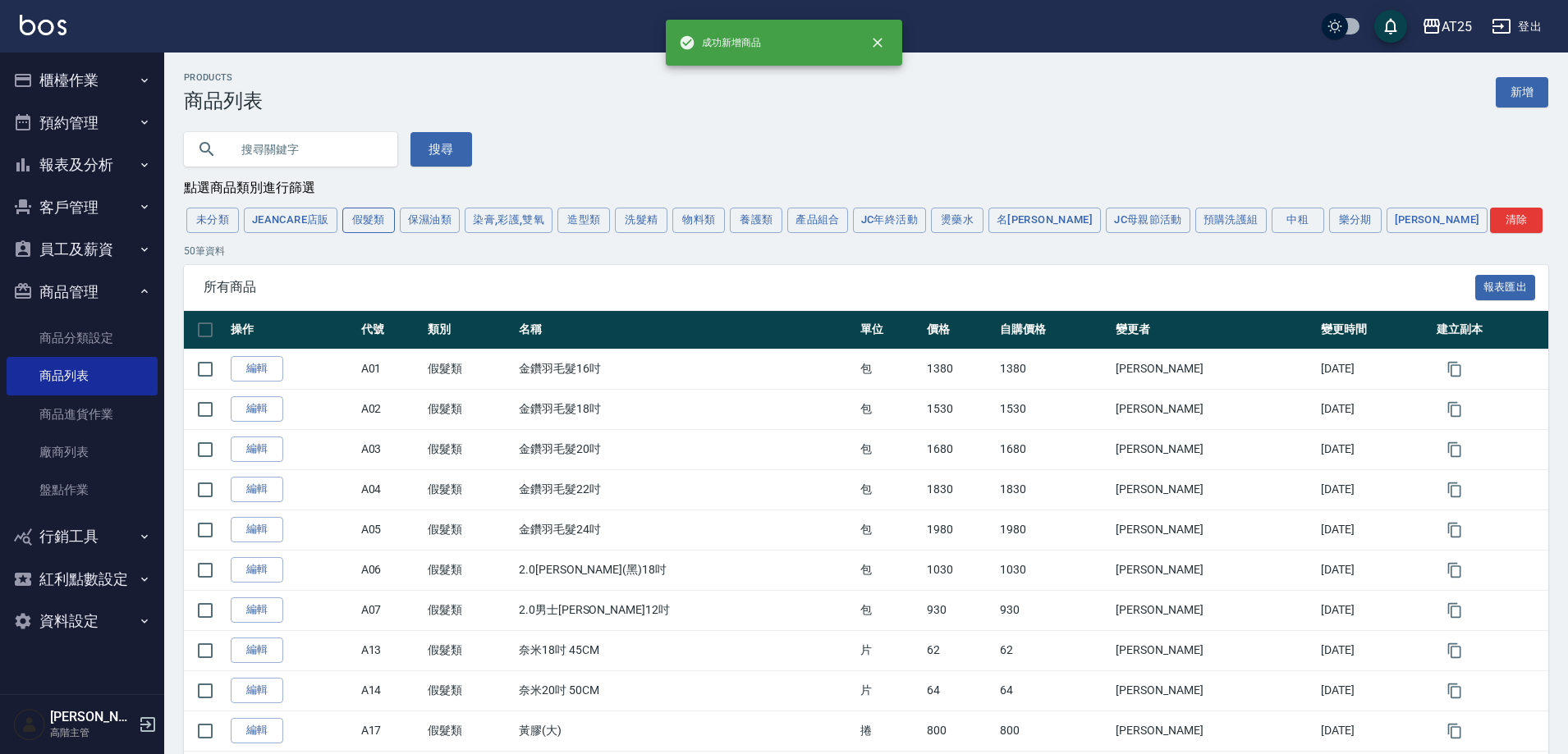
click at [362, 220] on button "假髮類" at bounding box center [368, 220] width 52 height 26
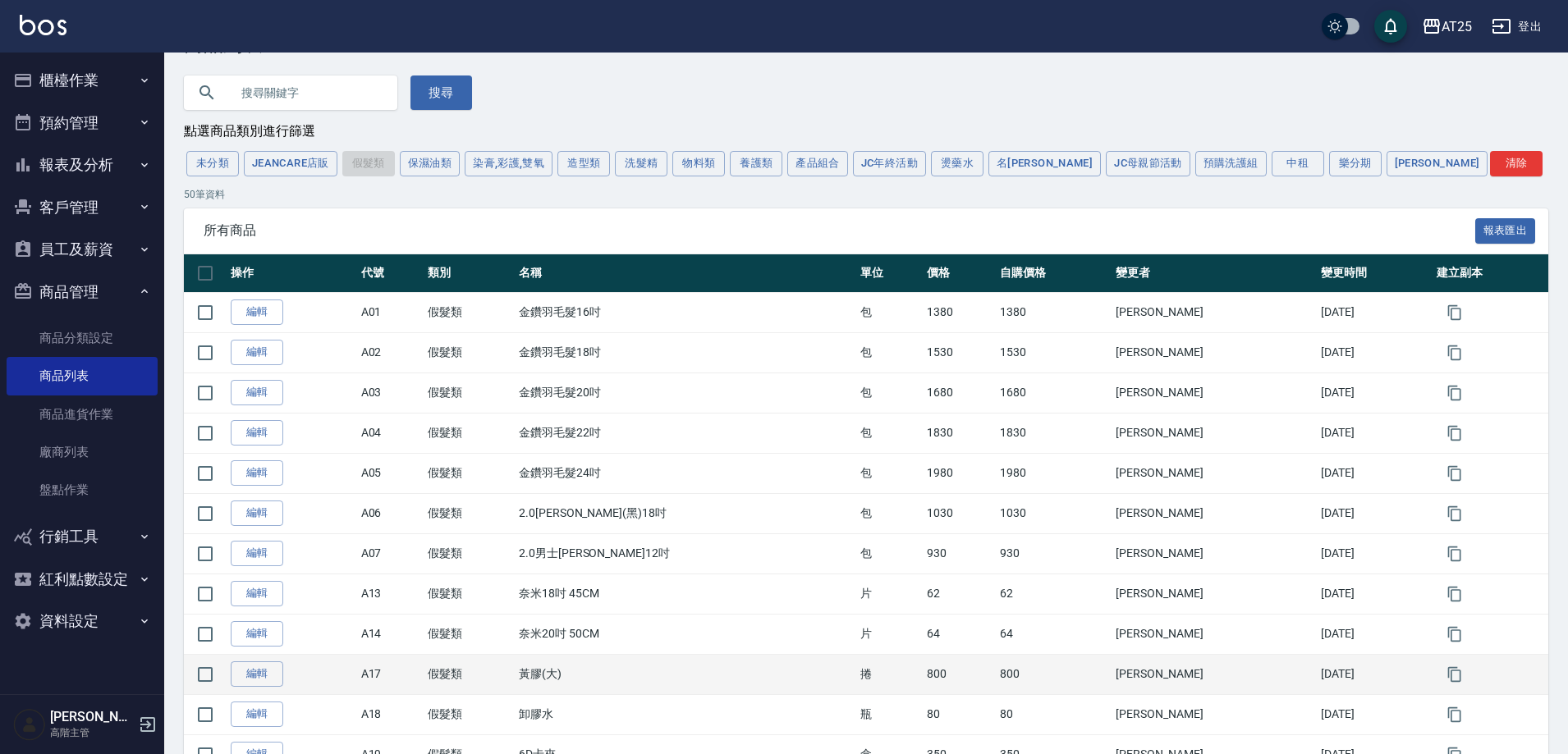
scroll to position [82, 0]
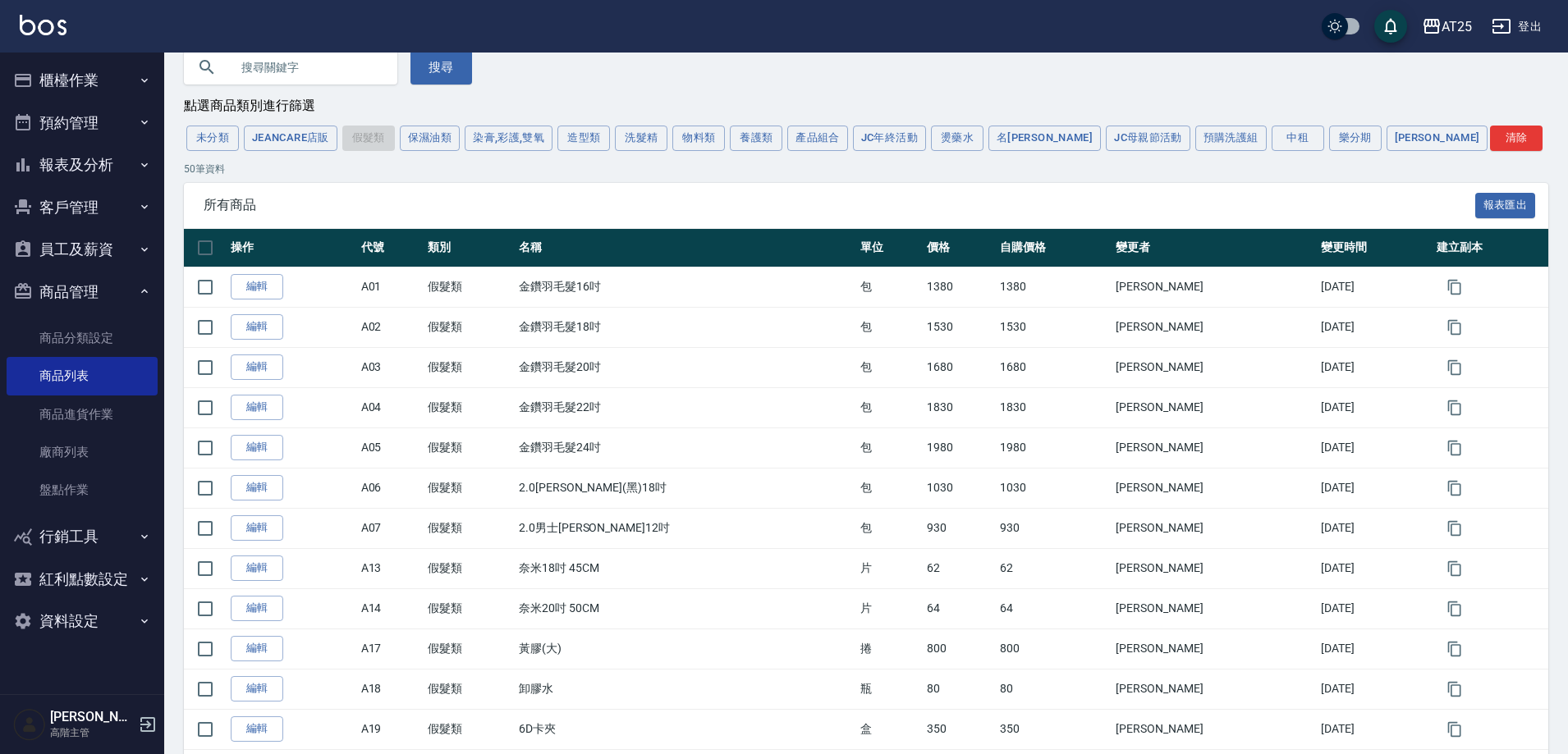
click at [98, 168] on button "報表及分析" at bounding box center [82, 165] width 151 height 43
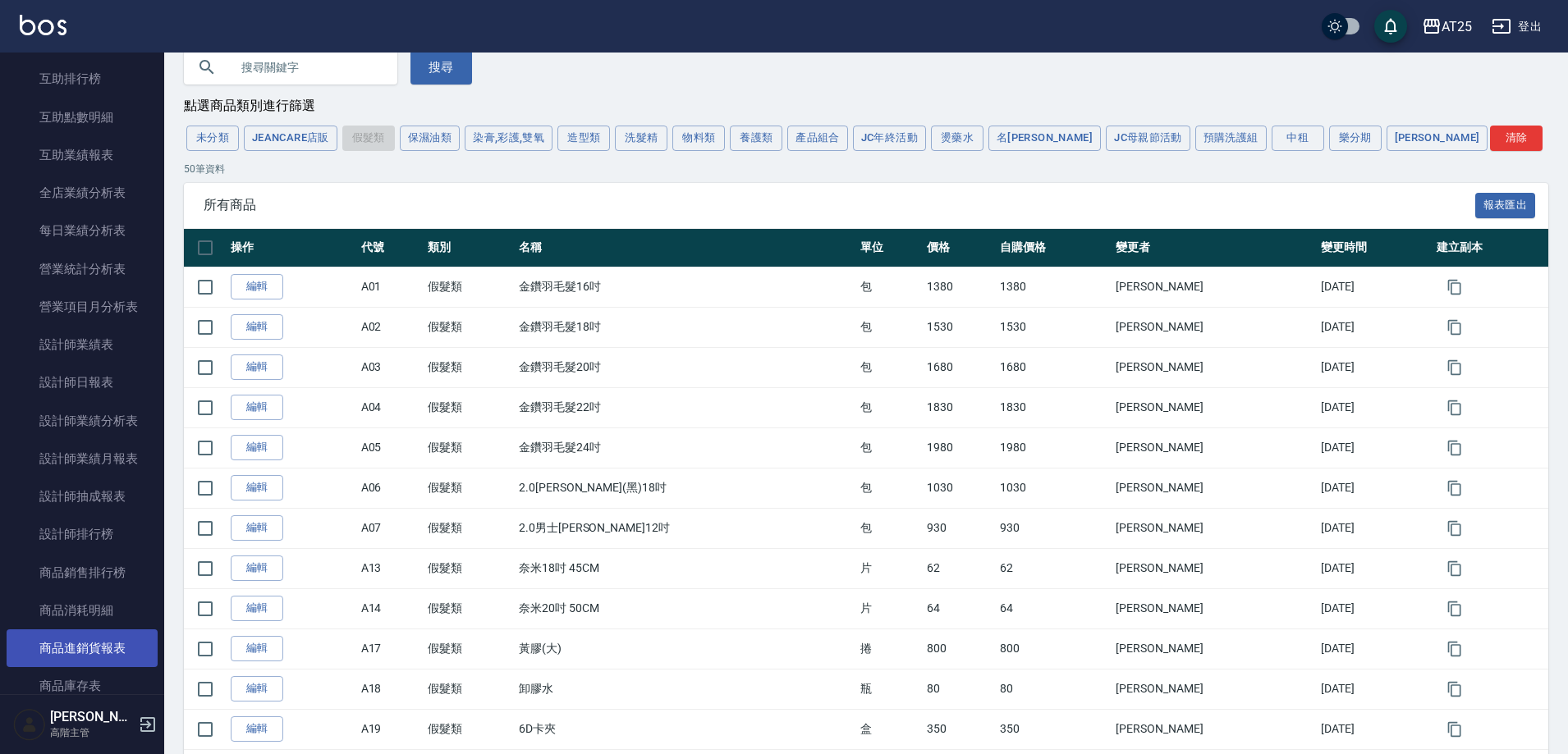
scroll to position [656, 0]
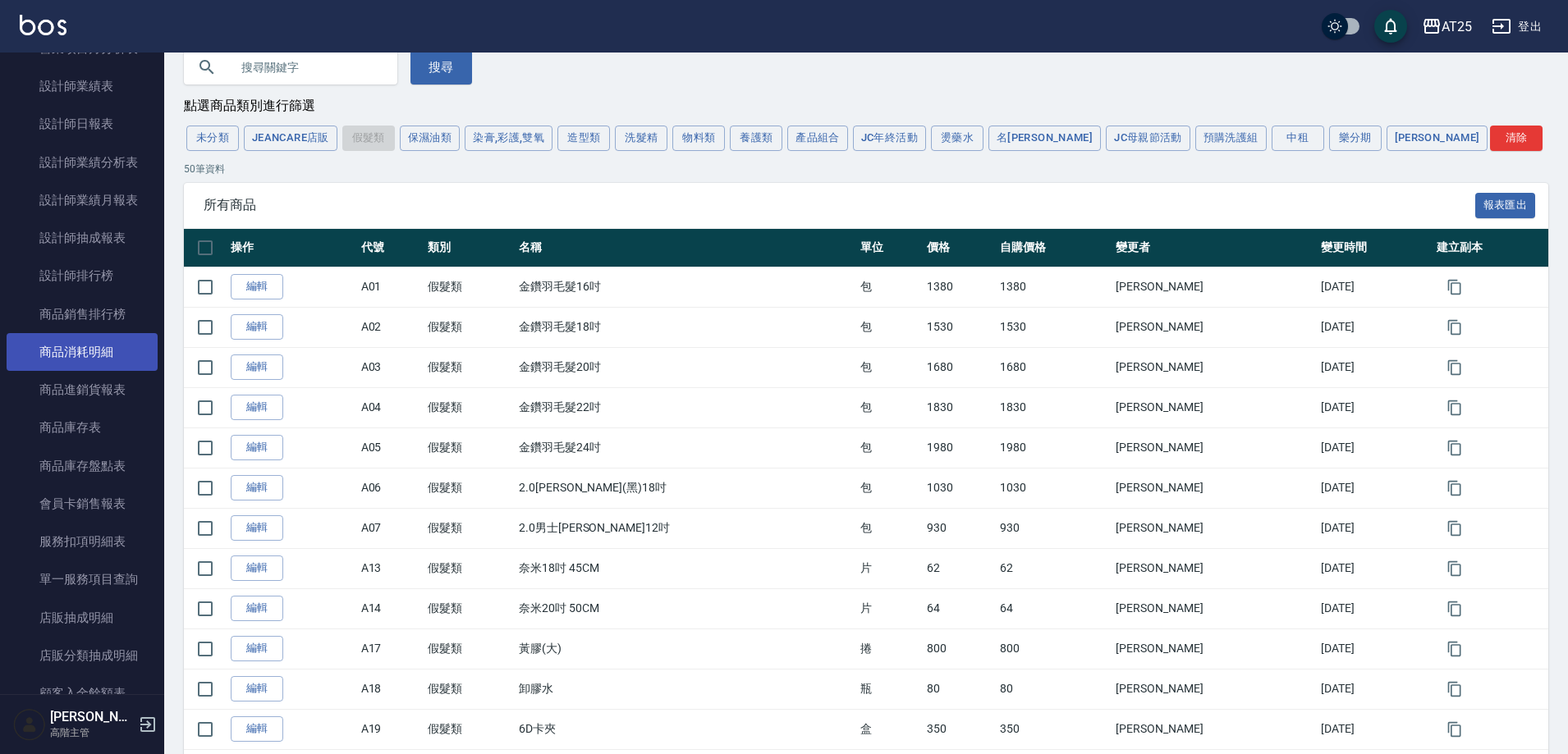
click at [91, 369] on link "商品消耗明細" at bounding box center [82, 352] width 151 height 38
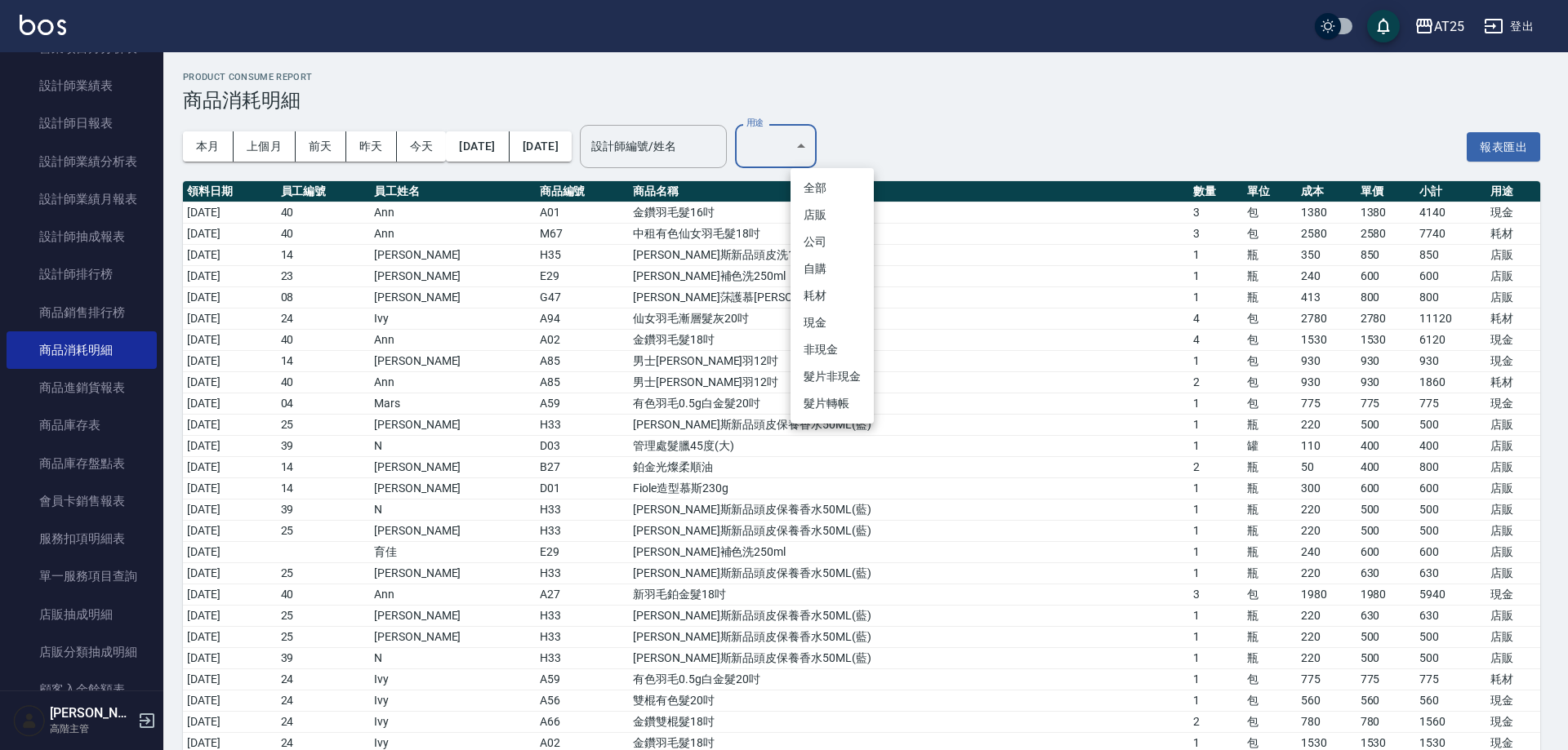
click at [842, 307] on li "耗材" at bounding box center [833, 296] width 83 height 27
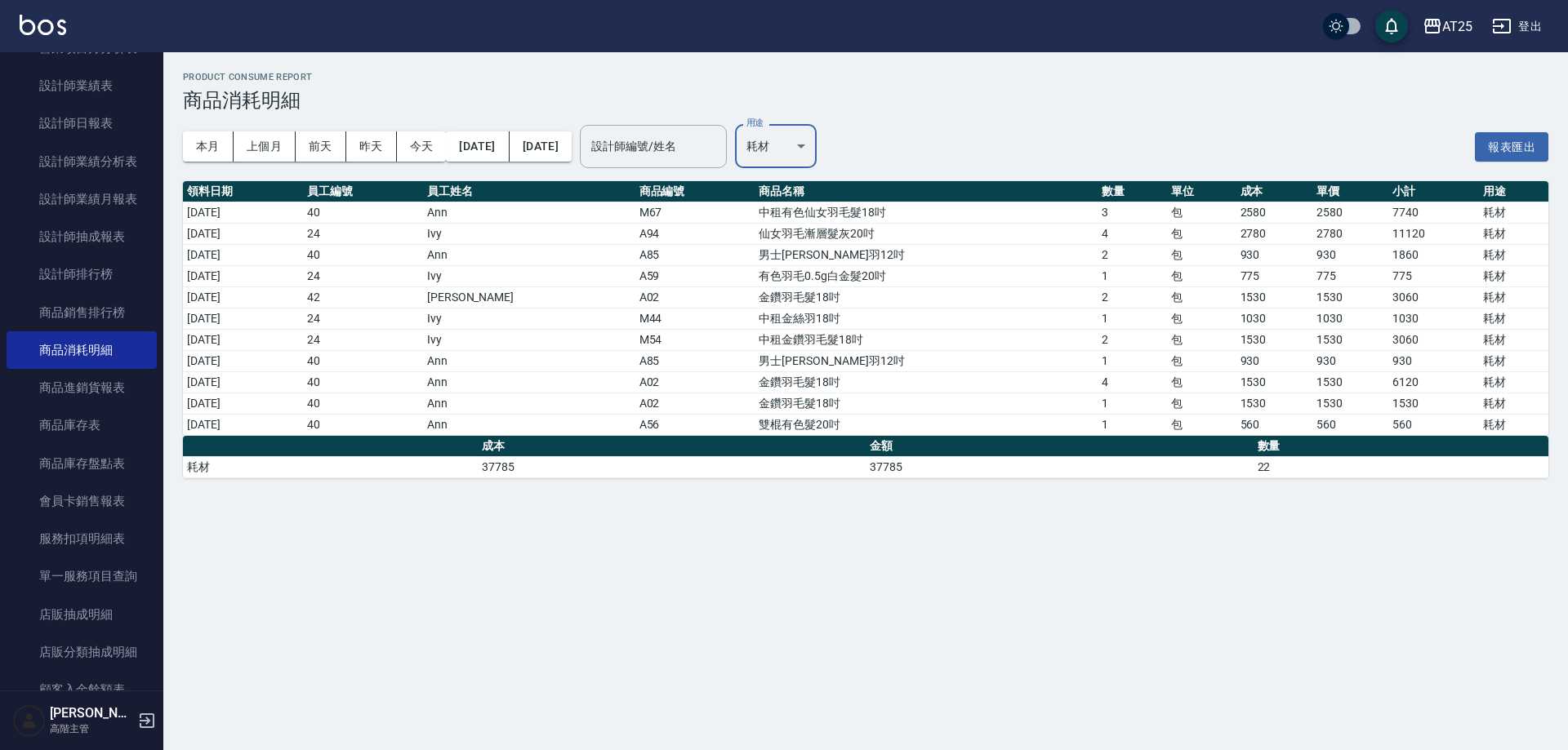
click at [818, 150] on body "AT25 登出 櫃檯作業 打帳單 帳單列表 掛單列表 座位開單 營業儀表板 現金收支登錄 高階收支登錄 材料自購登錄 每日結帳 排班表 現場電腦打卡 掃碼打卡…" at bounding box center [784, 375] width 1568 height 750
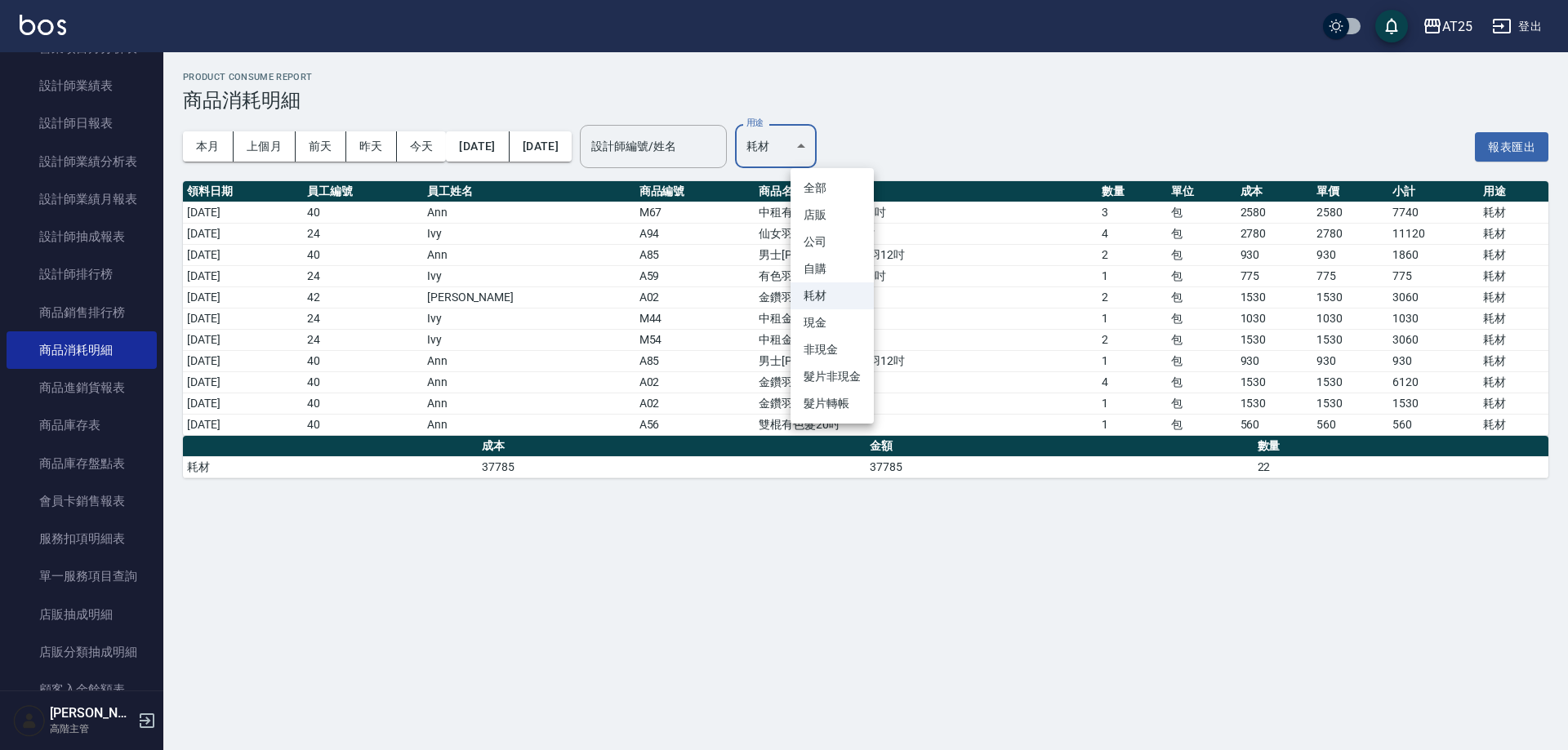
drag, startPoint x: 825, startPoint y: 315, endPoint x: 845, endPoint y: 319, distance: 20.4
click at [825, 315] on li "現金" at bounding box center [833, 322] width 83 height 27
type input "現金"
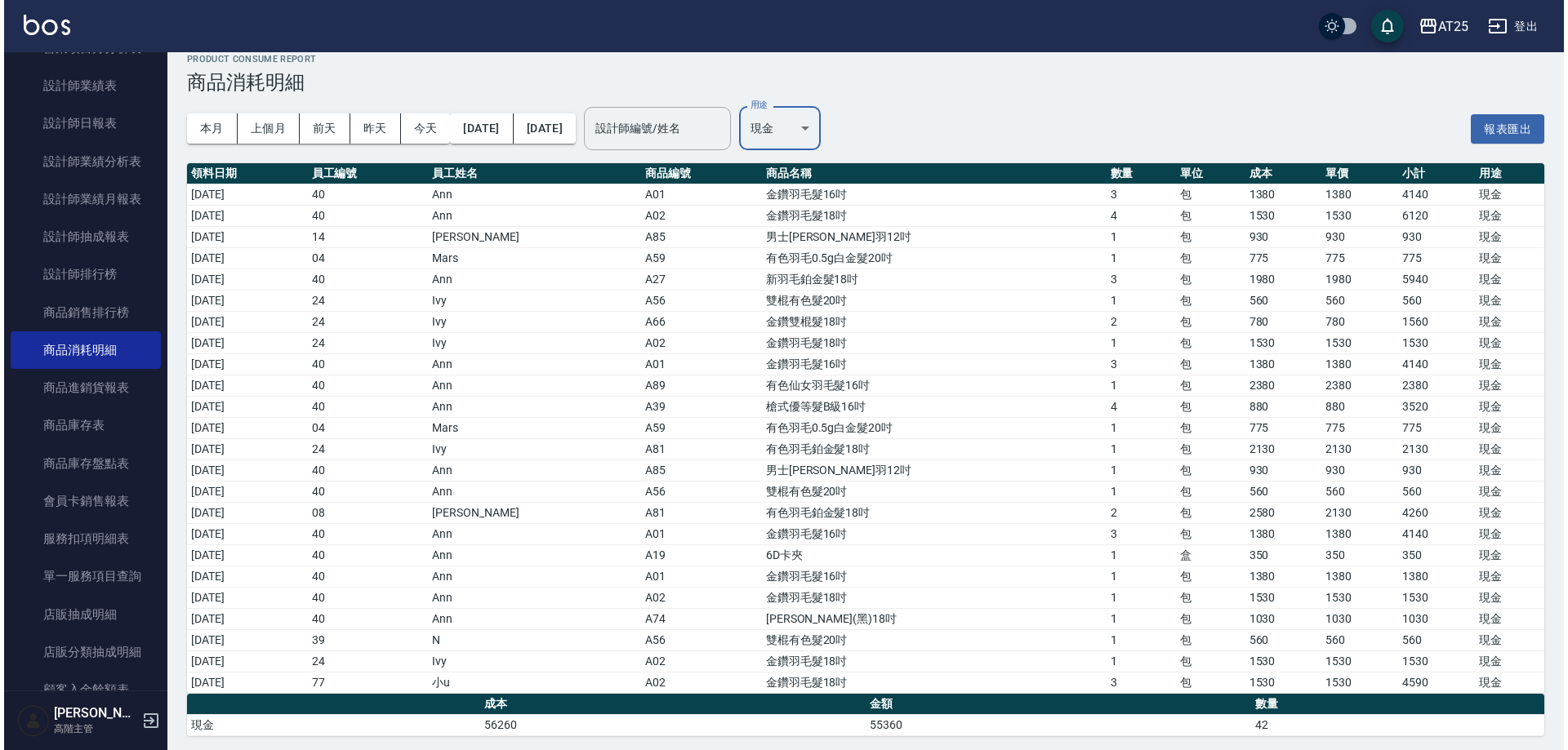
scroll to position [24, 0]
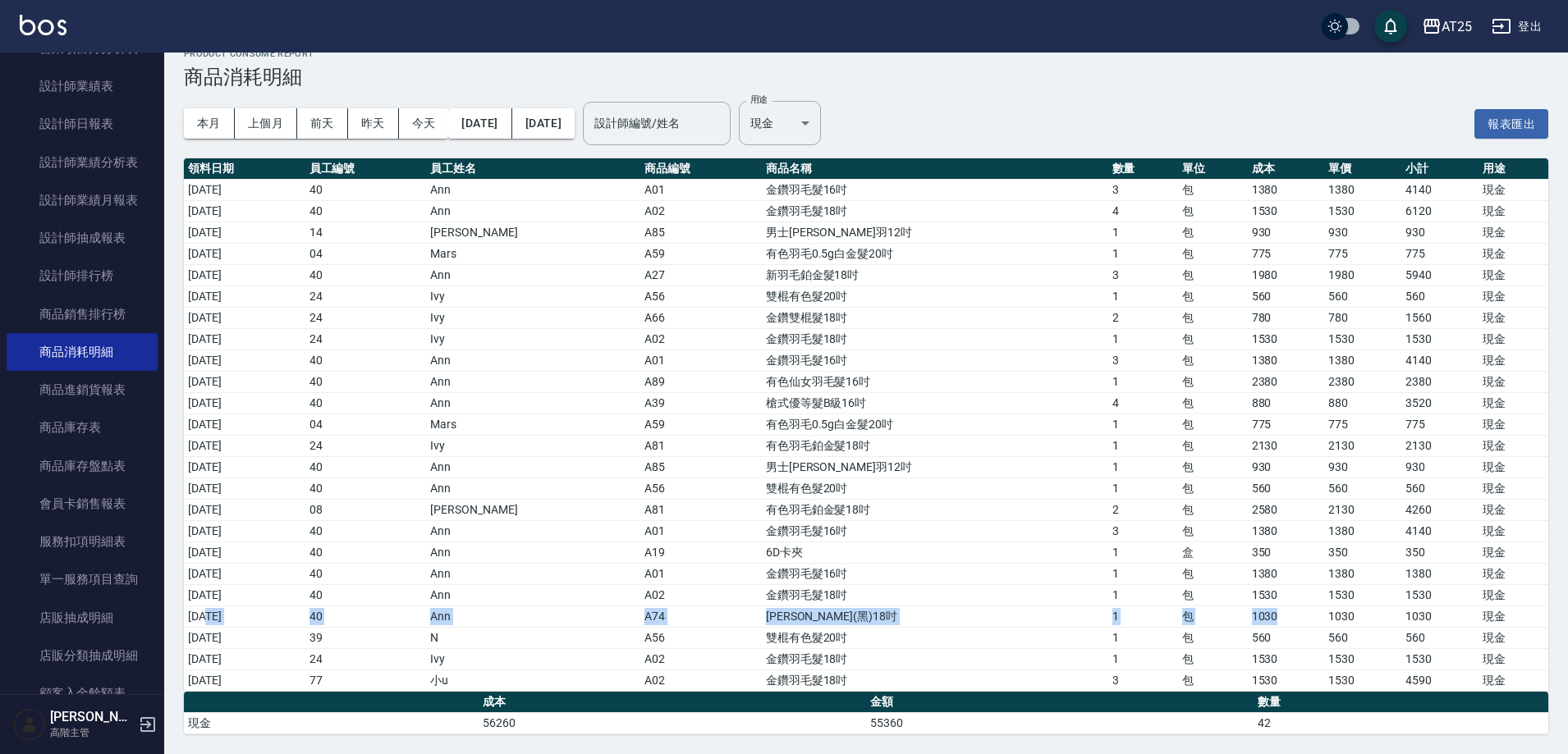
drag, startPoint x: 208, startPoint y: 612, endPoint x: 1266, endPoint y: 612, distance: 1058.0
click at [1266, 612] on tr "2025/08/11 40 Ann A74 金絲羽(黑)18吋 1 包 1030 1030 1030 現金" at bounding box center [866, 616] width 1365 height 21
click at [1467, 36] on div "AT25" at bounding box center [1457, 26] width 30 height 20
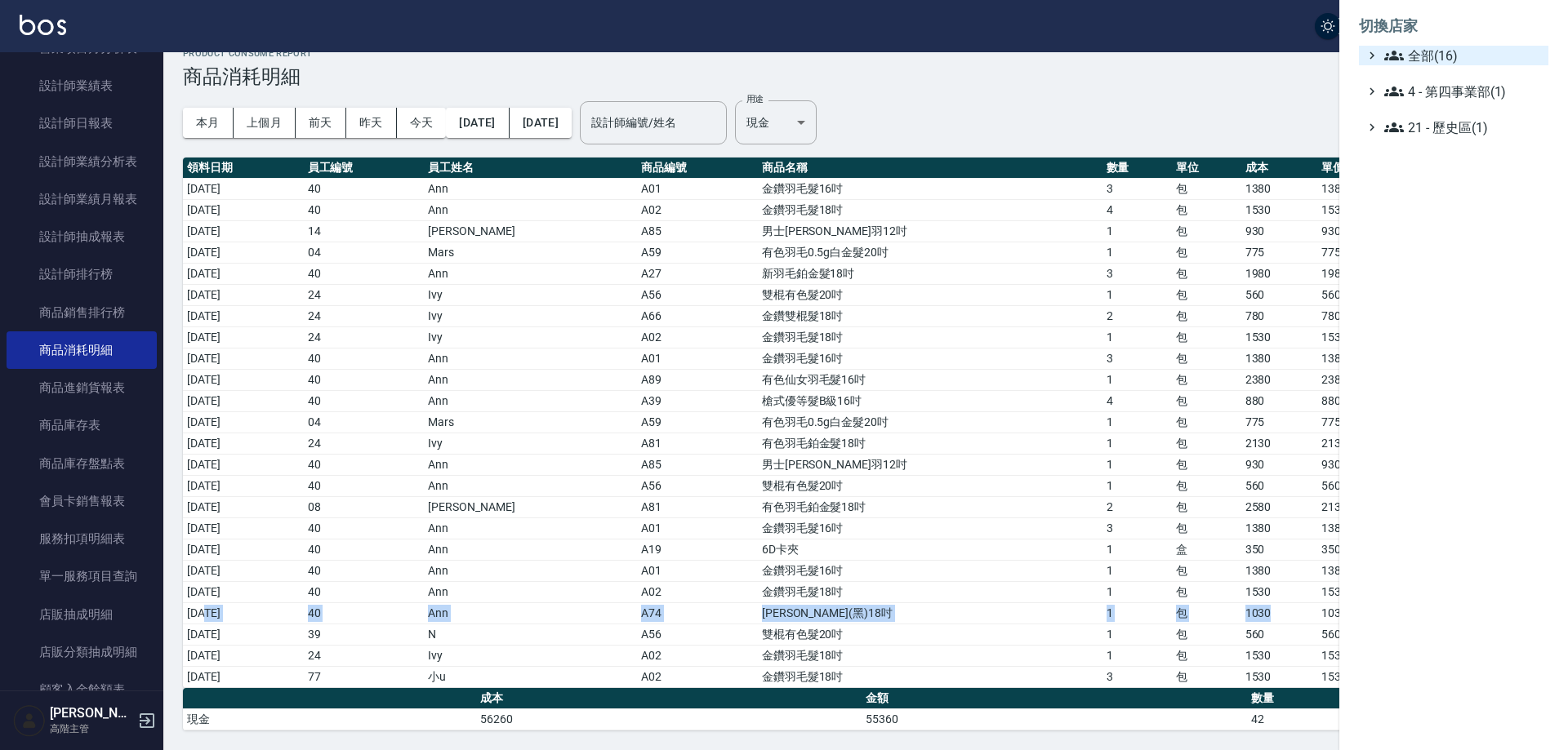
click at [1458, 59] on span "全部(16)" at bounding box center [1464, 56] width 157 height 19
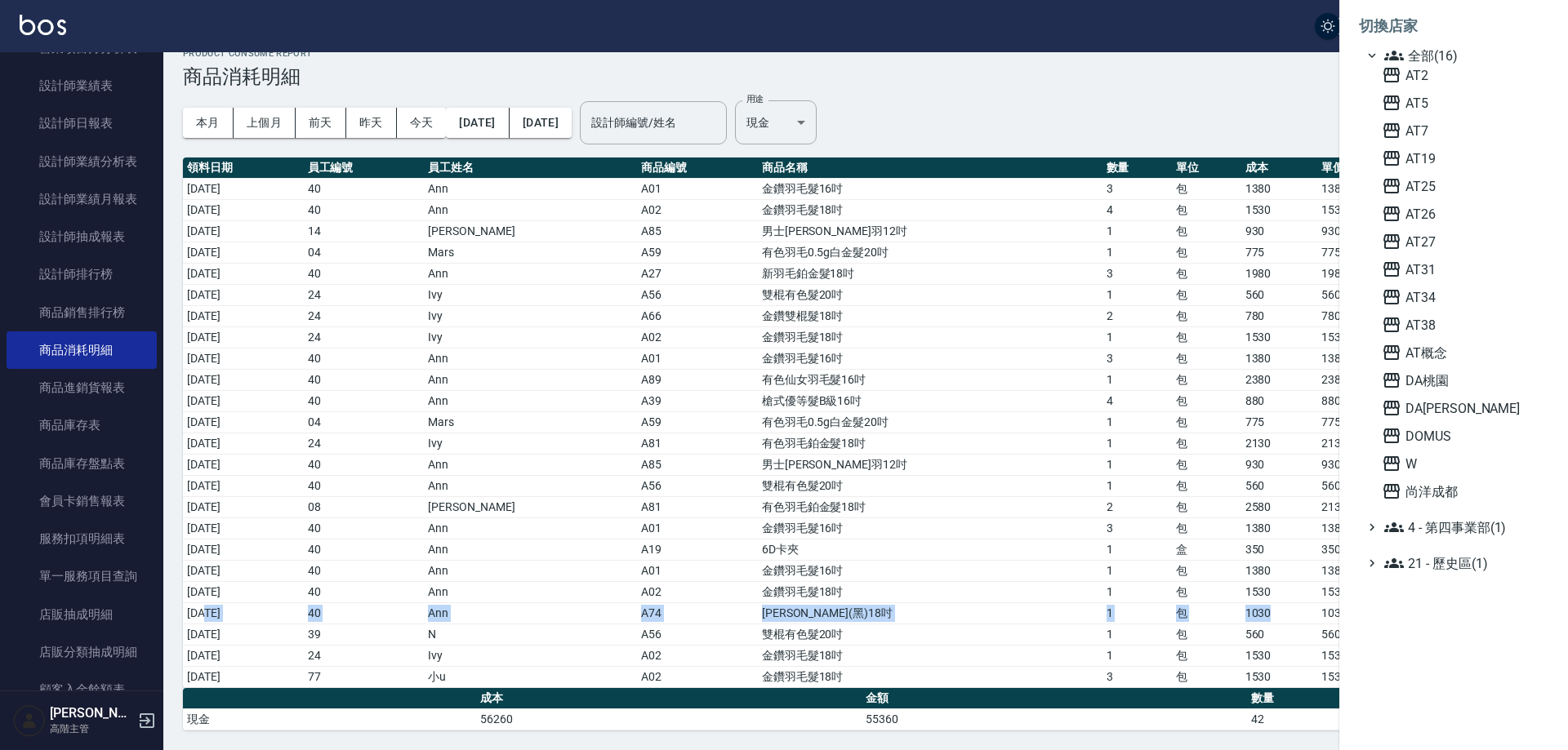
click at [1489, 170] on div "AT2 AT5 AT7 AT19 AT25 AT26 AT27 AT31 AT34 AT38 AT概念 DA桃園 DA蘆洲 DOMUS W 尚洋成都" at bounding box center [1462, 284] width 173 height 436
click at [1453, 161] on span "AT19" at bounding box center [1462, 158] width 160 height 19
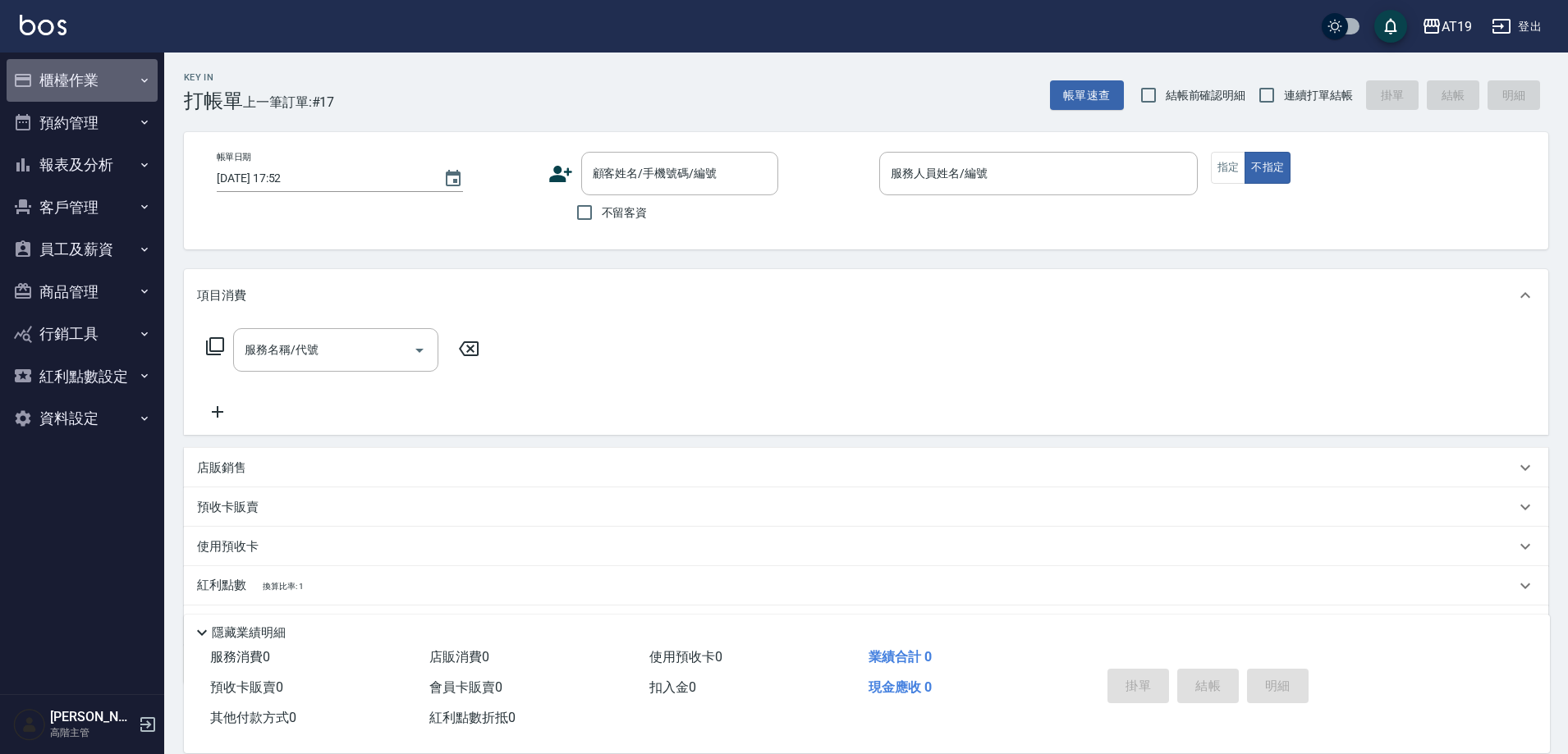
click at [118, 76] on button "櫃檯作業" at bounding box center [82, 81] width 151 height 43
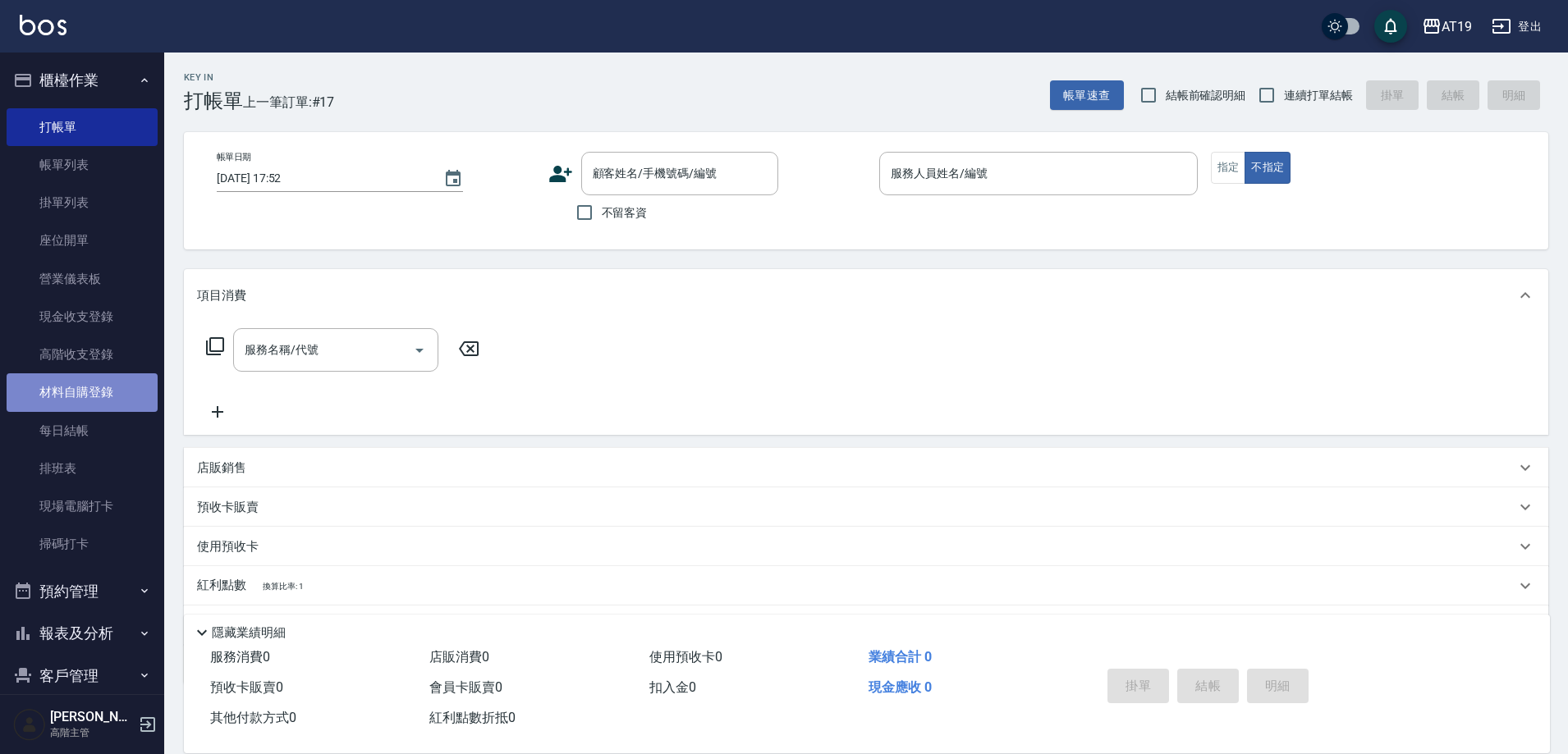
click at [109, 395] on link "材料自購登錄" at bounding box center [82, 393] width 151 height 38
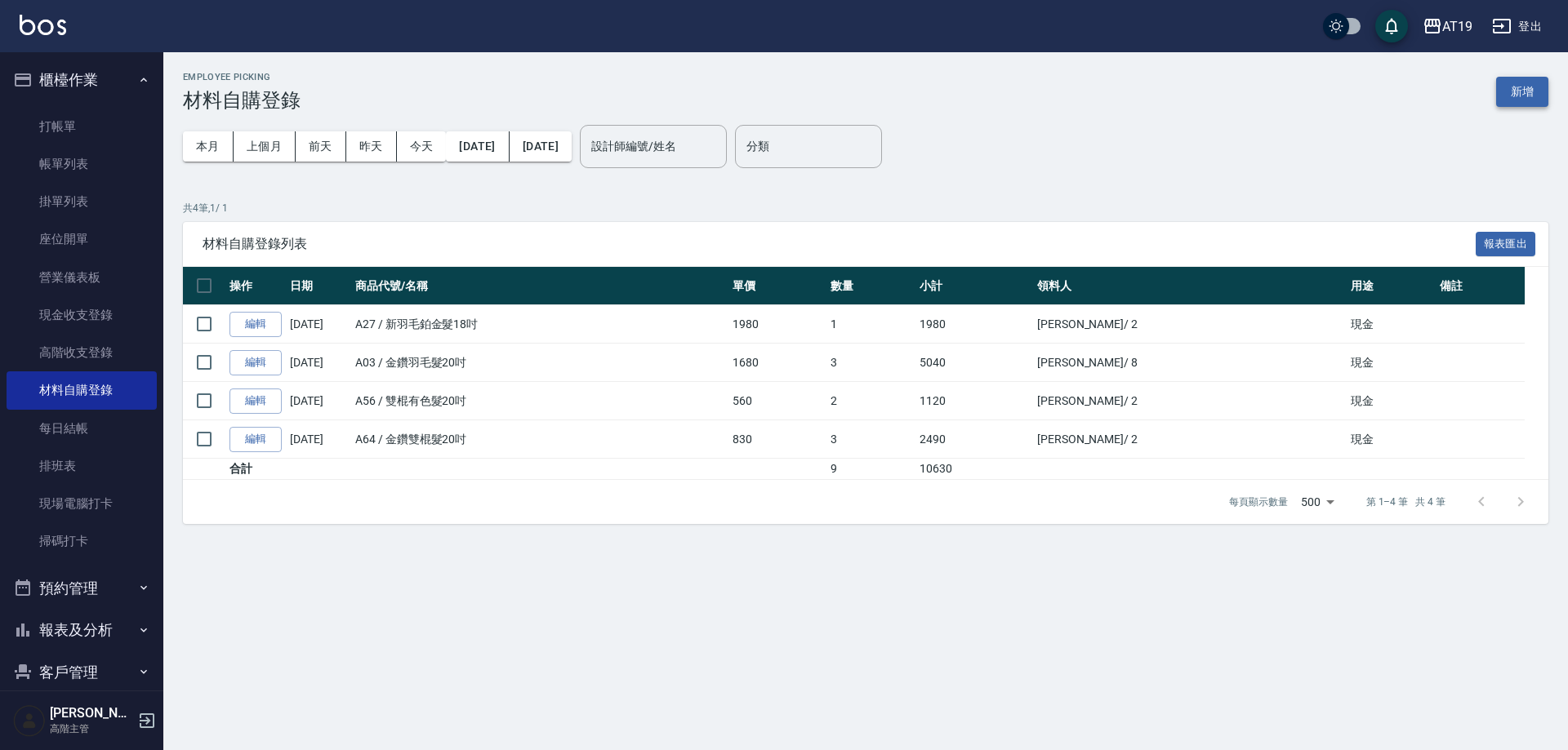
click at [1514, 92] on button "新增" at bounding box center [1522, 92] width 52 height 30
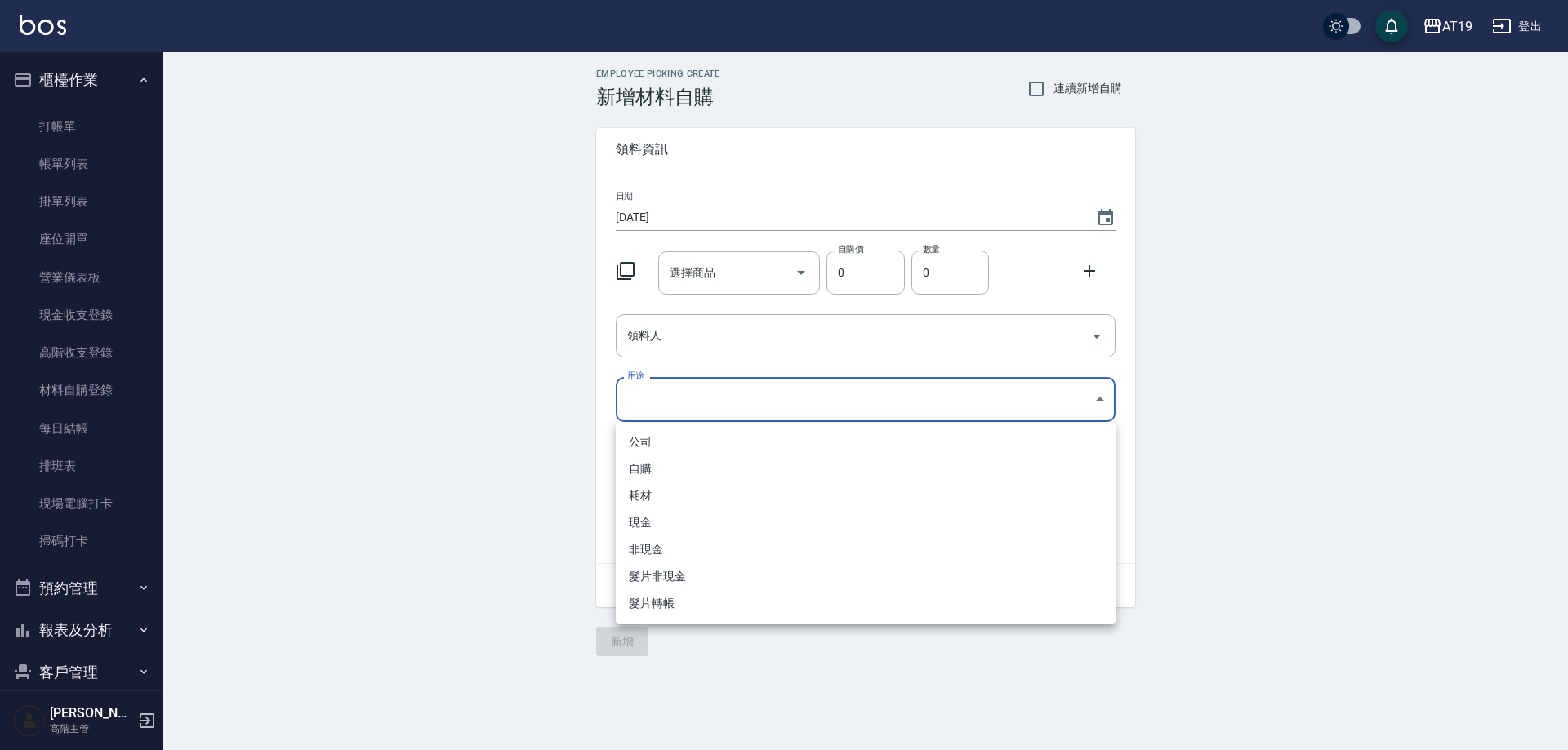
click at [726, 400] on body "AT19 登出 櫃檯作業 打帳單 帳單列表 掛單列表 座位開單 營業儀表板 現金收支登錄 高階收支登錄 材料自購登錄 每日結帳 排班表 現場電腦打卡 掃碼打卡…" at bounding box center [784, 375] width 1568 height 750
click at [478, 435] on div at bounding box center [784, 375] width 1568 height 750
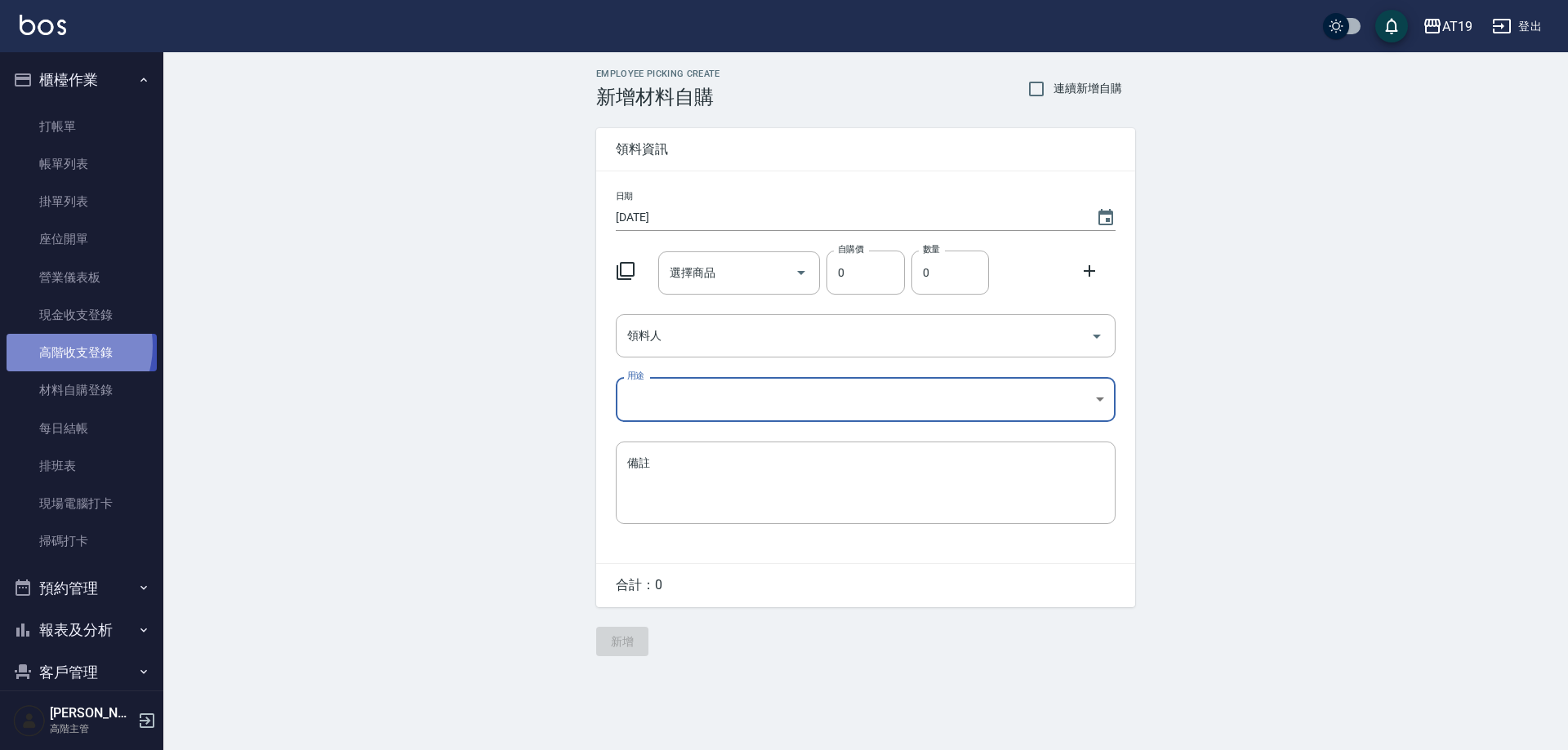
click at [55, 346] on link "高階收支登錄" at bounding box center [81, 352] width 150 height 38
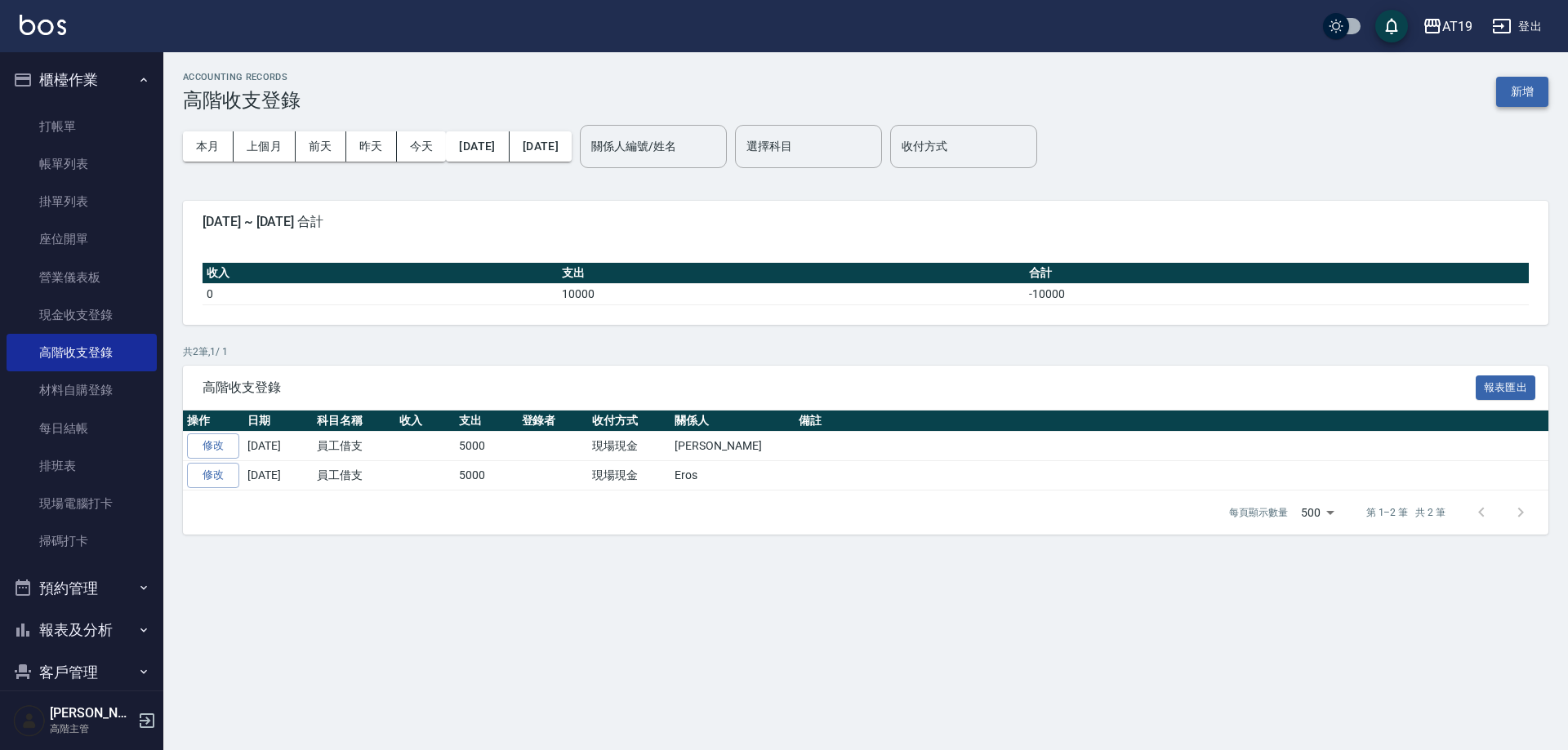
click at [1503, 100] on button "新增" at bounding box center [1522, 92] width 52 height 30
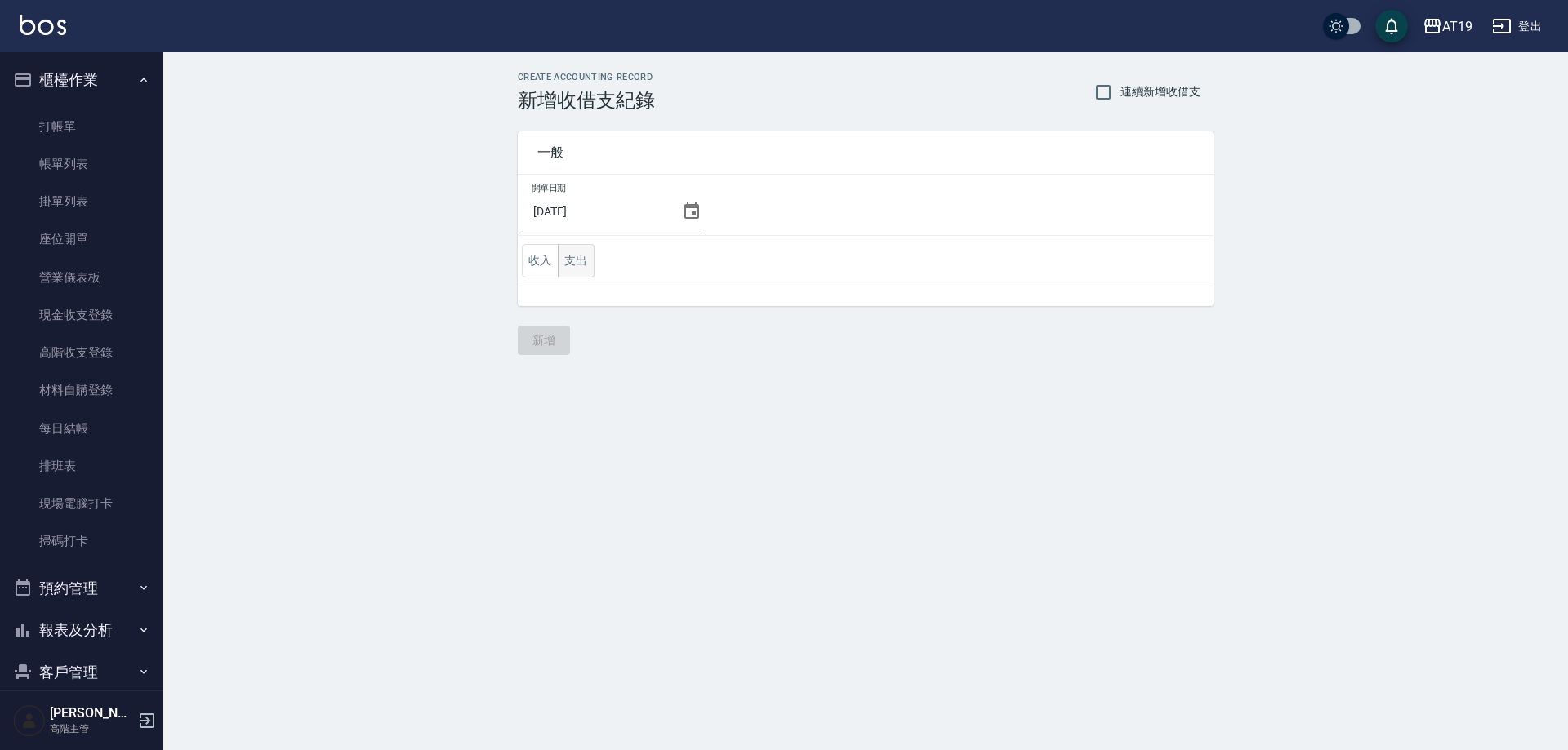
click at [581, 261] on button "支出" at bounding box center [576, 261] width 37 height 34
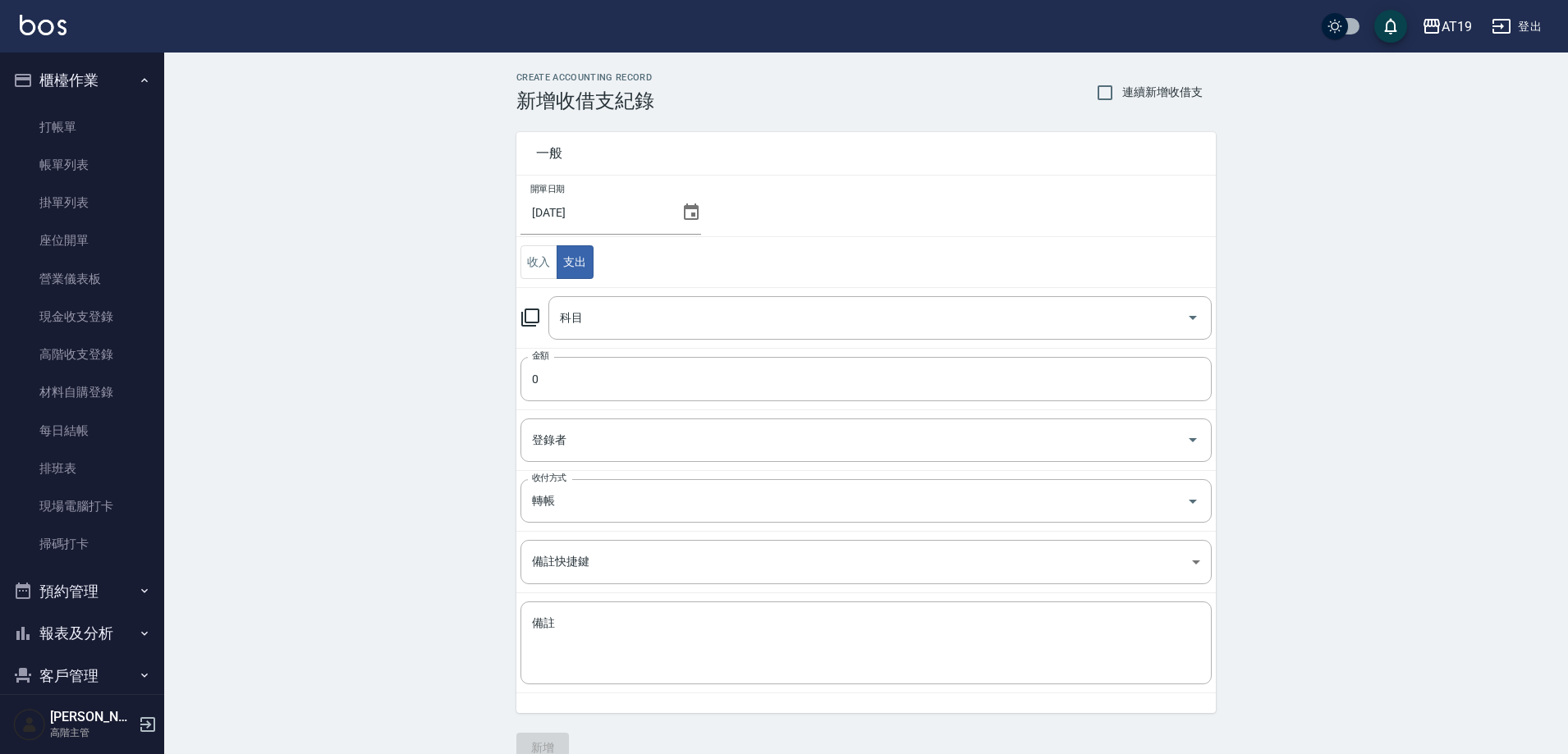
click at [536, 318] on icon at bounding box center [530, 318] width 20 height 20
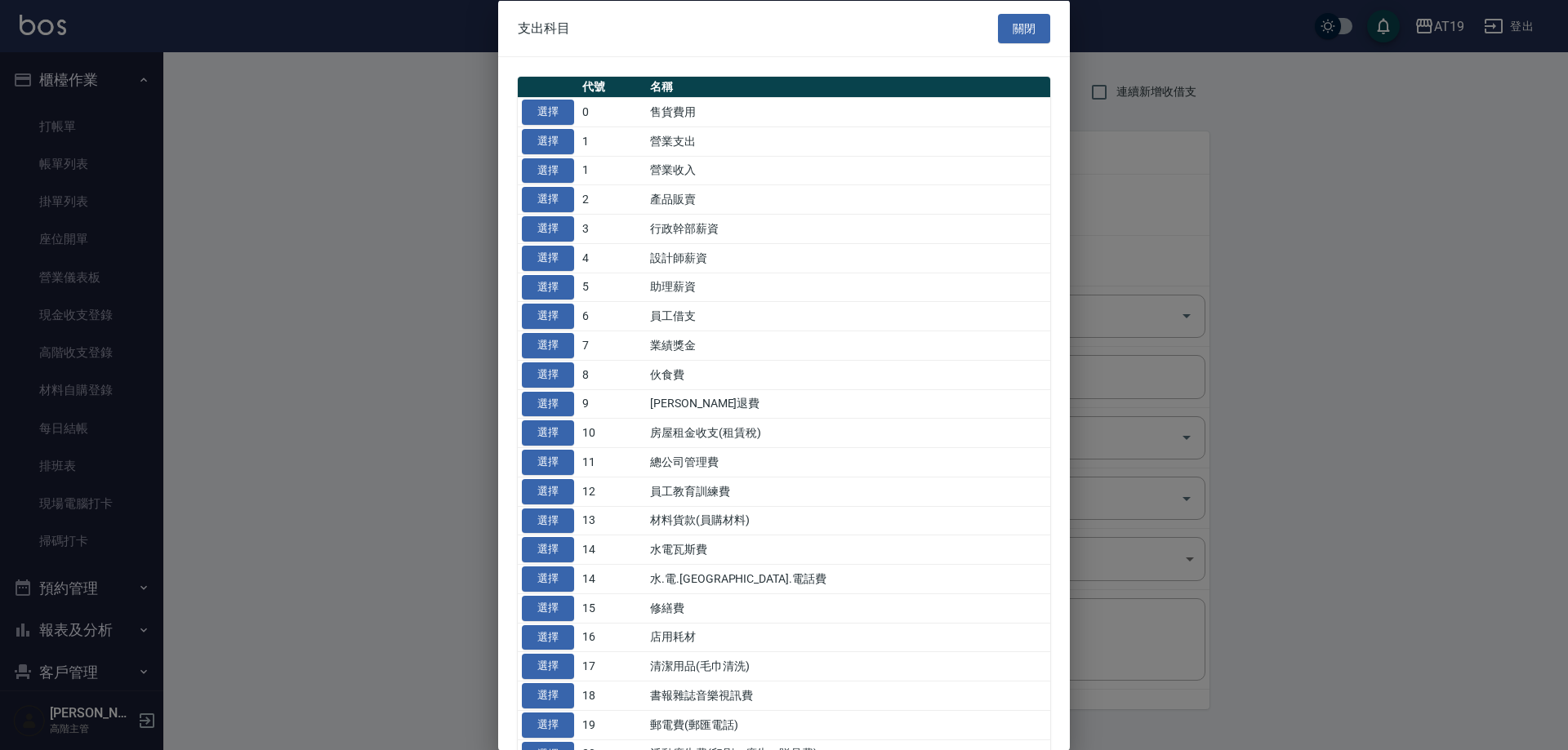
click at [383, 322] on div at bounding box center [784, 375] width 1568 height 750
click at [1019, 27] on button "關閉" at bounding box center [1024, 28] width 52 height 30
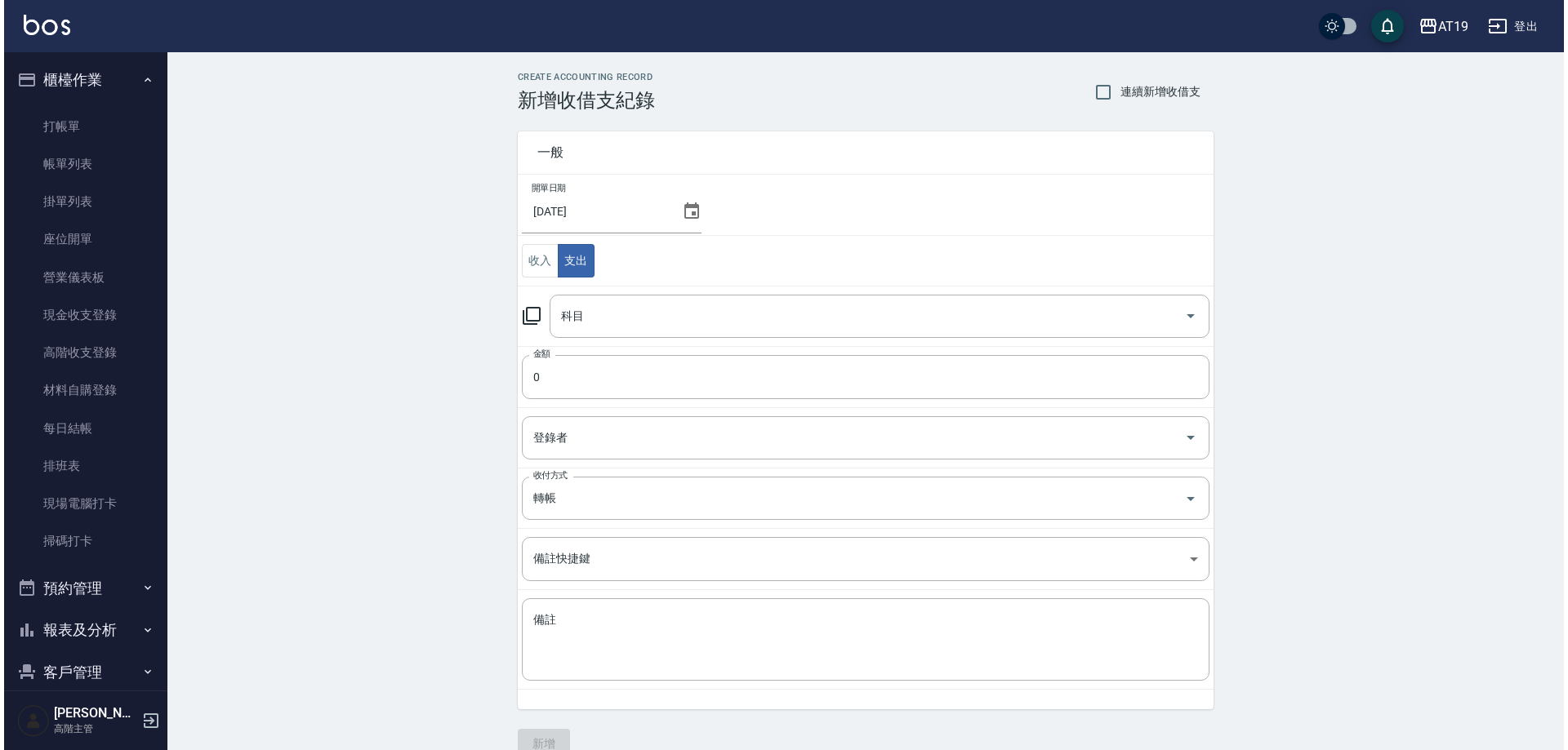
scroll to position [28, 0]
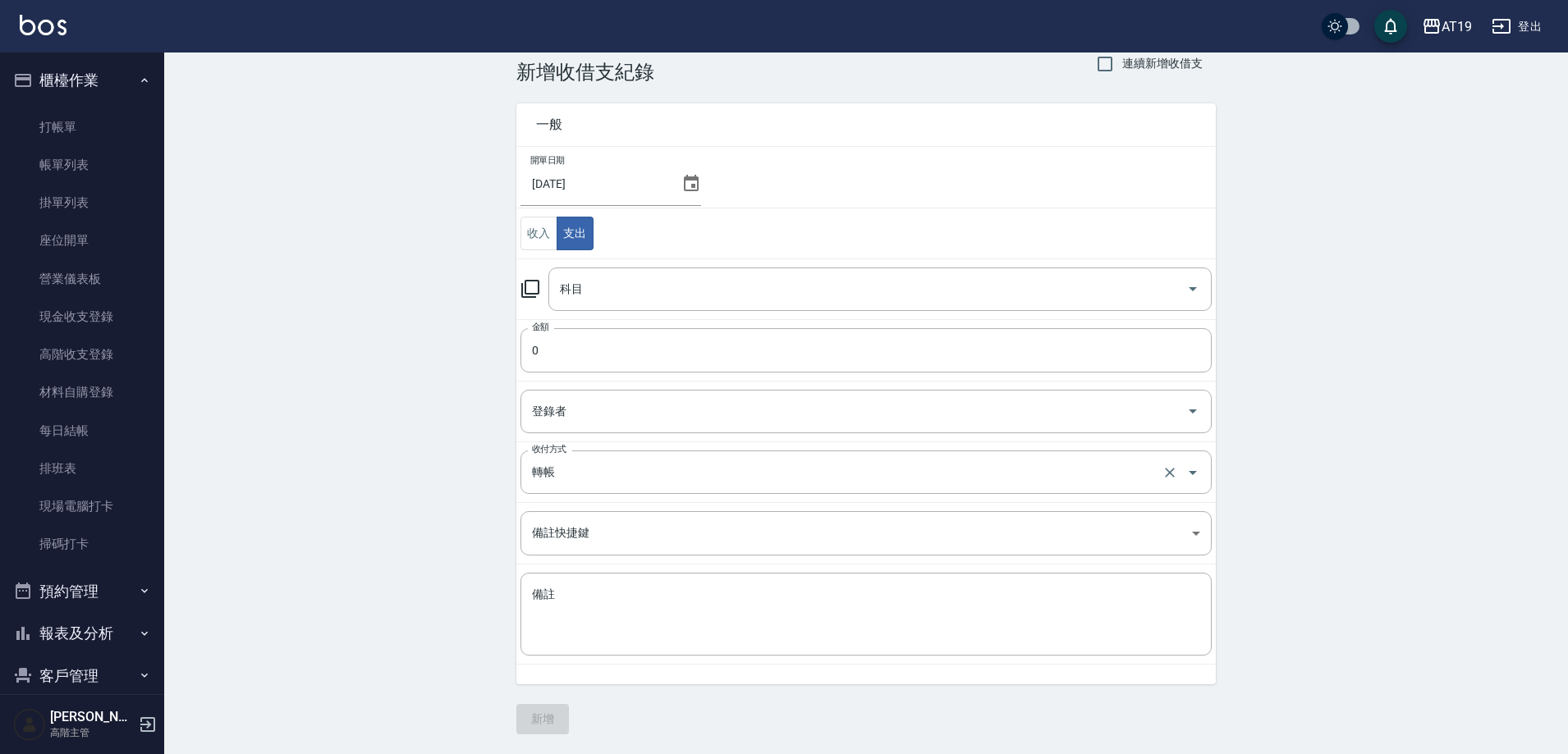
click at [561, 449] on label "收付方式" at bounding box center [549, 449] width 35 height 12
click at [561, 458] on input "轉帳" at bounding box center [843, 472] width 631 height 28
click at [563, 476] on input "轉帳" at bounding box center [843, 472] width 631 height 28
click at [599, 479] on input "轉帳" at bounding box center [843, 472] width 631 height 28
click at [342, 508] on div "CREATE ACCOUNTING RECORD 新增收借支紀錄 連續新增收借支 一般 開單日期 2025/08/12 收入 支出 科目 科目 金額 0 金額…" at bounding box center [866, 389] width 1404 height 731
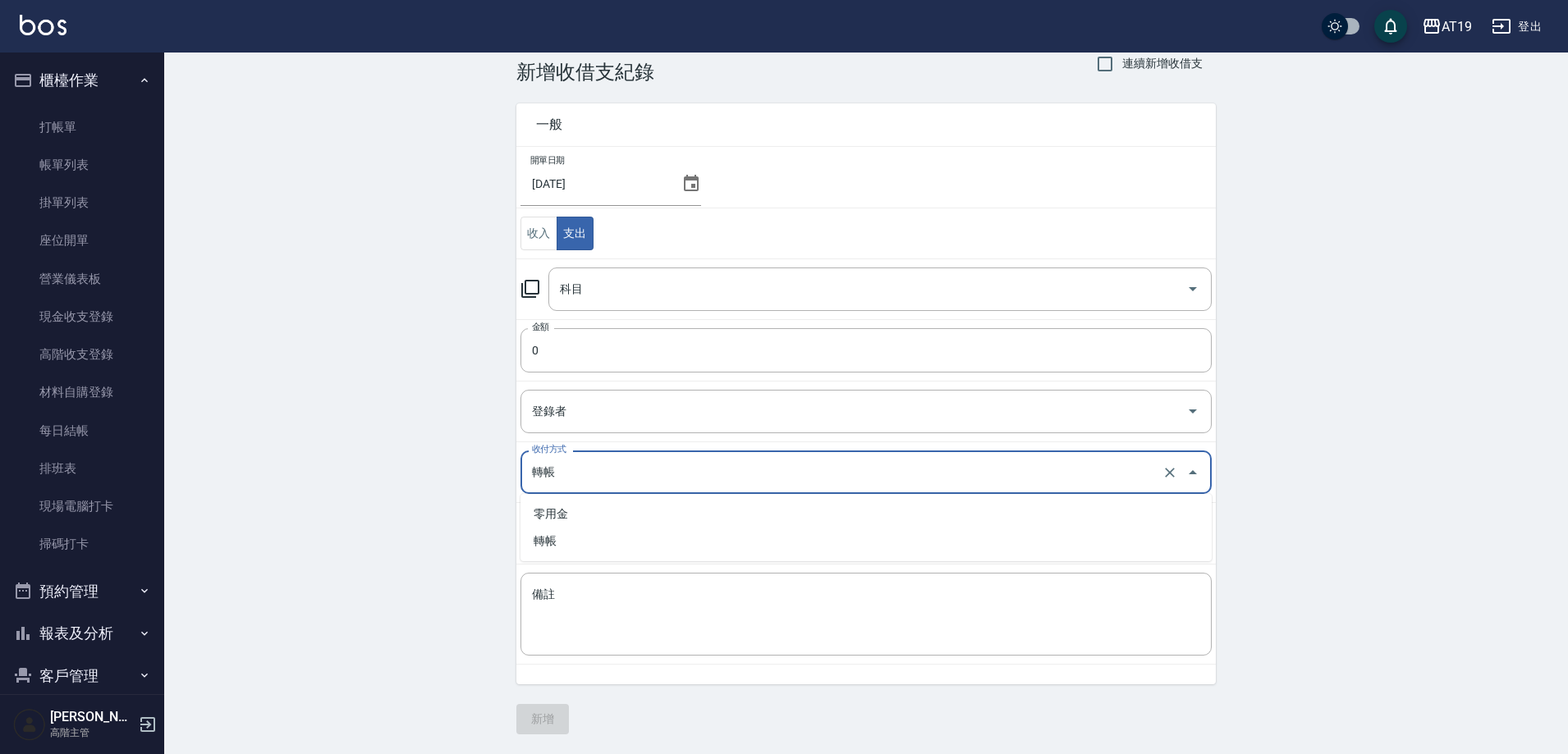
click at [571, 485] on input "轉帳" at bounding box center [843, 472] width 631 height 28
click at [420, 485] on div "CREATE ACCOUNTING RECORD 新增收借支紀錄 連續新增收借支 一般 開單日期 2025/08/12 收入 支出 科目 科目 金額 0 金額…" at bounding box center [866, 389] width 1404 height 731
click at [603, 470] on input "轉帳" at bounding box center [843, 472] width 631 height 28
click at [347, 472] on div "CREATE ACCOUNTING RECORD 新增收借支紀錄 連續新增收借支 一般 開單日期 2025/08/12 收入 支出 科目 科目 金額 0 金額…" at bounding box center [866, 389] width 1404 height 731
click at [1423, 34] on icon "button" at bounding box center [1432, 26] width 20 height 20
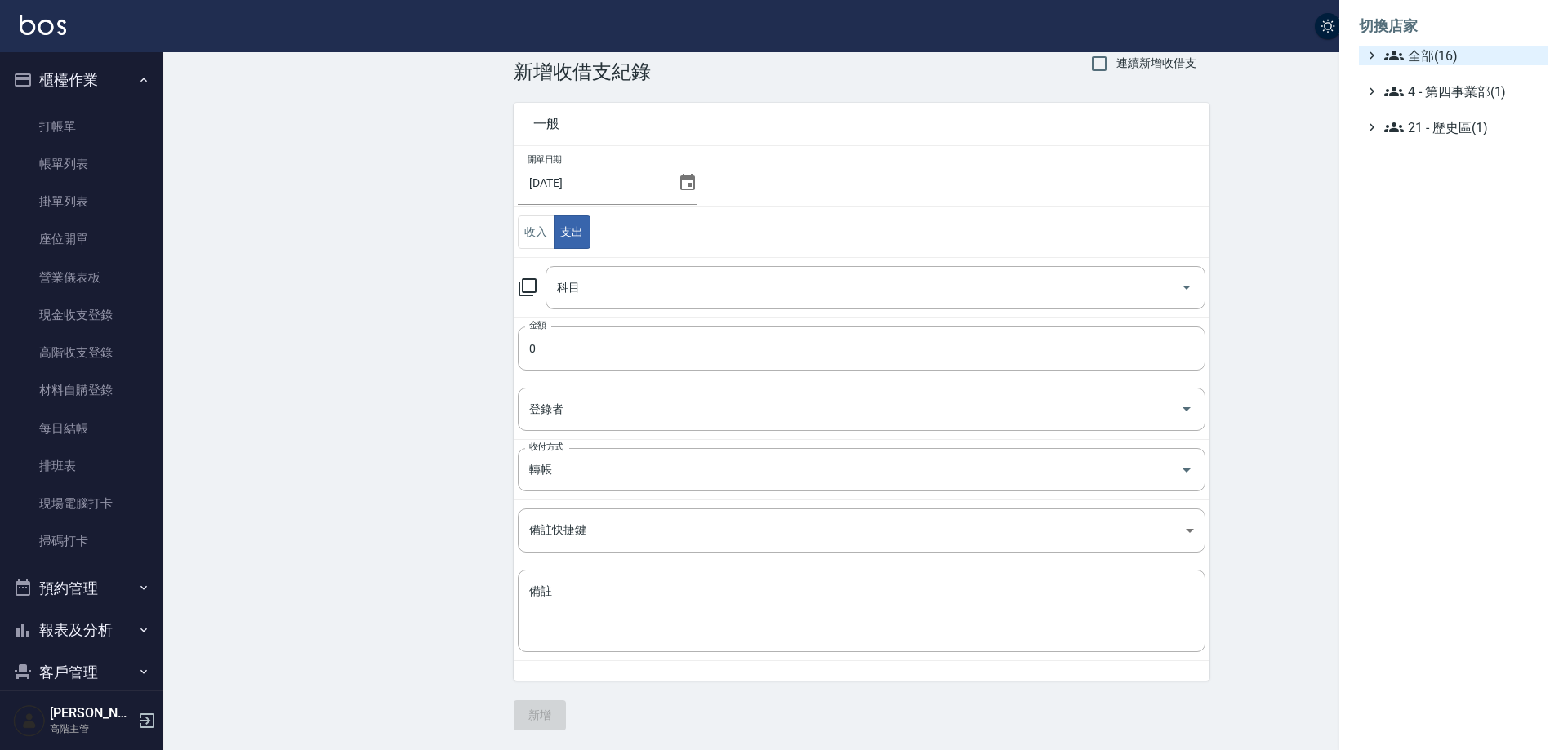
click at [1438, 56] on span "全部(16)" at bounding box center [1464, 56] width 157 height 19
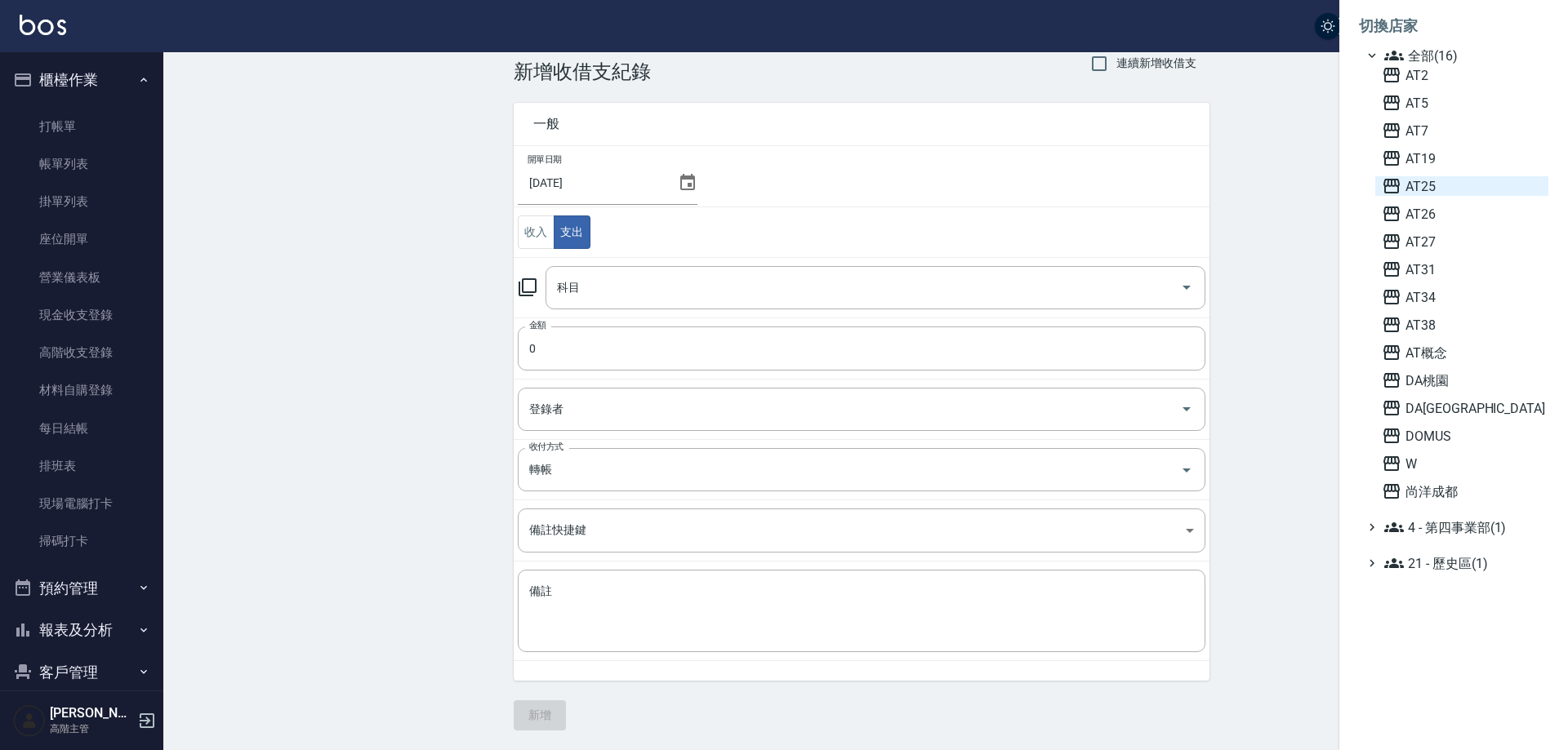
click at [1429, 192] on span "AT25" at bounding box center [1462, 186] width 160 height 19
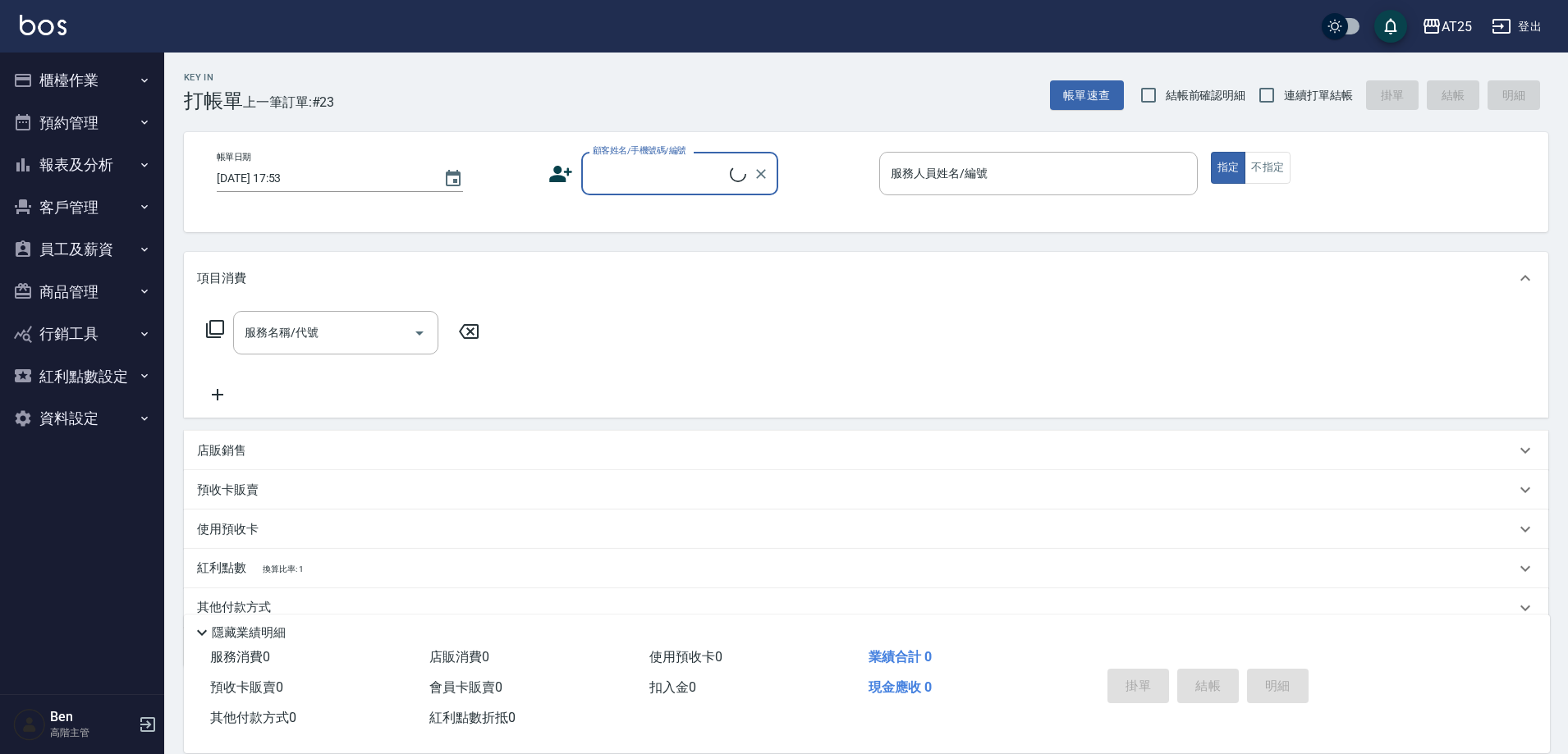
click at [107, 97] on button "櫃檯作業" at bounding box center [82, 81] width 151 height 43
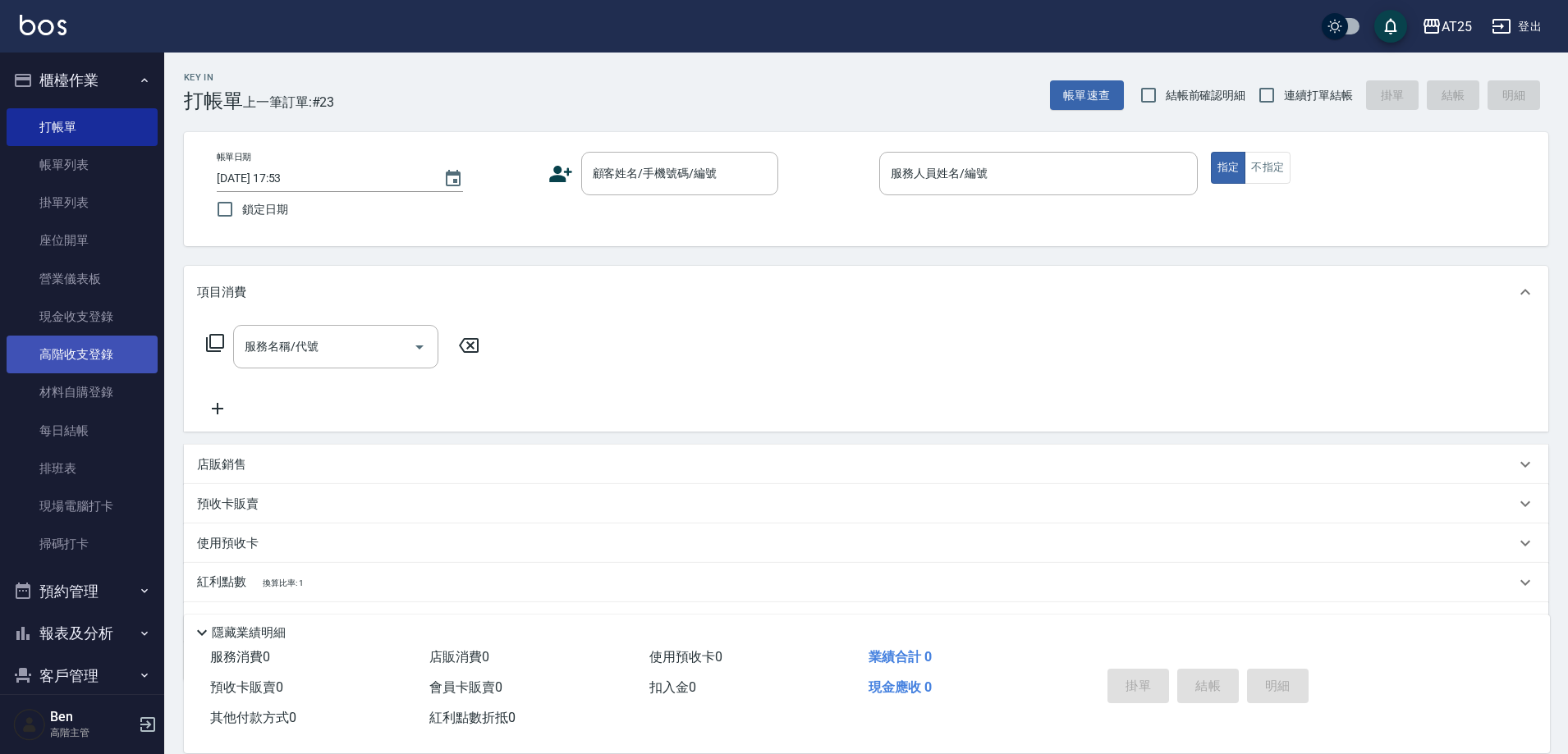
click at [68, 359] on link "高階收支登錄" at bounding box center [82, 354] width 151 height 38
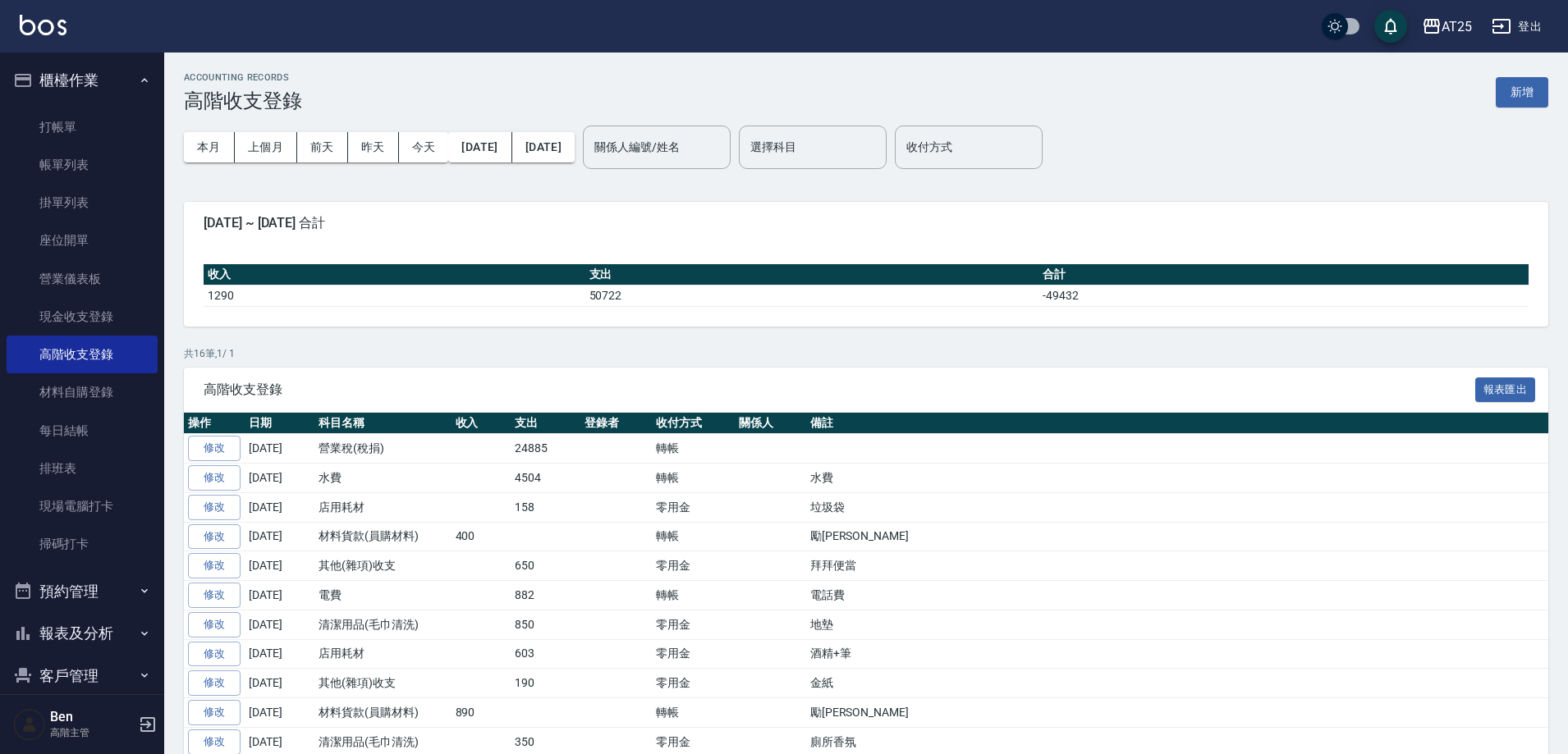
click at [1528, 92] on button "新增" at bounding box center [1522, 92] width 52 height 30
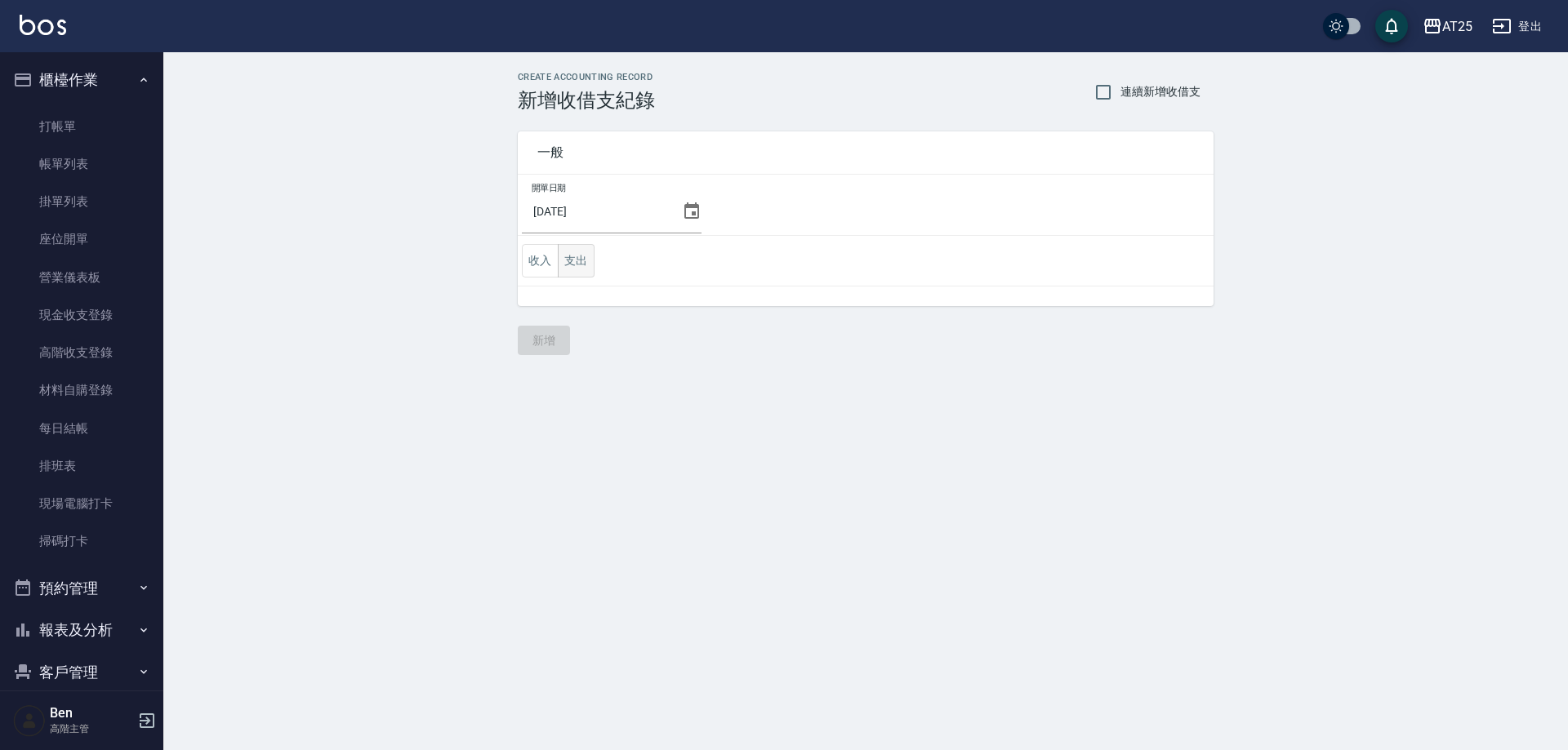
click at [582, 244] on button "支出" at bounding box center [576, 261] width 37 height 34
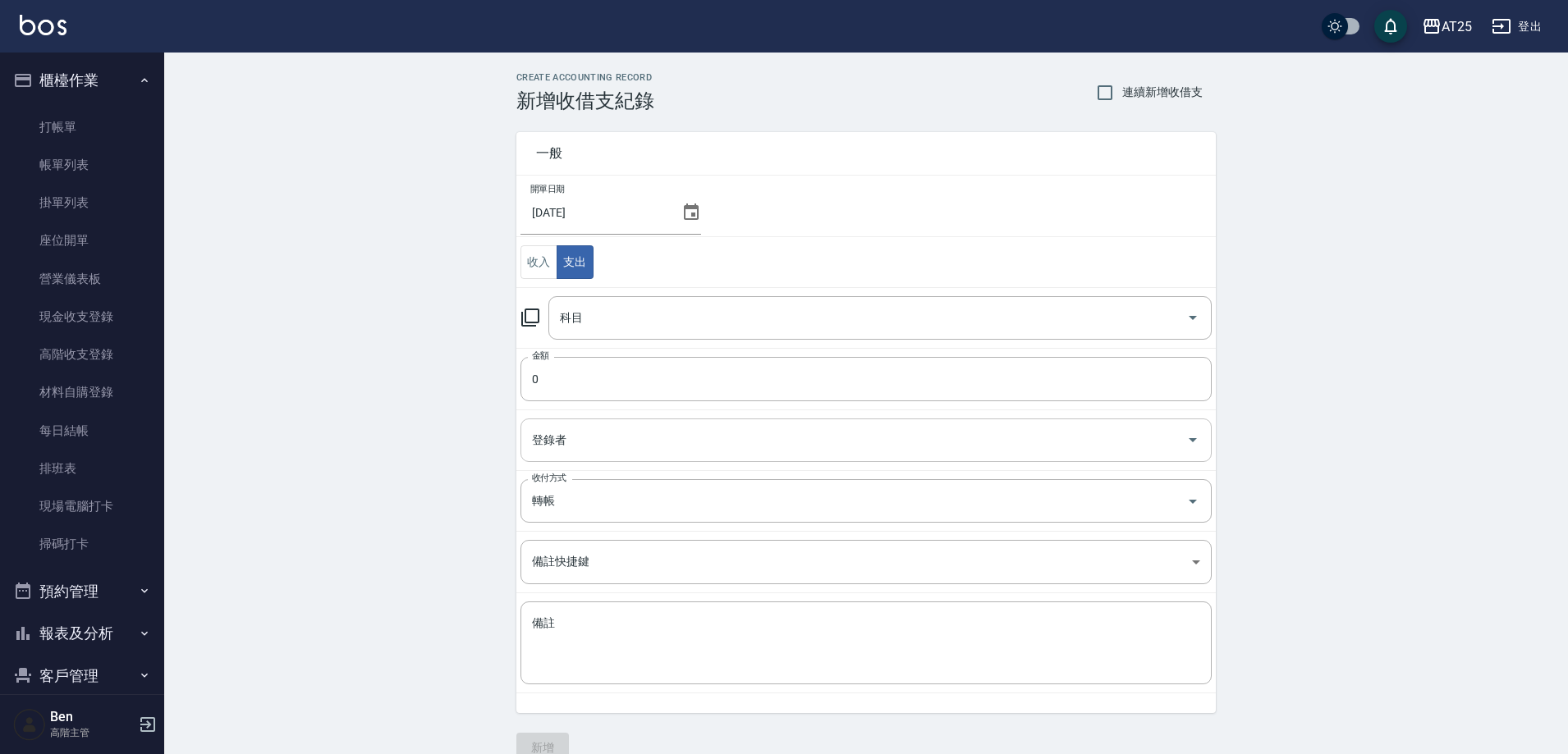
click at [553, 430] on input "登錄者" at bounding box center [854, 440] width 652 height 28
click at [368, 464] on div "CREATE ACCOUNTING RECORD 新增收借支紀錄 連續新增收借支 一般 開單日期 2025/08/12 收入 支出 科目 科目 金額 0 金額…" at bounding box center [866, 417] width 1404 height 731
click at [577, 494] on input "轉帳" at bounding box center [843, 501] width 631 height 28
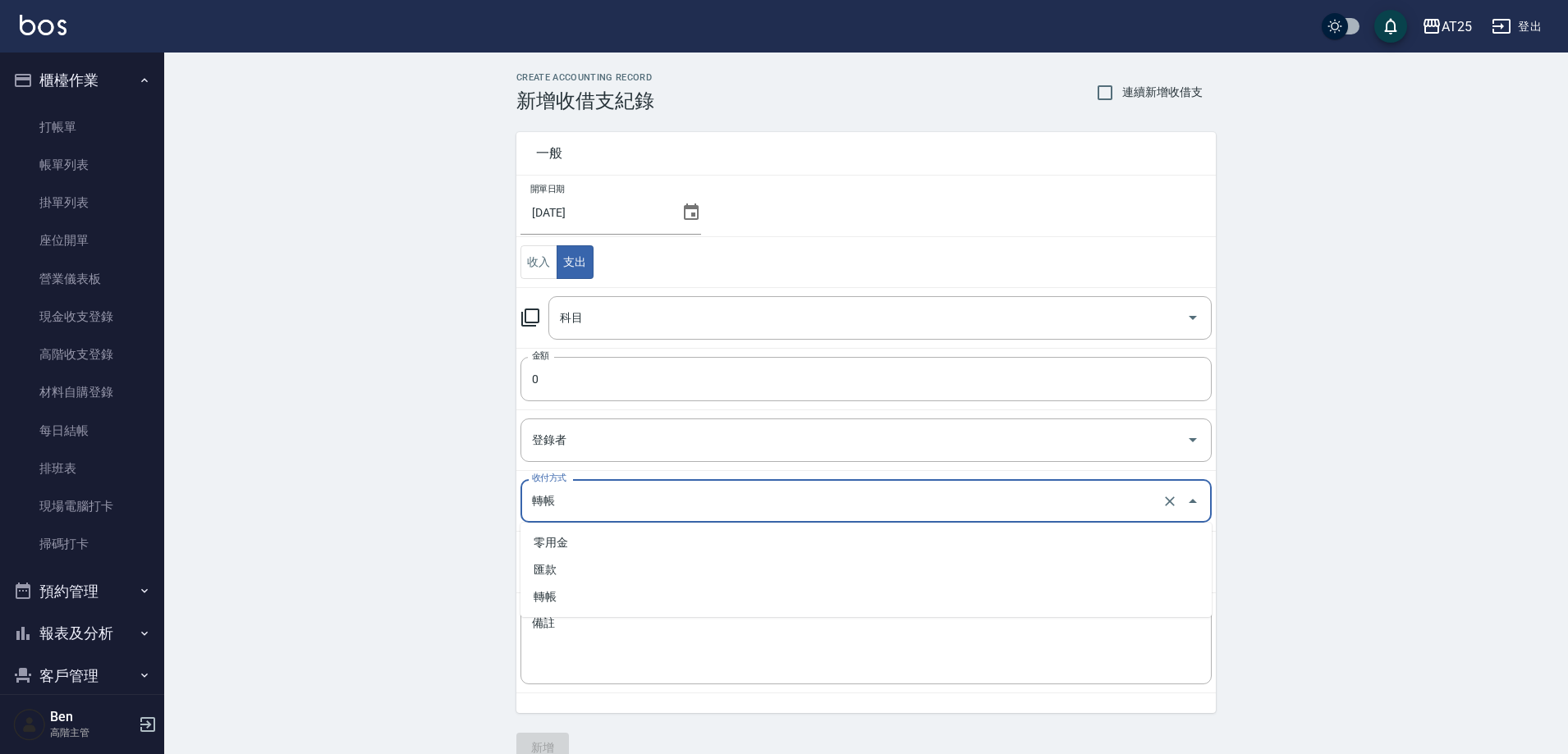
click at [426, 502] on div "CREATE ACCOUNTING RECORD 新增收借支紀錄 連續新增收借支 一般 開單日期 2025/08/12 收入 支出 科目 科目 金額 0 金額…" at bounding box center [866, 417] width 1404 height 731
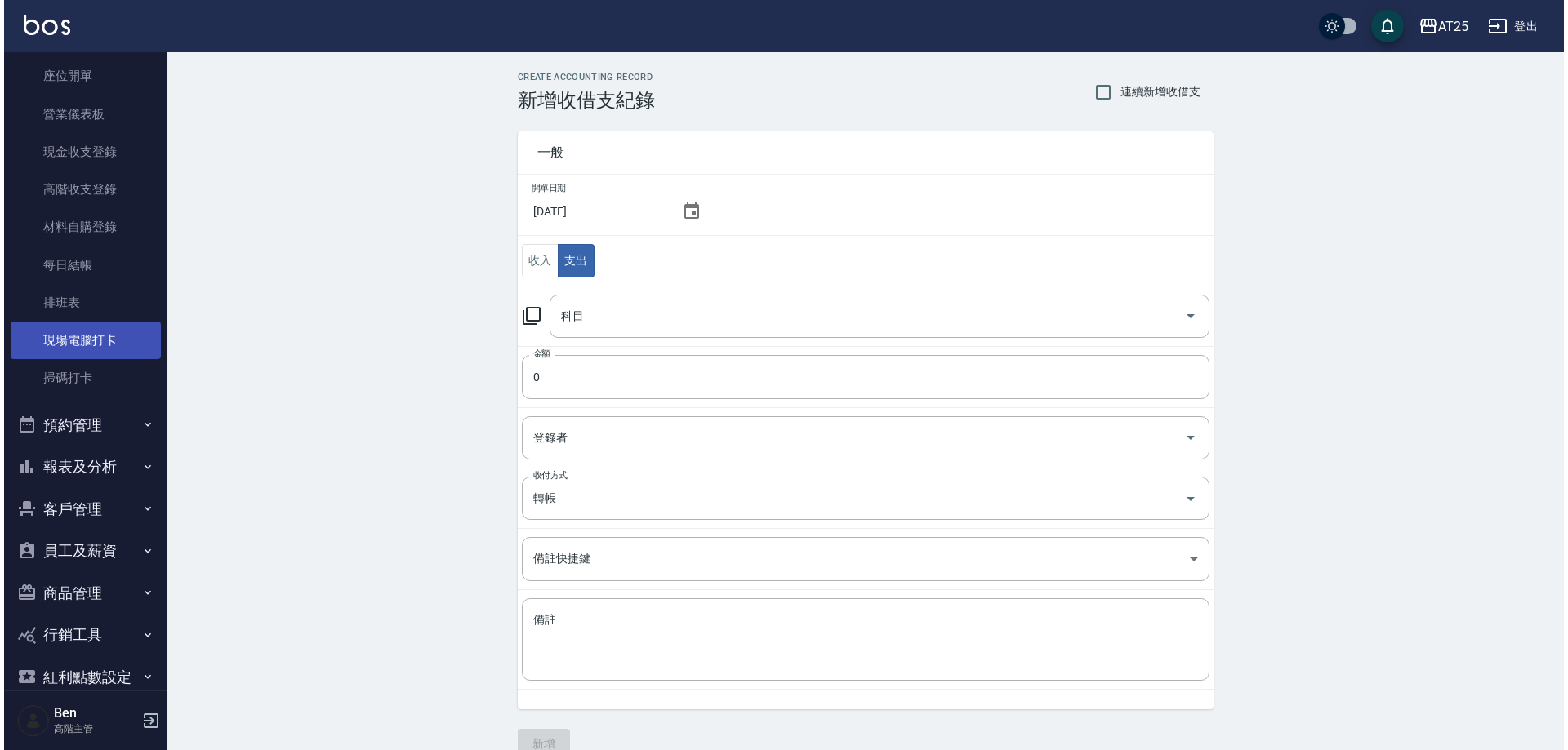
scroll to position [232, 0]
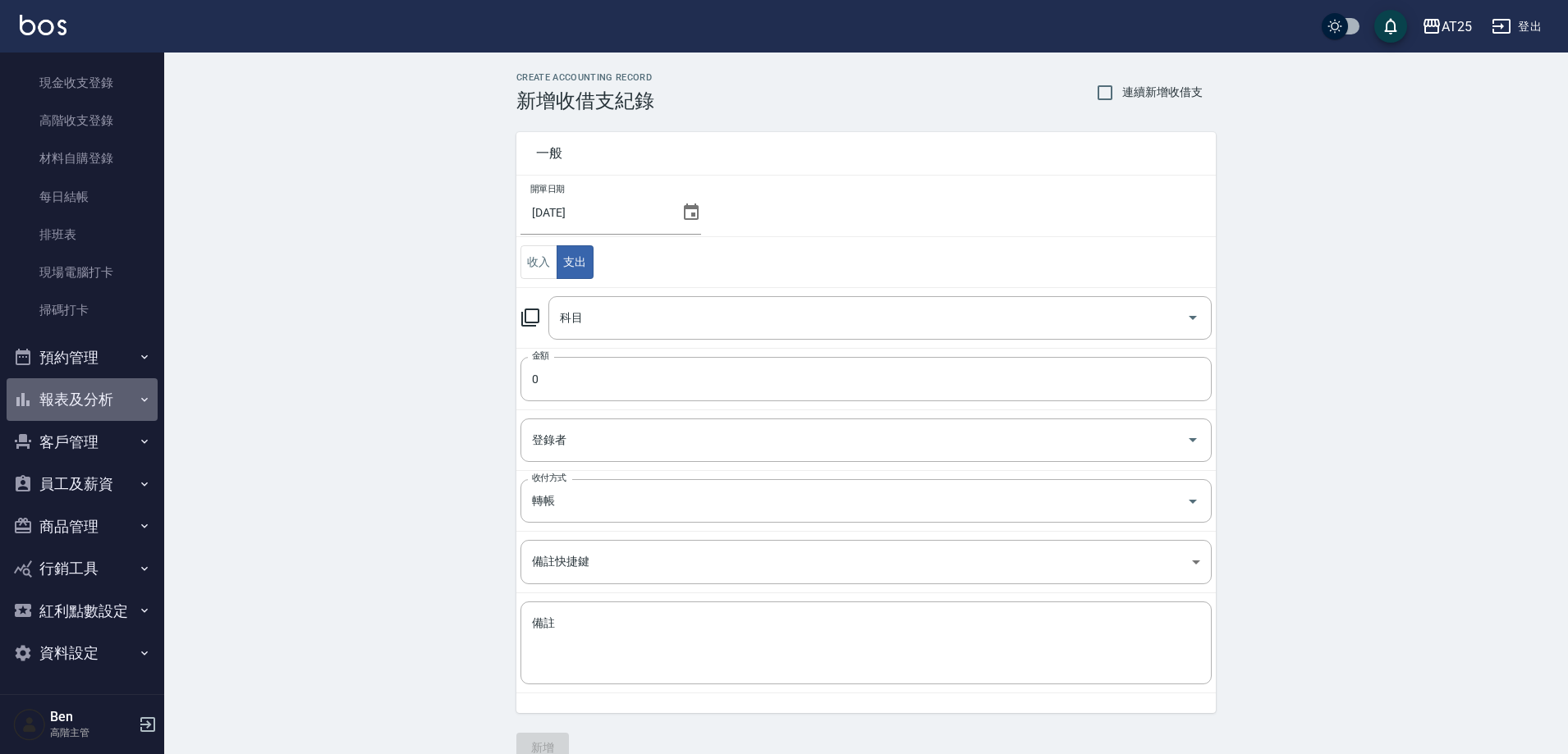
click at [103, 403] on button "報表及分析" at bounding box center [82, 400] width 151 height 43
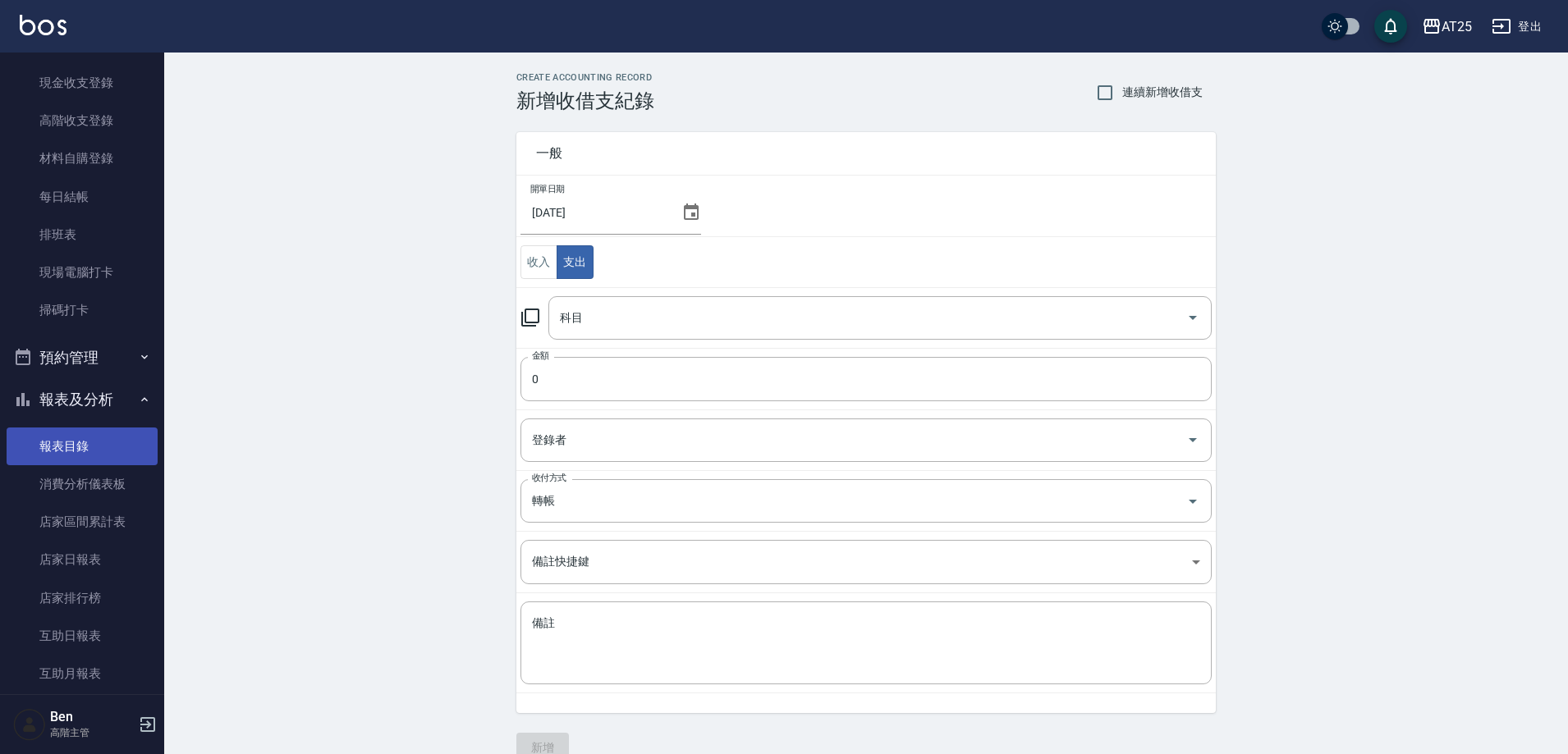
click at [82, 448] on link "報表目錄" at bounding box center [82, 447] width 151 height 38
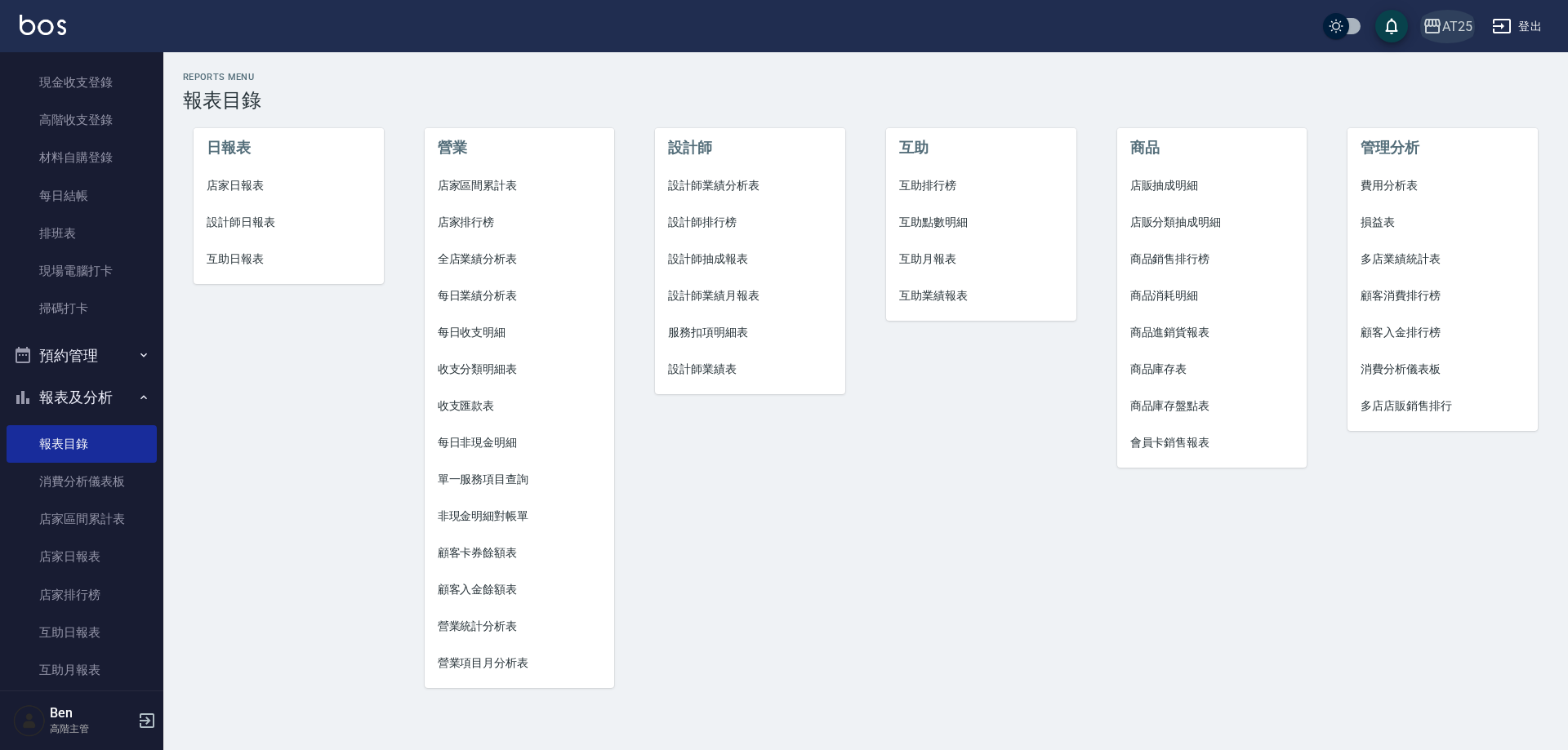
click at [1467, 32] on div "AT25" at bounding box center [1458, 26] width 30 height 20
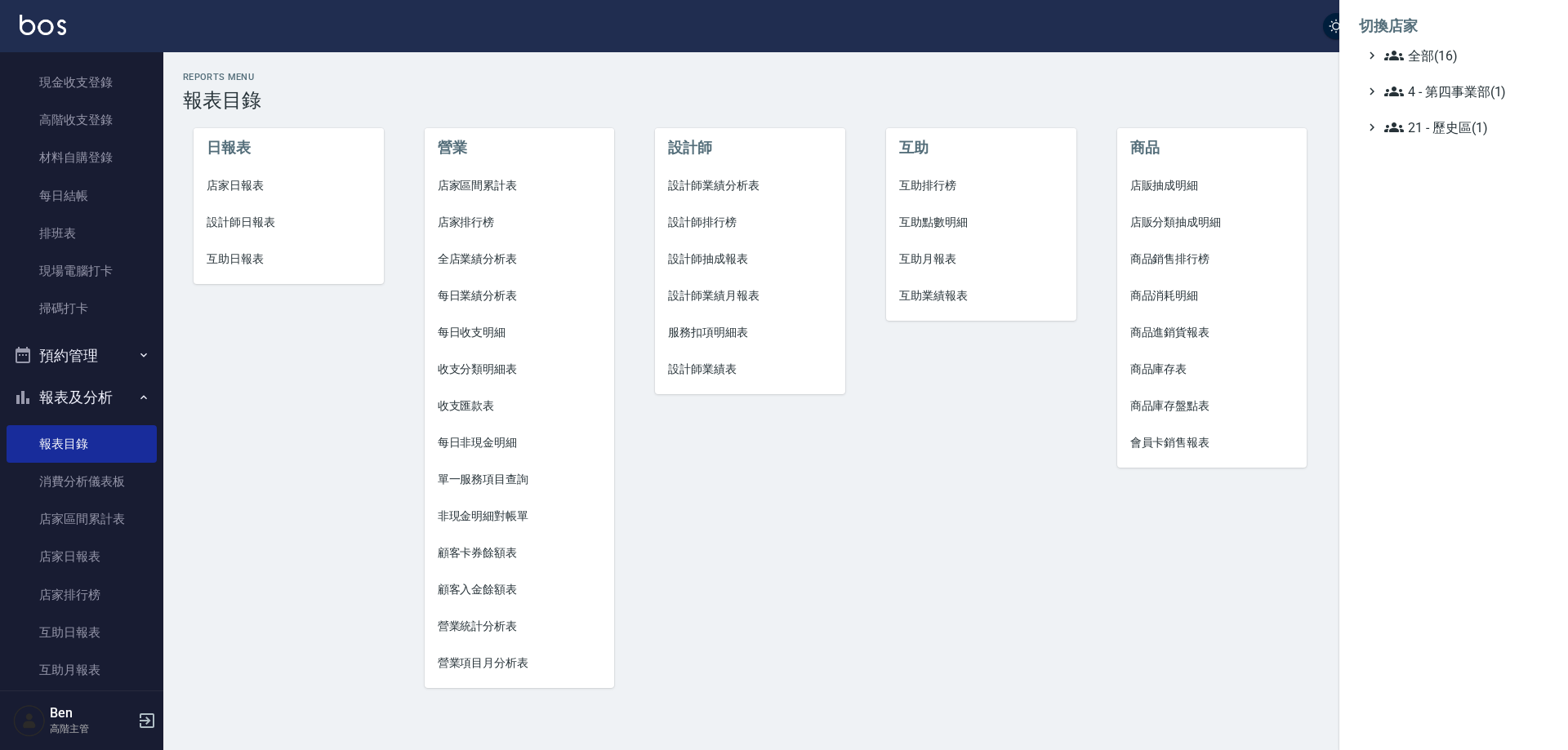
click at [1465, 52] on span "全部(16)" at bounding box center [1464, 56] width 157 height 19
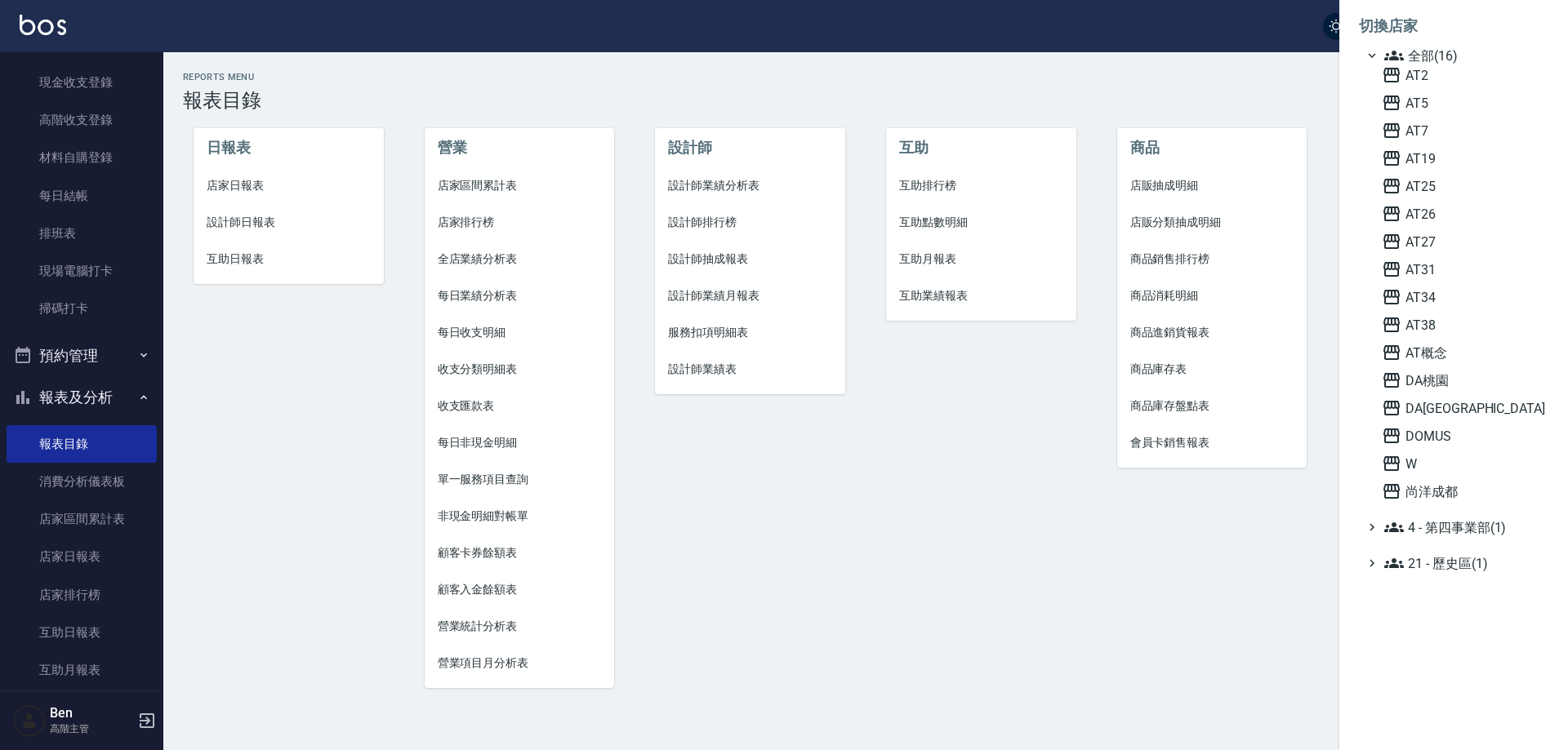
click at [1464, 148] on div "AT2 AT5 AT7 AT19 AT25 AT26 AT27 AT31 AT34 AT38 AT概念 DA桃園 DA蘆洲 DOMUS W 尚洋成都" at bounding box center [1462, 284] width 173 height 436
click at [1462, 148] on span "AT19" at bounding box center [1462, 158] width 160 height 19
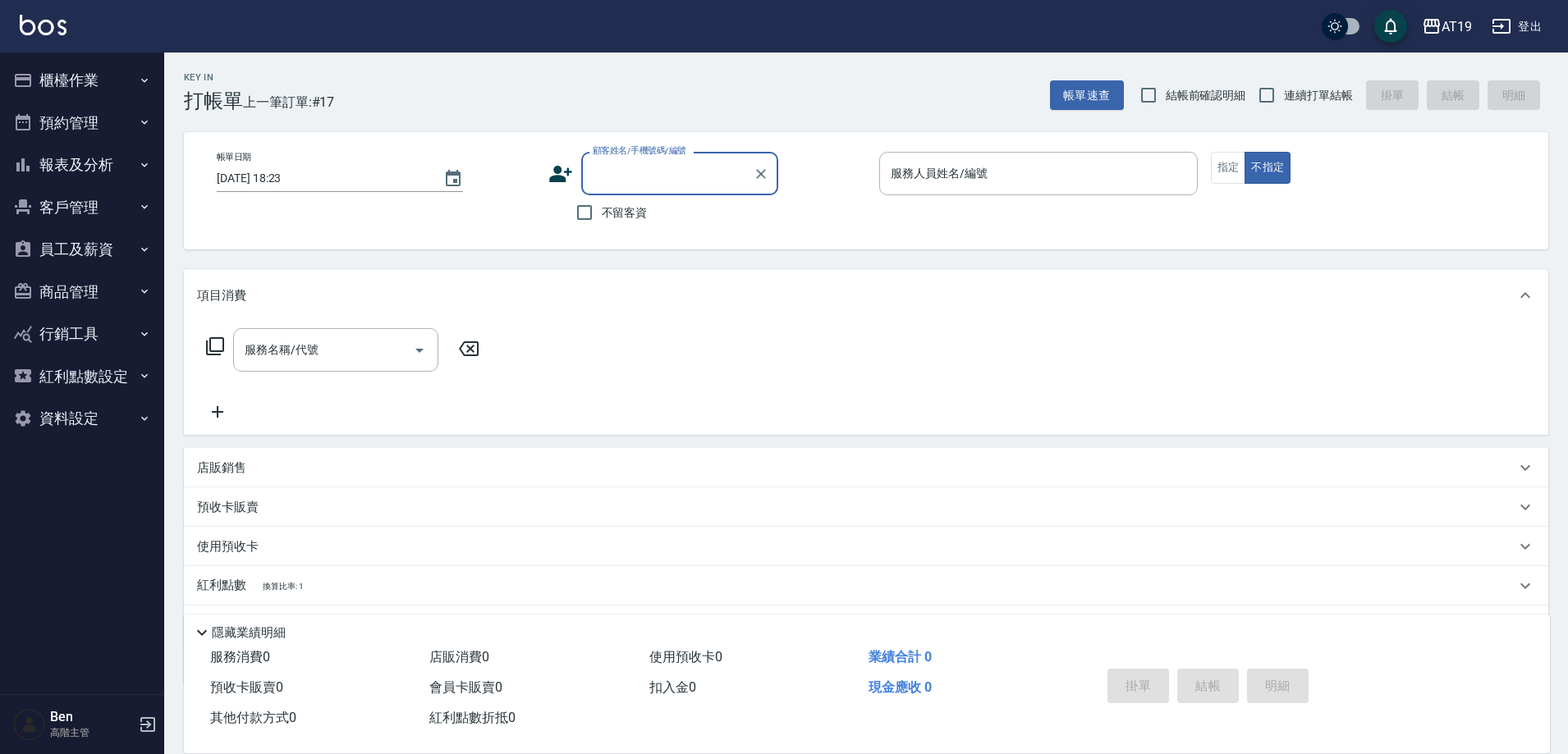
click at [92, 169] on button "報表及分析" at bounding box center [82, 165] width 151 height 43
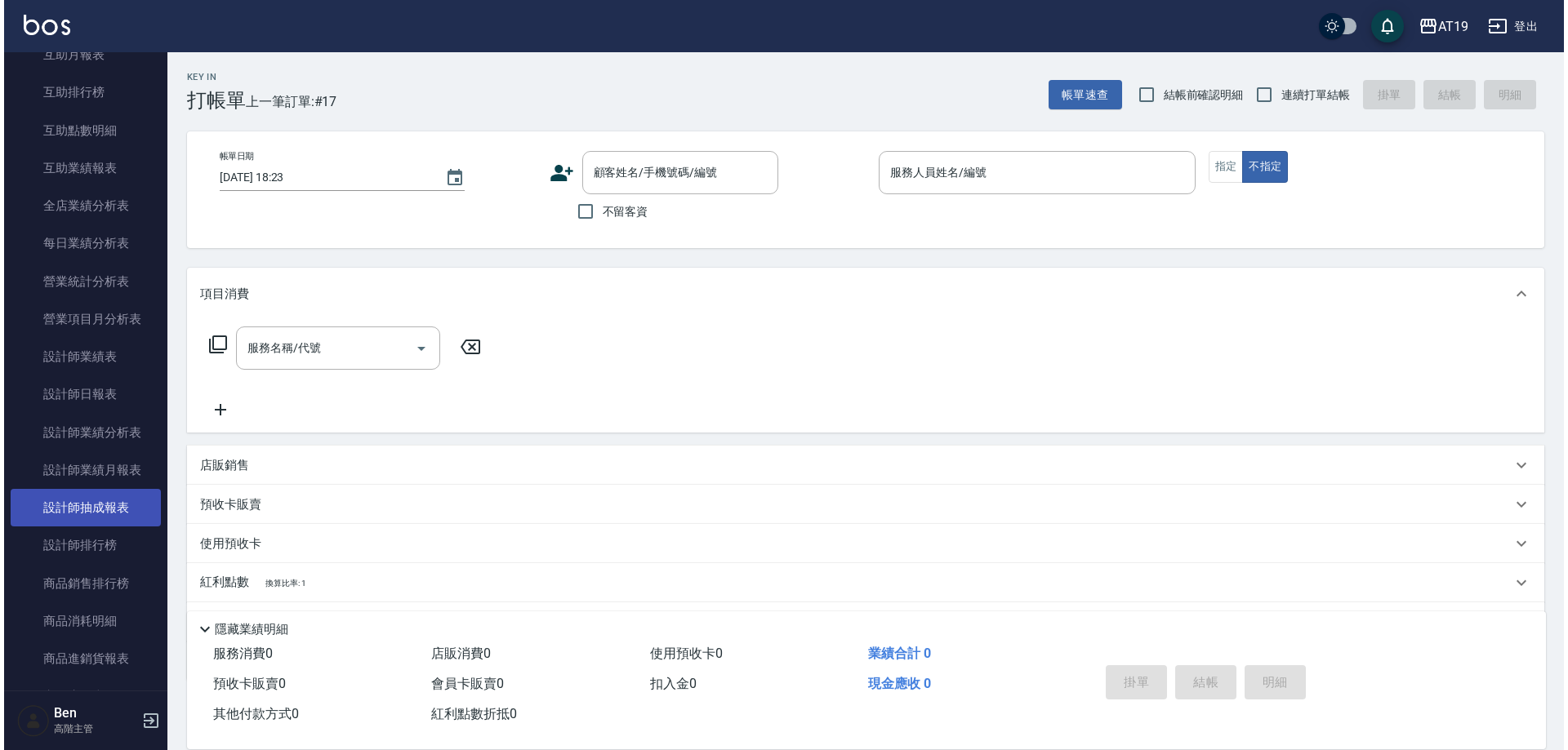
scroll to position [408, 0]
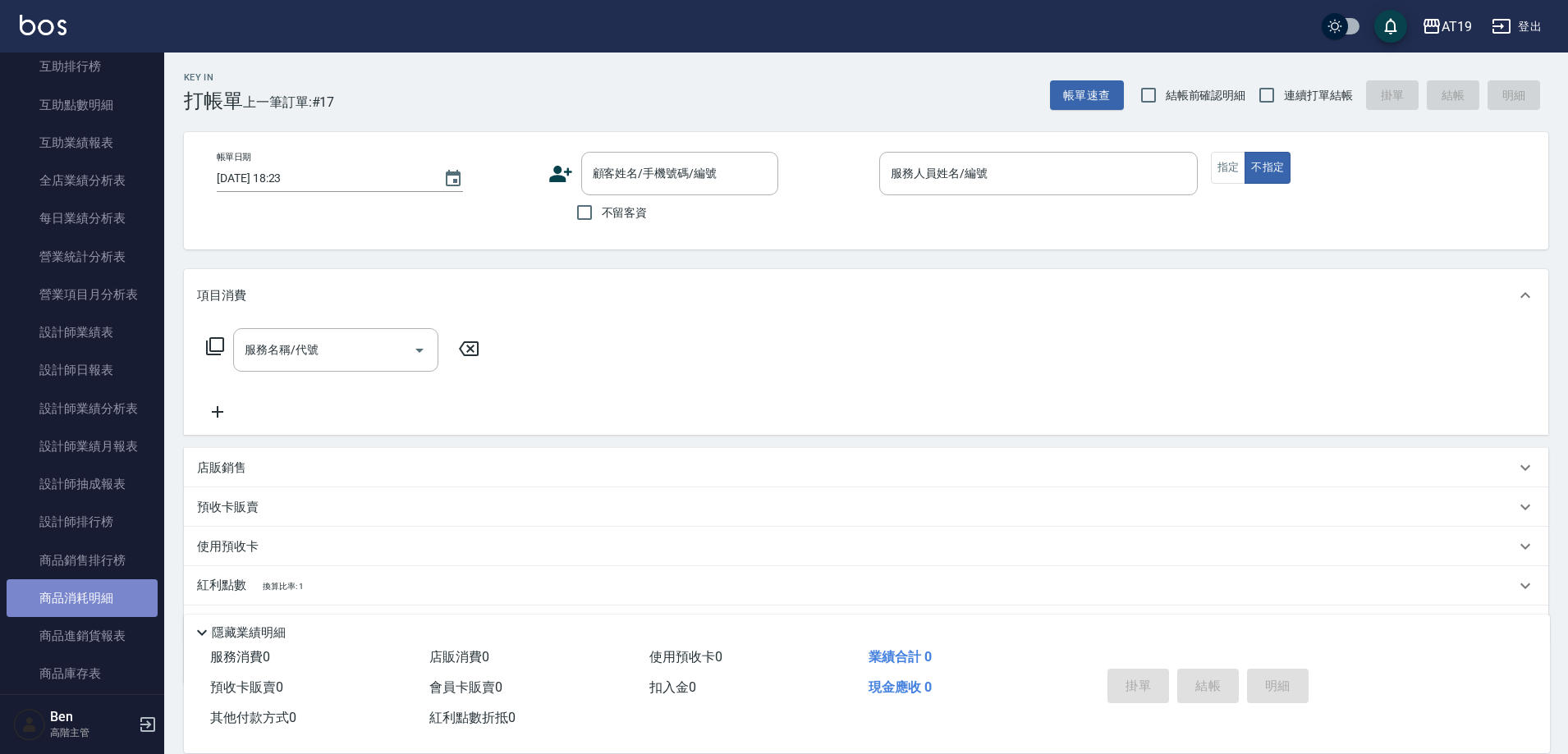
click at [99, 597] on link "商品消耗明細" at bounding box center [82, 598] width 151 height 38
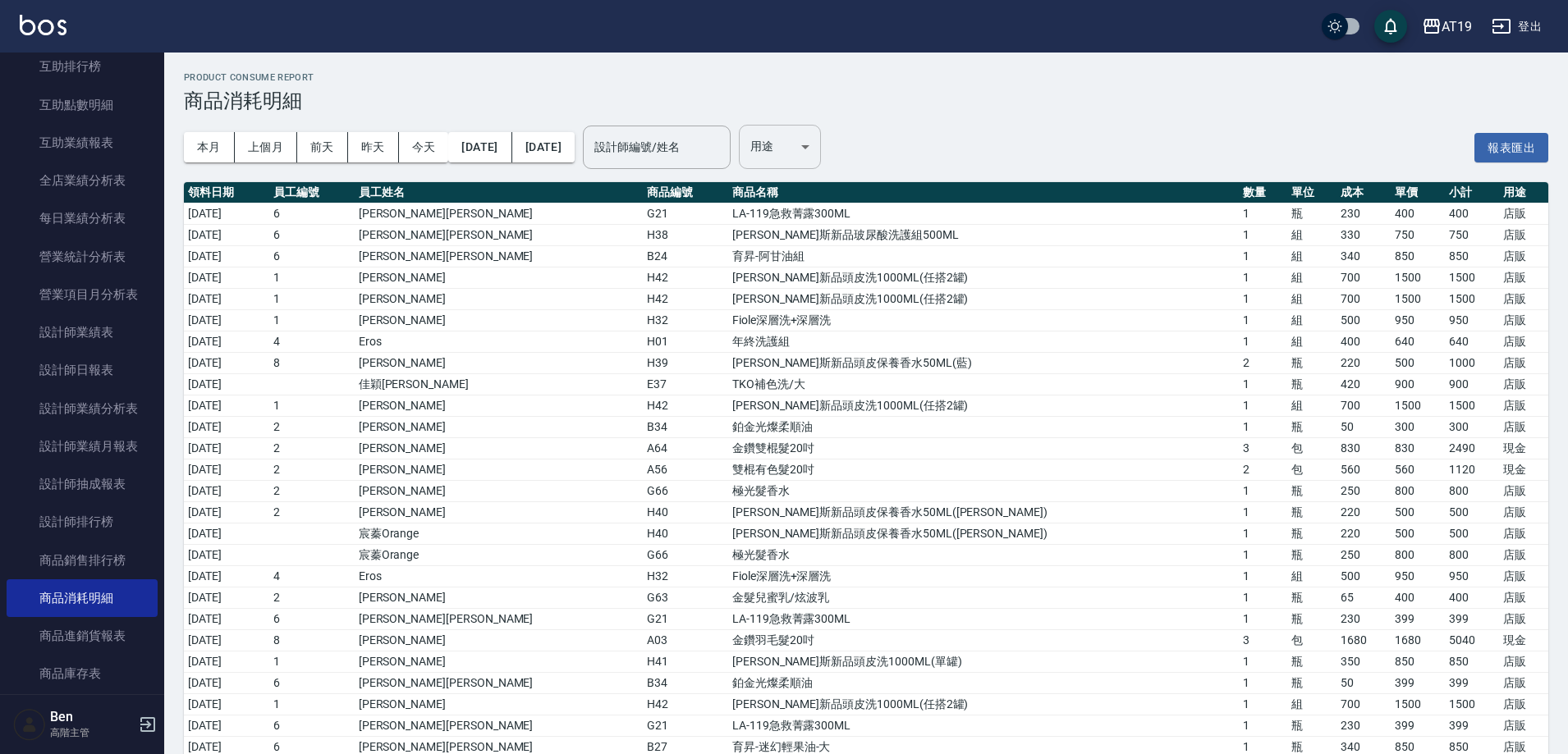
click at [840, 137] on body "AT19 登出 櫃檯作業 打帳單 帳單列表 掛單列表 座位開單 營業儀表板 現金收支登錄 高階收支登錄 材料自購登錄 每日結帳 排班表 現場電腦打卡 掃碼打卡…" at bounding box center [784, 528] width 1568 height 1056
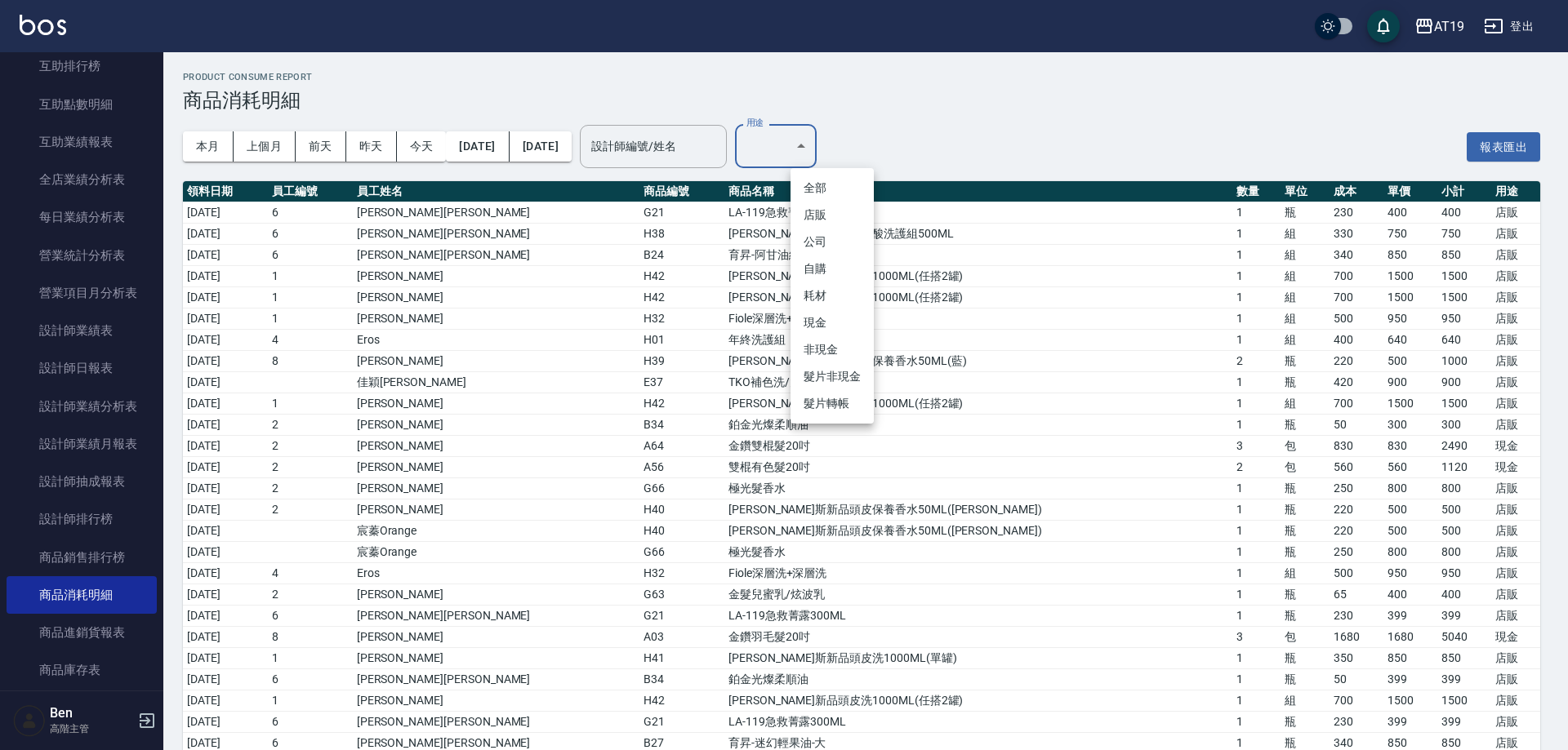
click at [837, 321] on li "現金" at bounding box center [833, 322] width 83 height 27
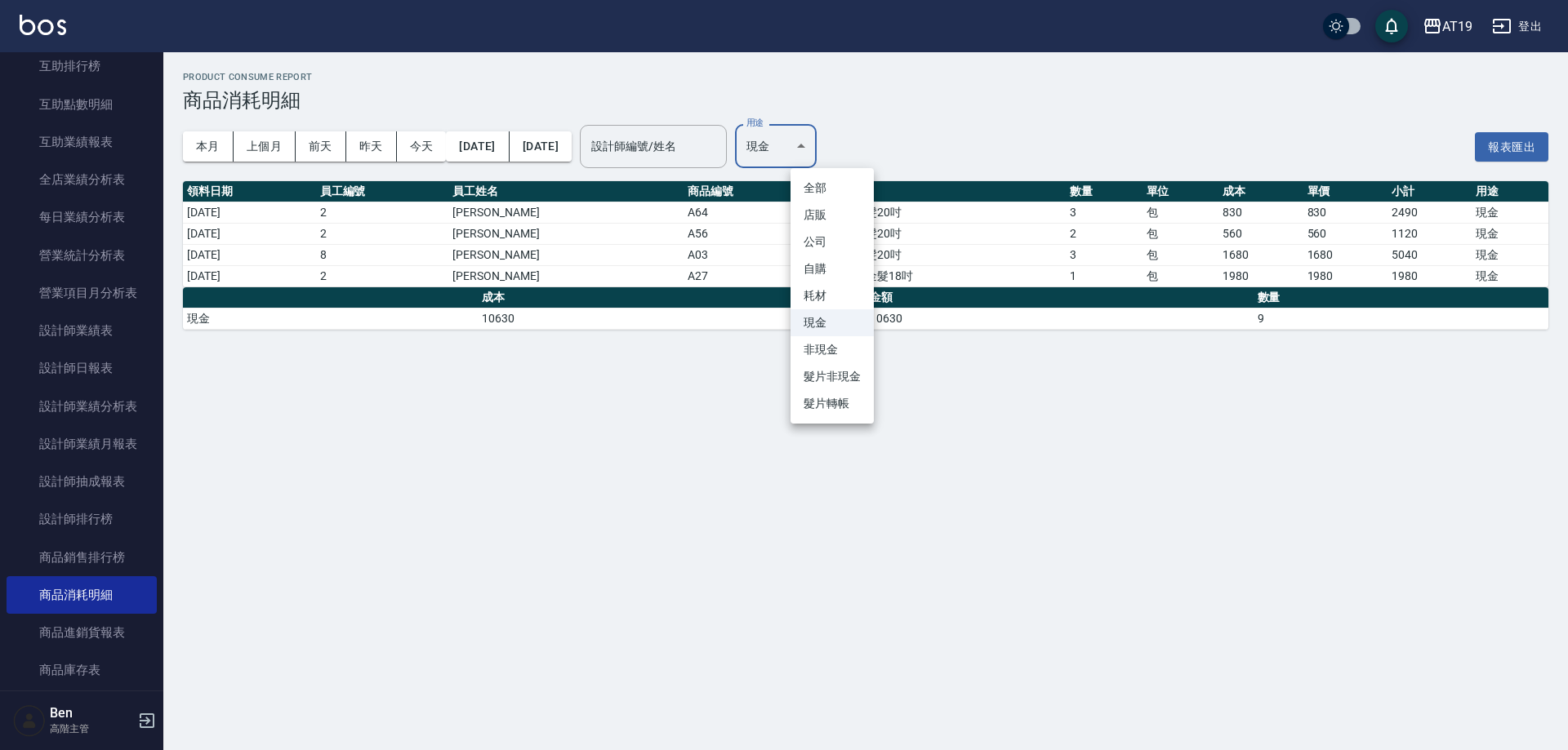
click at [841, 142] on body "AT19 登出 櫃檯作業 打帳單 帳單列表 掛單列表 座位開單 營業儀表板 現金收支登錄 高階收支登錄 材料自購登錄 每日結帳 排班表 現場電腦打卡 掃碼打卡…" at bounding box center [784, 375] width 1568 height 750
click at [838, 297] on li "耗材" at bounding box center [833, 296] width 83 height 27
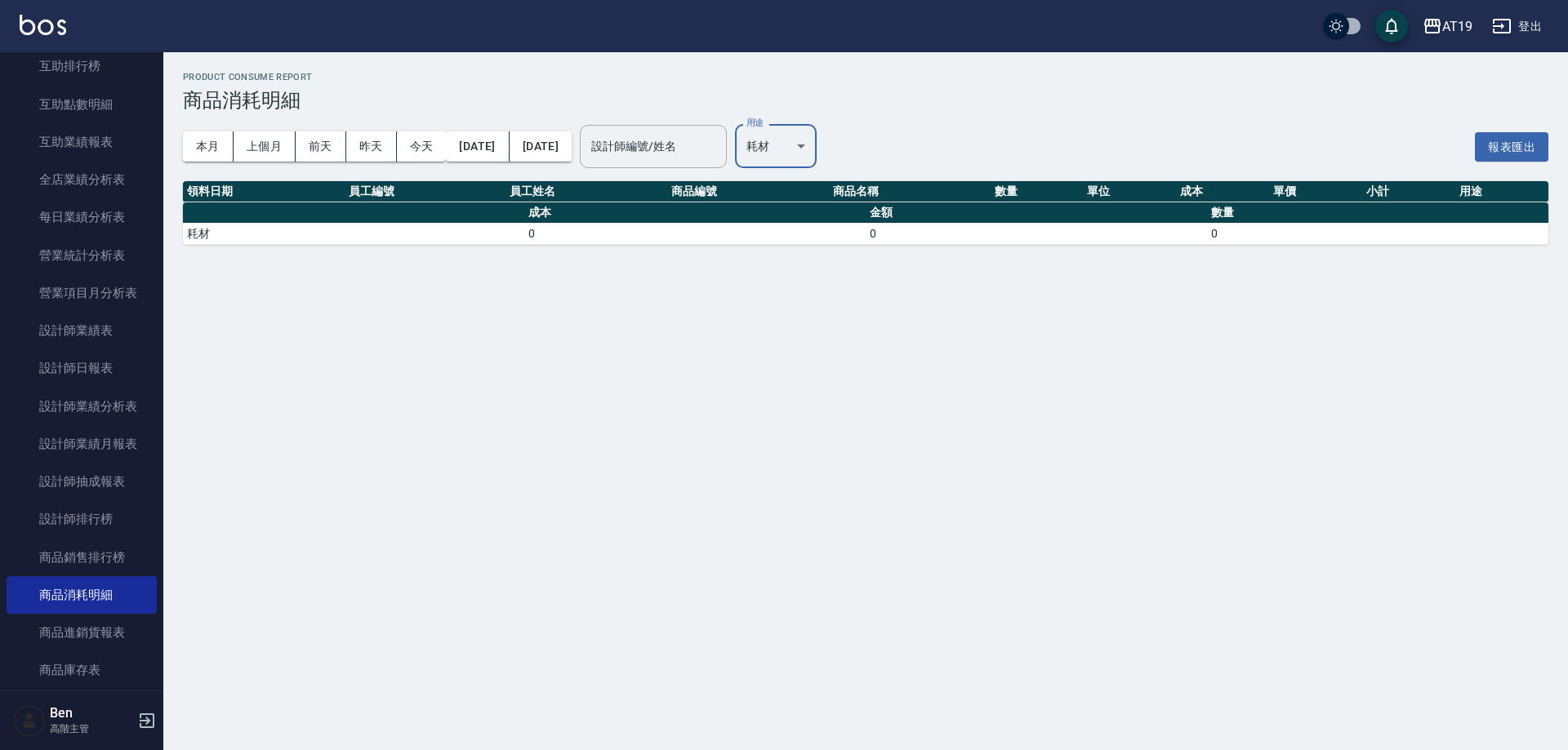
click at [802, 155] on body "AT19 登出 櫃檯作業 打帳單 帳單列表 掛單列表 座位開單 營業儀表板 現金收支登錄 高階收支登錄 材料自購登錄 每日結帳 排班表 現場電腦打卡 掃碼打卡…" at bounding box center [784, 375] width 1568 height 750
click at [814, 275] on li "自購" at bounding box center [833, 269] width 83 height 27
click at [846, 146] on body "AT19 登出 櫃檯作業 打帳單 帳單列表 掛單列表 座位開單 營業儀表板 現金收支登錄 高階收支登錄 材料自購登錄 每日結帳 排班表 現場電腦打卡 掃碼打卡…" at bounding box center [784, 375] width 1568 height 750
click at [836, 315] on li "現金" at bounding box center [833, 322] width 83 height 27
type input "現金"
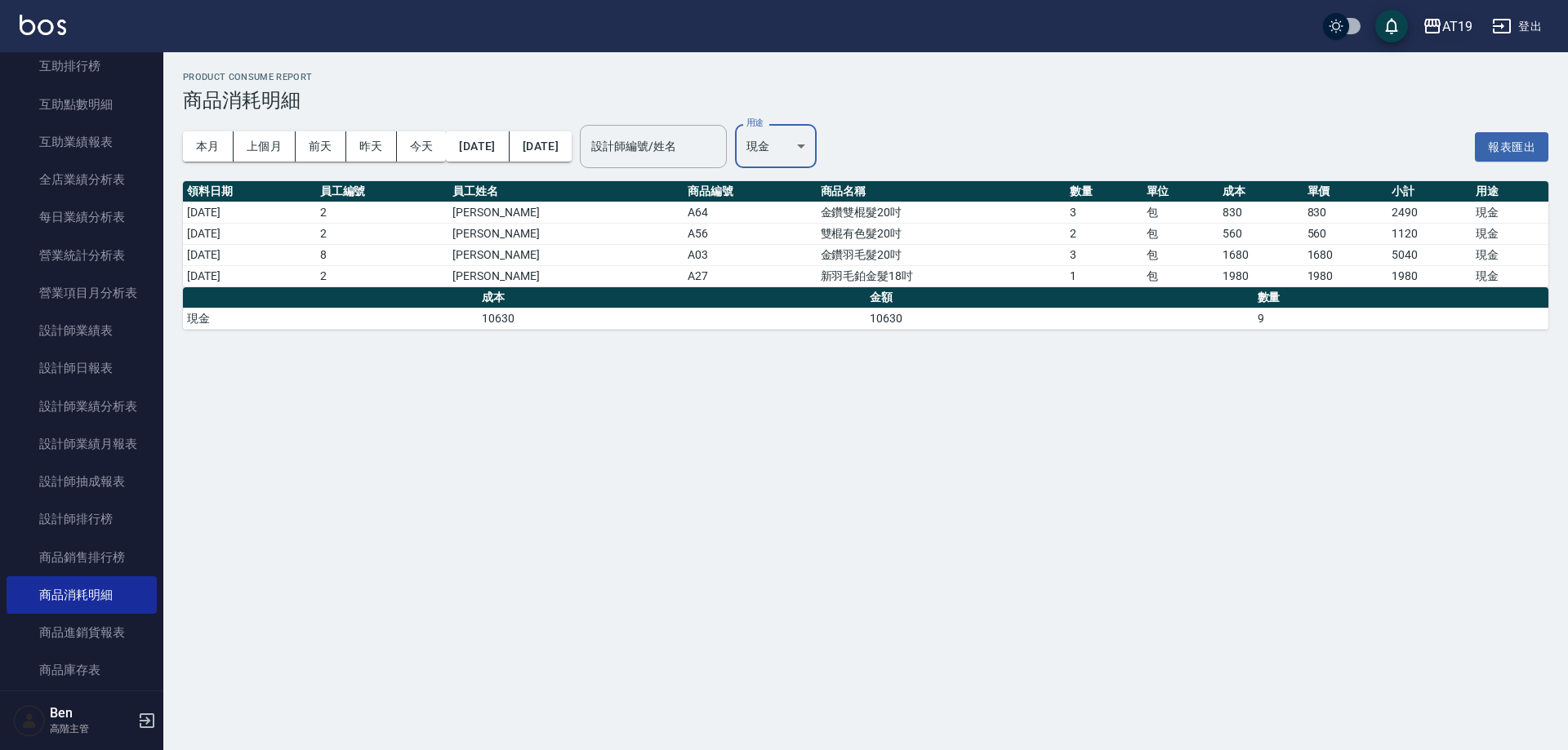
click at [1456, 30] on div "AT19" at bounding box center [1458, 26] width 30 height 20
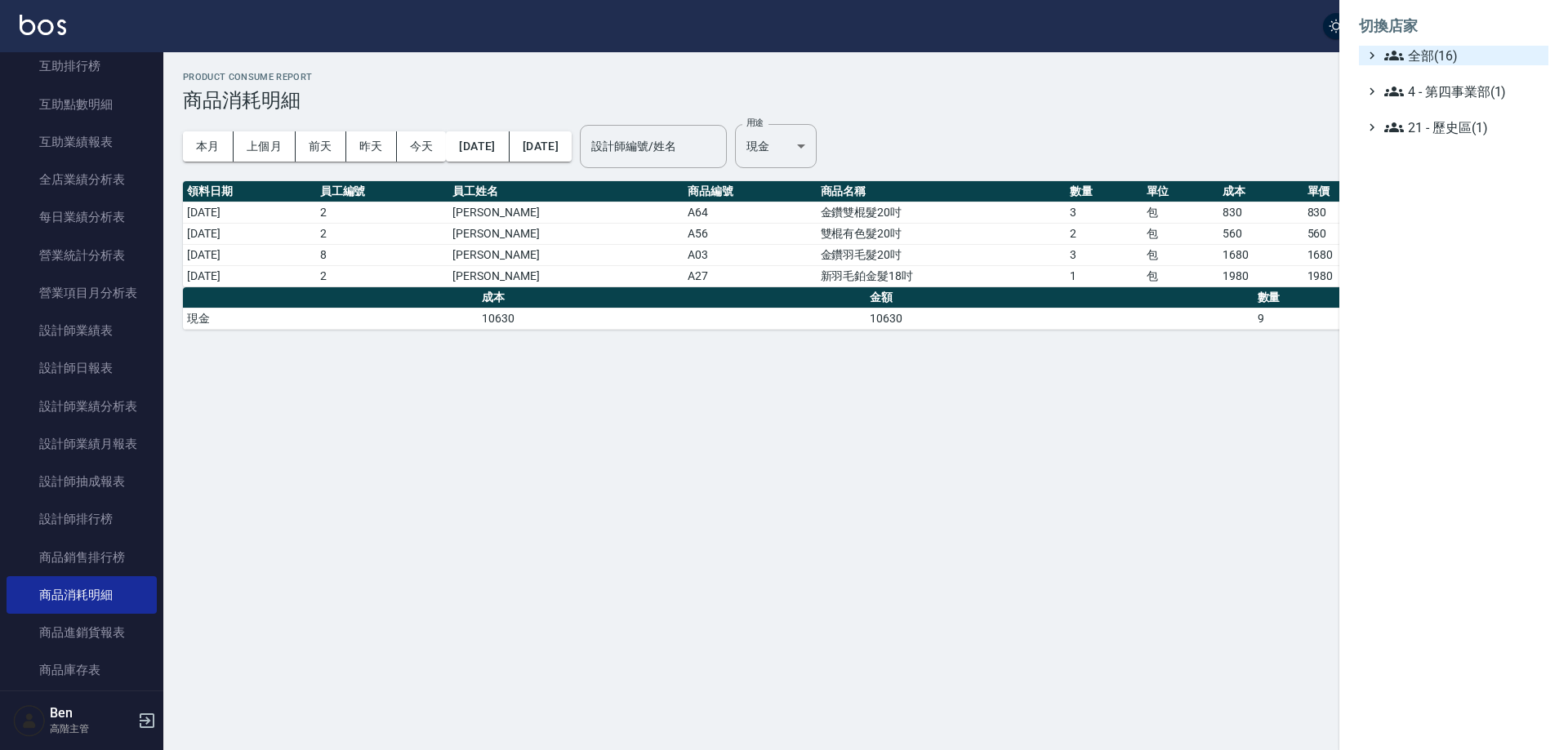
click at [1459, 54] on span "全部(16)" at bounding box center [1464, 56] width 157 height 19
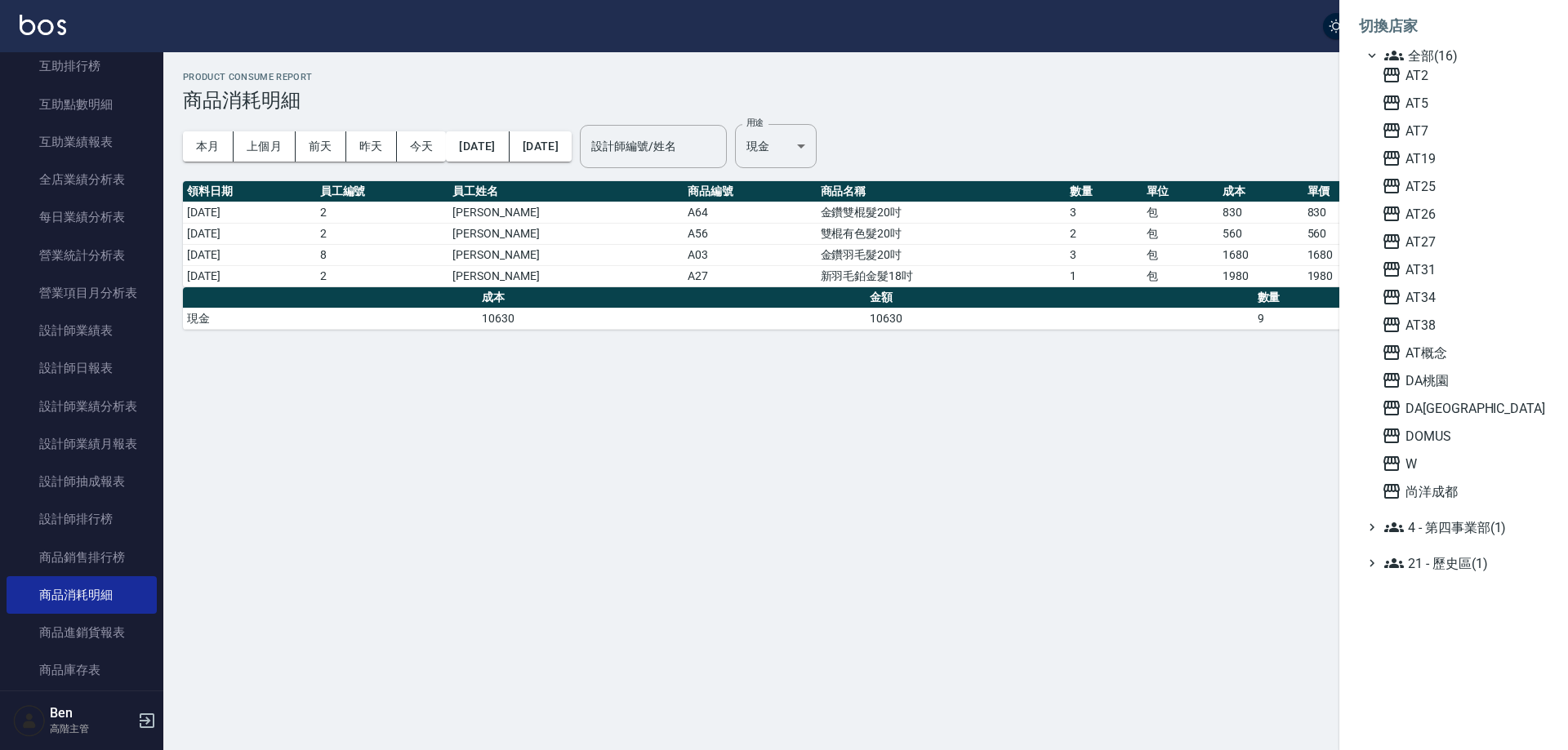
click at [1111, 462] on div at bounding box center [784, 375] width 1568 height 750
